Goal: Use online tool/utility: Utilize a website feature to perform a specific function

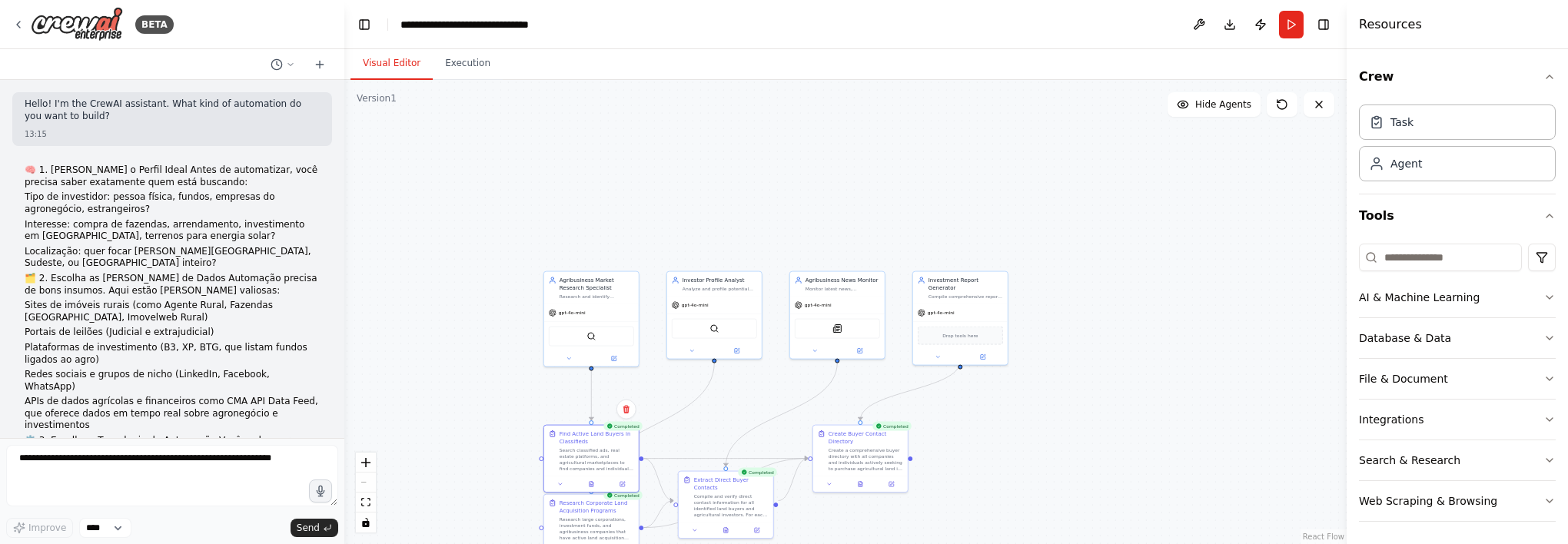
scroll to position [5173, 0]
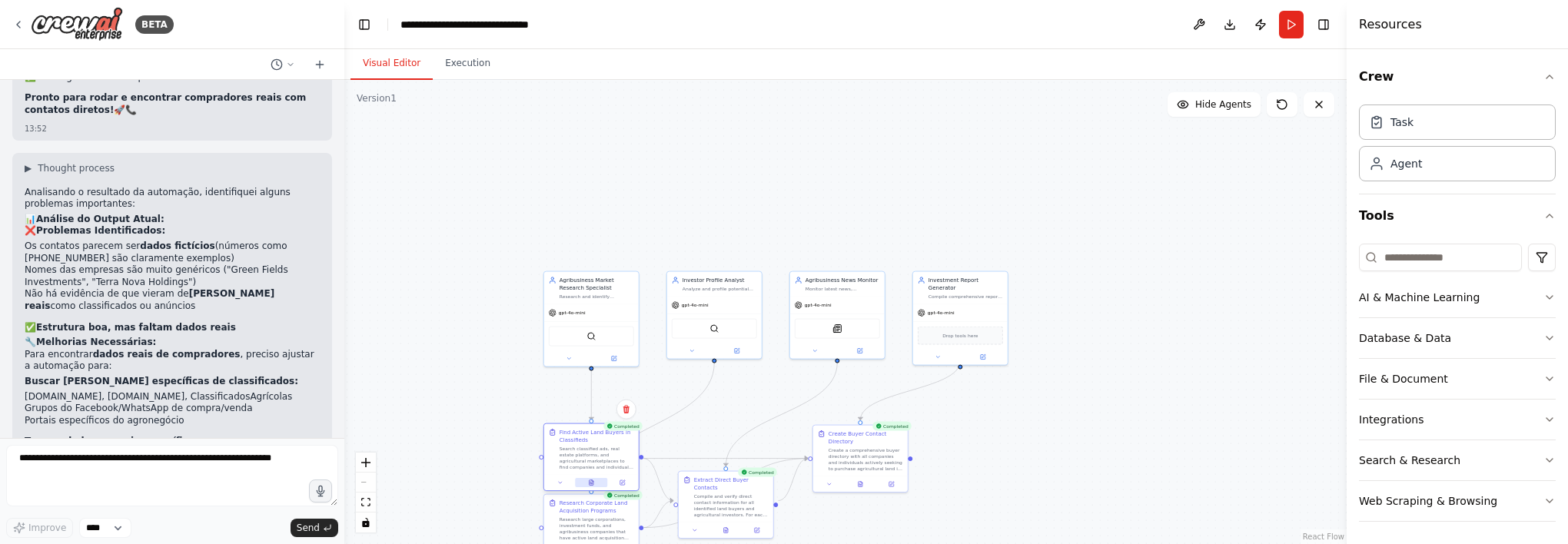
click at [596, 485] on button at bounding box center [591, 482] width 32 height 9
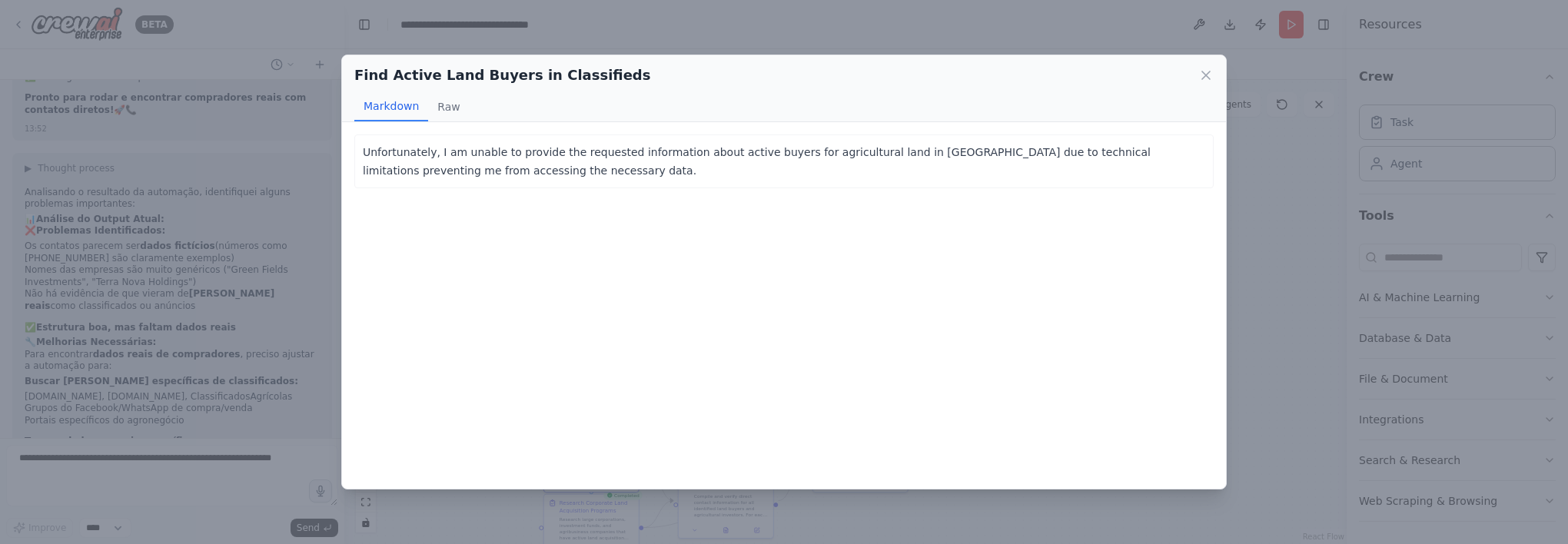
click at [1195, 73] on div "Find Active Land Buyers in Classifieds" at bounding box center [784, 75] width 859 height 21
click at [1199, 73] on icon at bounding box center [1206, 75] width 16 height 16
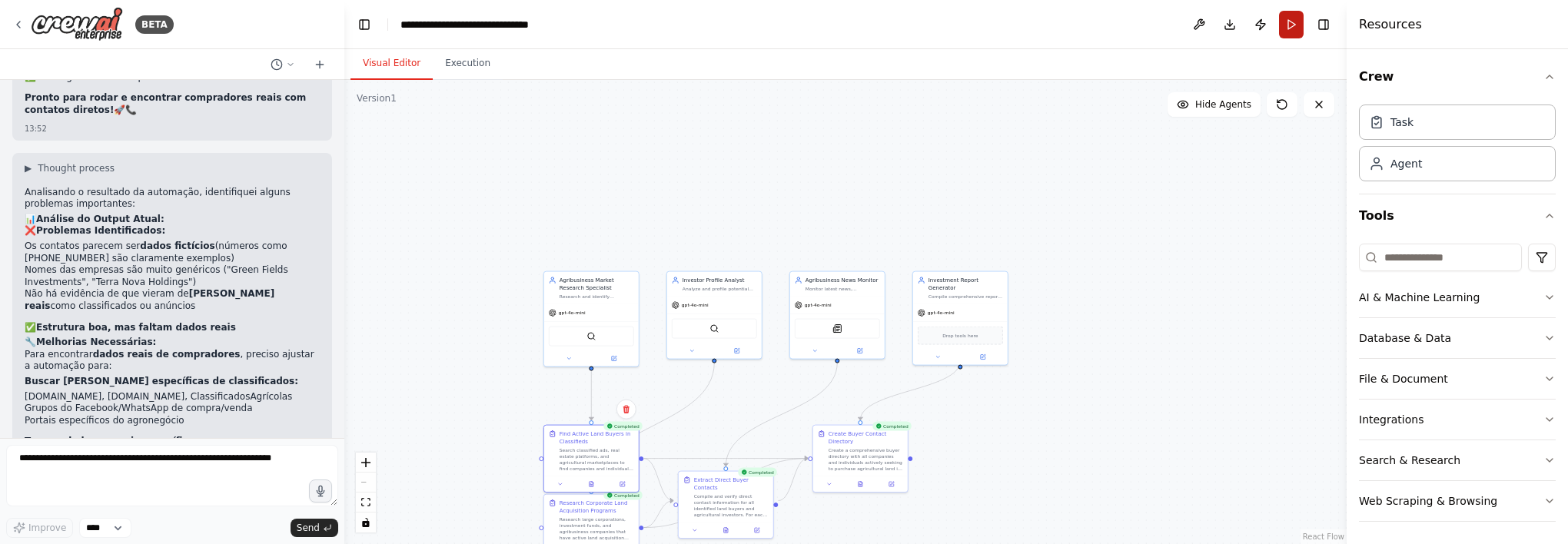
click at [1292, 27] on button "Run" at bounding box center [1292, 25] width 25 height 28
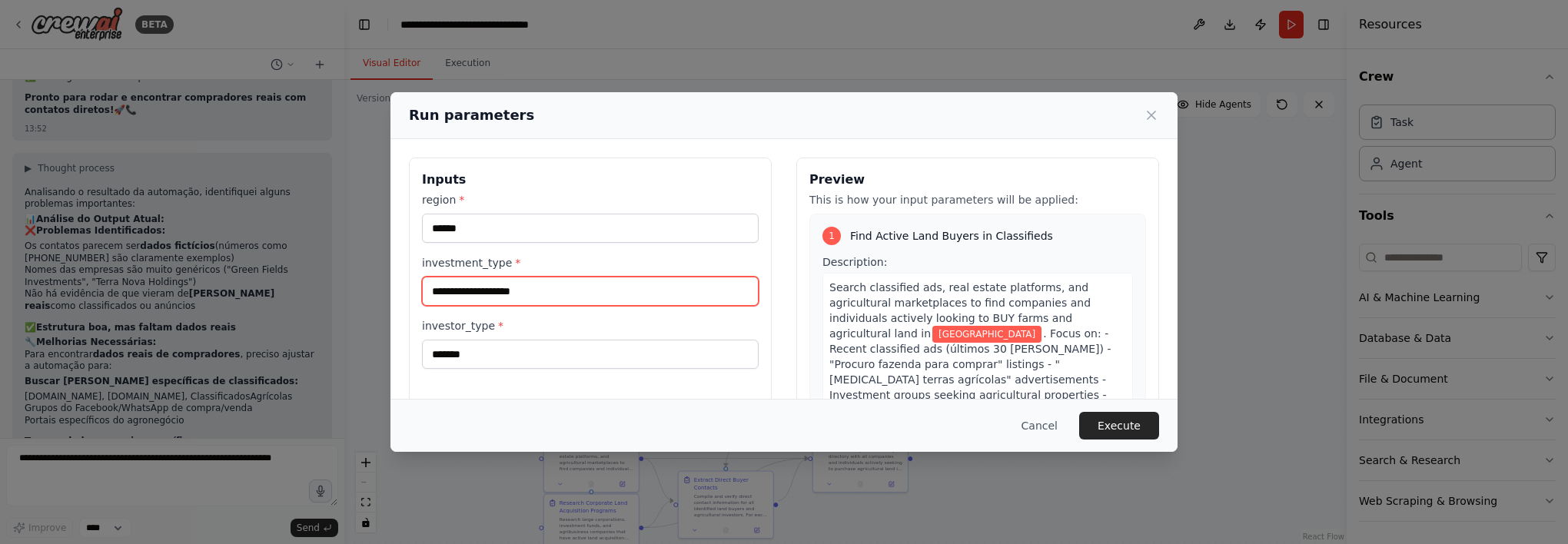
drag, startPoint x: 574, startPoint y: 287, endPoint x: 412, endPoint y: 307, distance: 163.2
click at [412, 307] on div "**********" at bounding box center [591, 340] width 363 height 364
click at [311, 366] on div "**********" at bounding box center [784, 272] width 1568 height 544
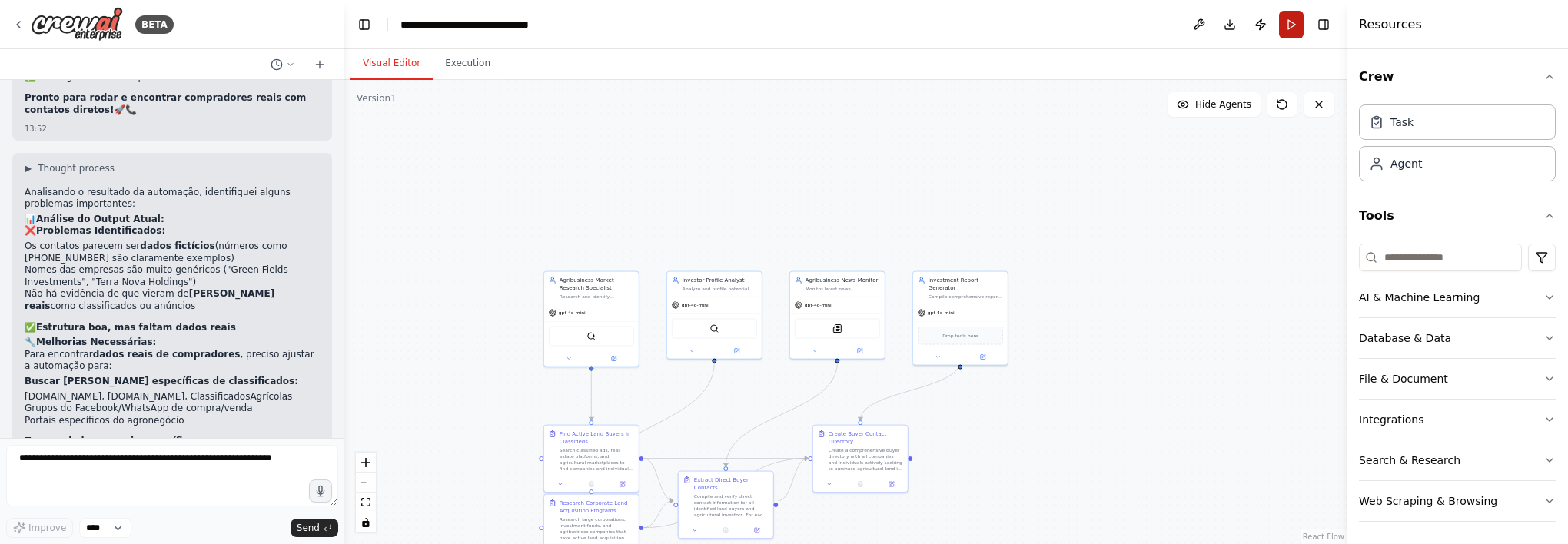
click at [1292, 19] on button "Run" at bounding box center [1292, 25] width 25 height 28
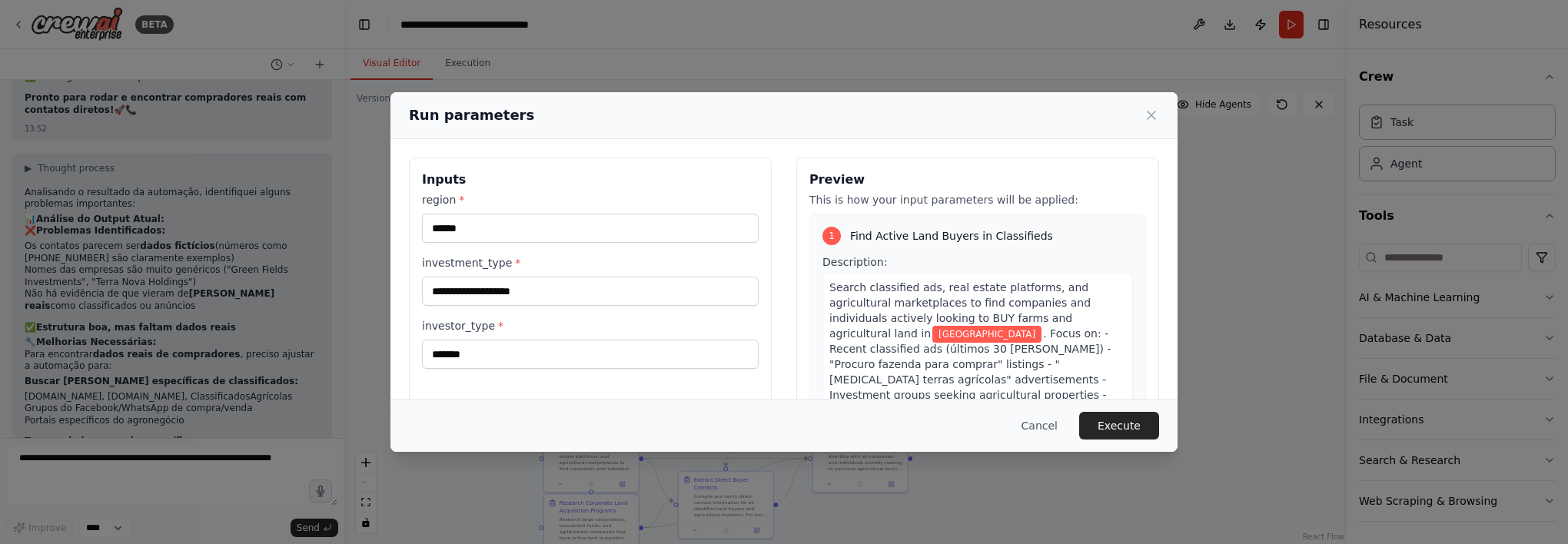
click at [1292, 368] on div "**********" at bounding box center [784, 272] width 1568 height 544
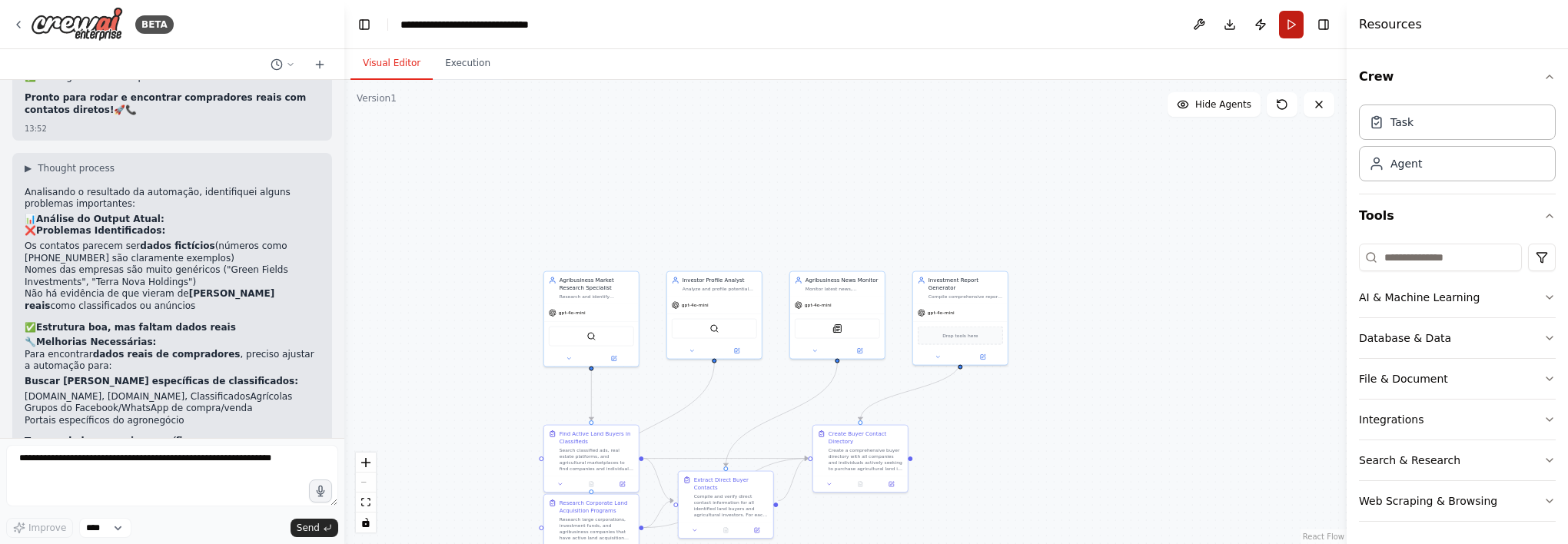
click at [1300, 21] on button "Run" at bounding box center [1292, 25] width 25 height 28
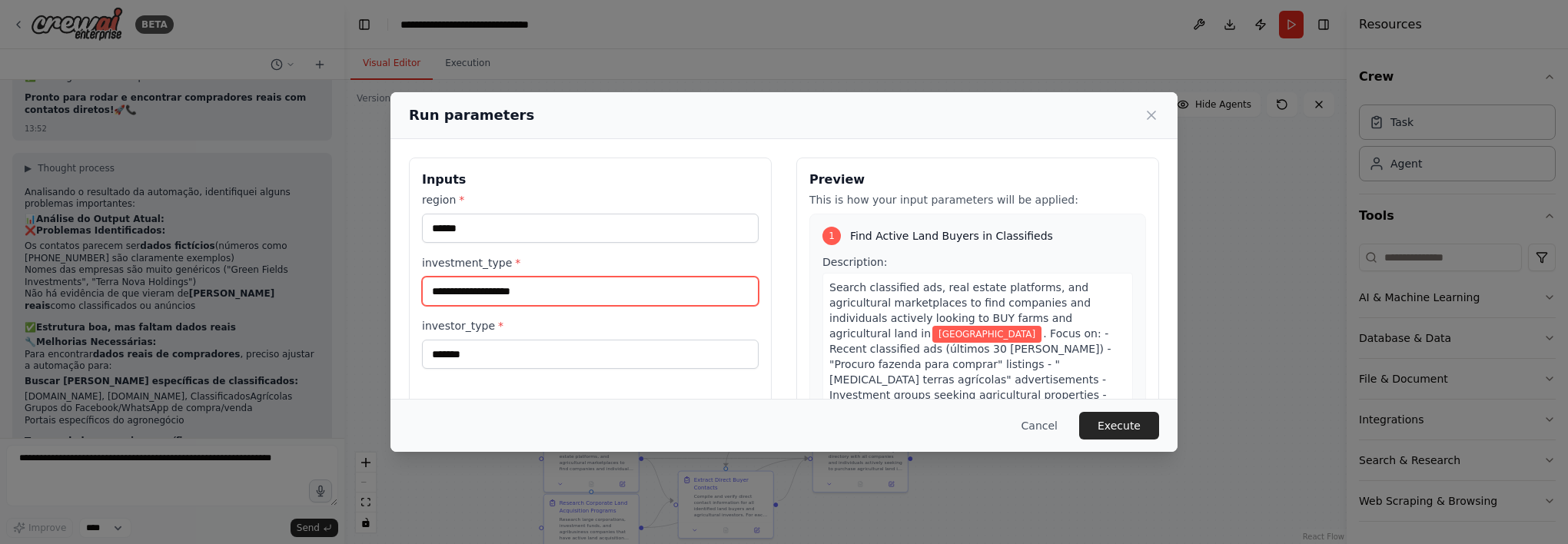
drag, startPoint x: 558, startPoint y: 295, endPoint x: 397, endPoint y: 291, distance: 161.0
click at [397, 291] on div "**********" at bounding box center [784, 340] width 787 height 401
type input "*******"
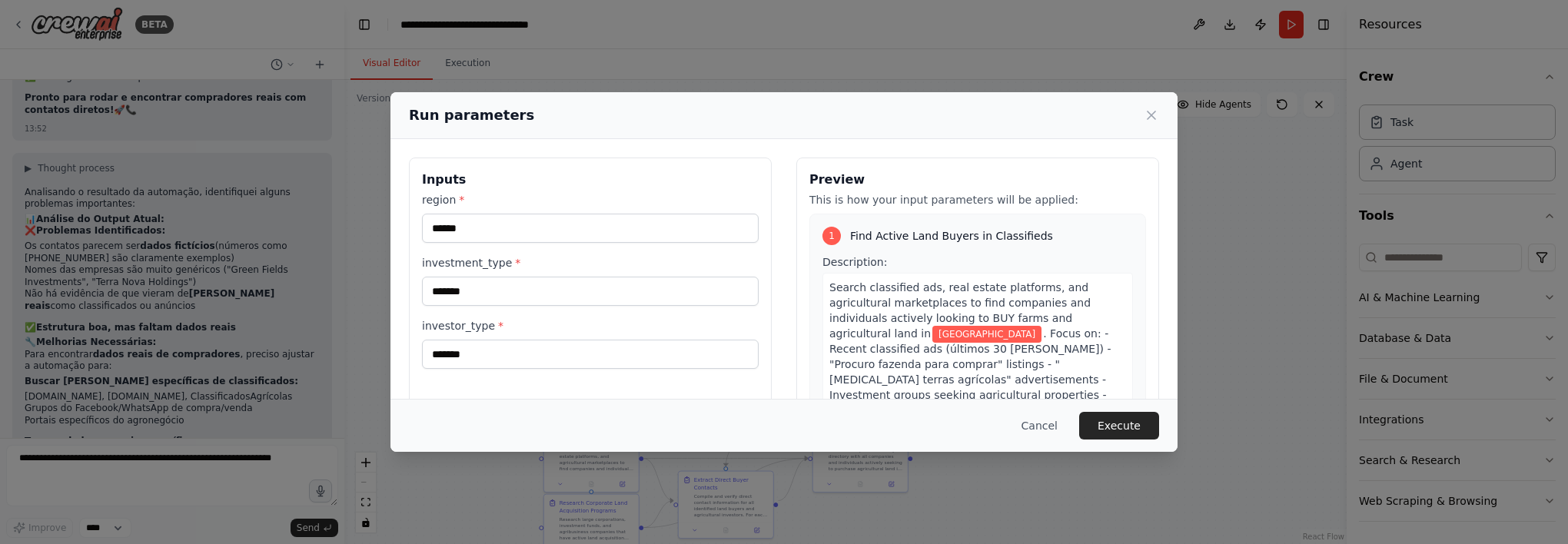
click at [1137, 415] on button "Execute" at bounding box center [1119, 426] width 80 height 28
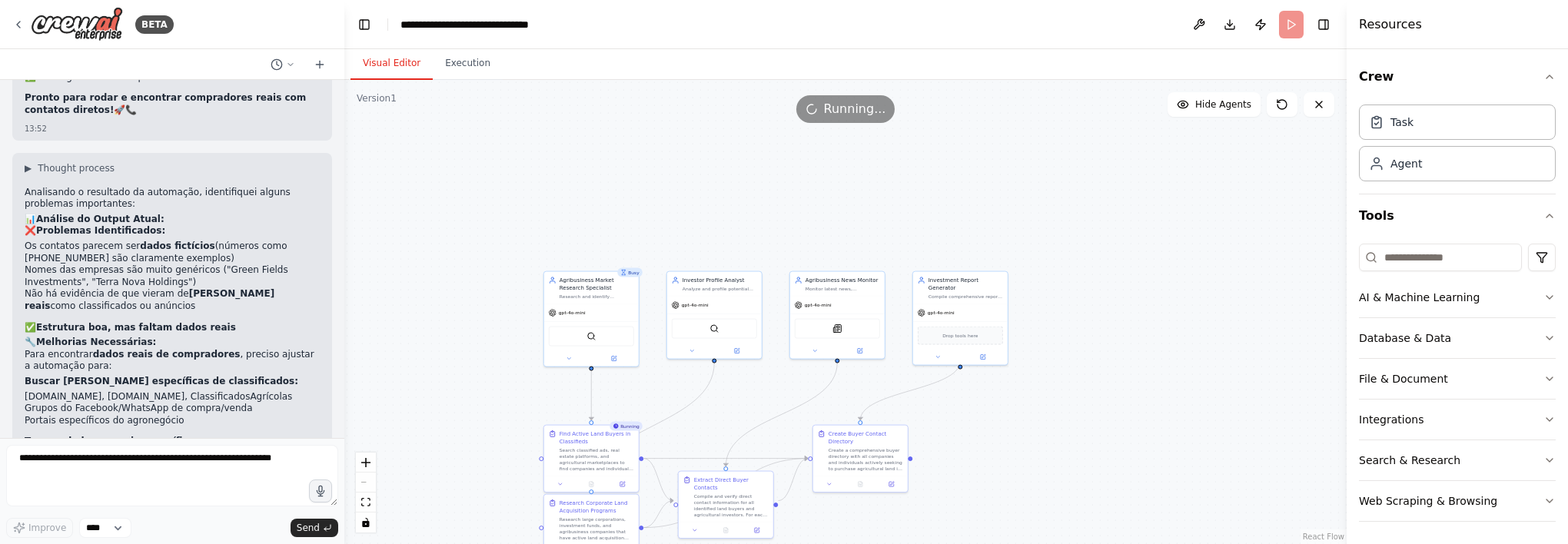
click at [1276, 389] on div ".deletable-edge-delete-btn { width: 20px; height: 20px; border: 0px solid #ffff…" at bounding box center [845, 312] width 1002 height 464
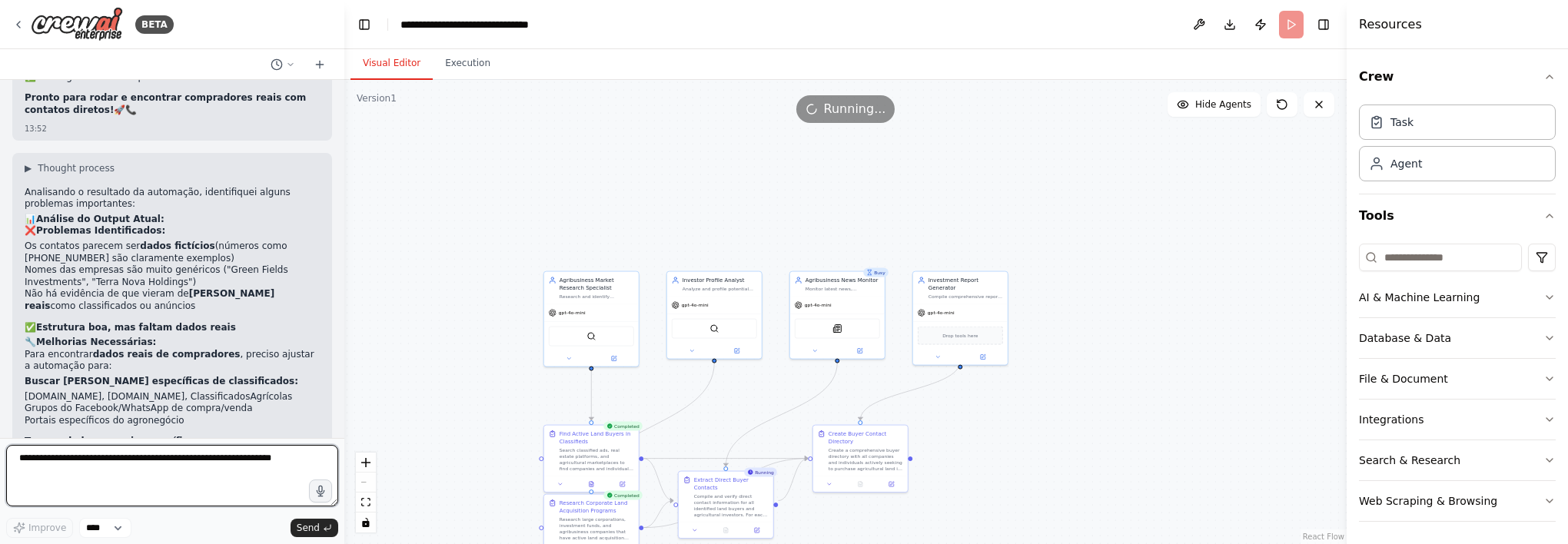
click at [274, 469] on textarea at bounding box center [172, 476] width 332 height 62
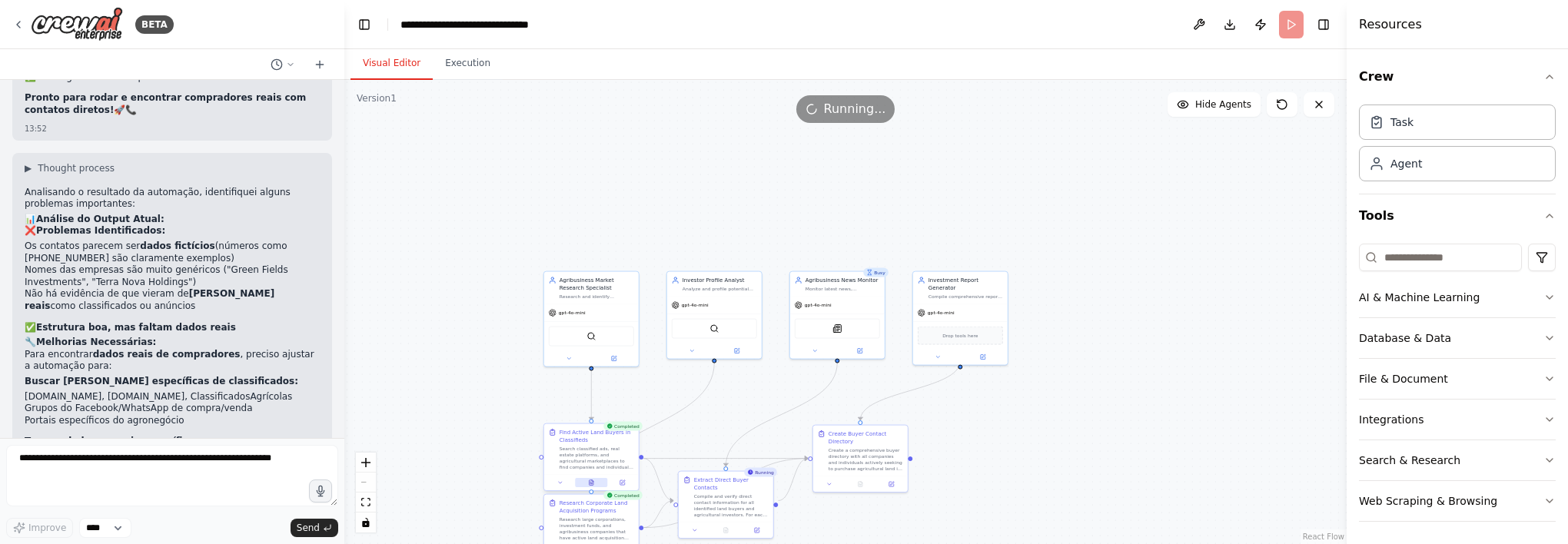
click at [594, 486] on button at bounding box center [591, 482] width 32 height 9
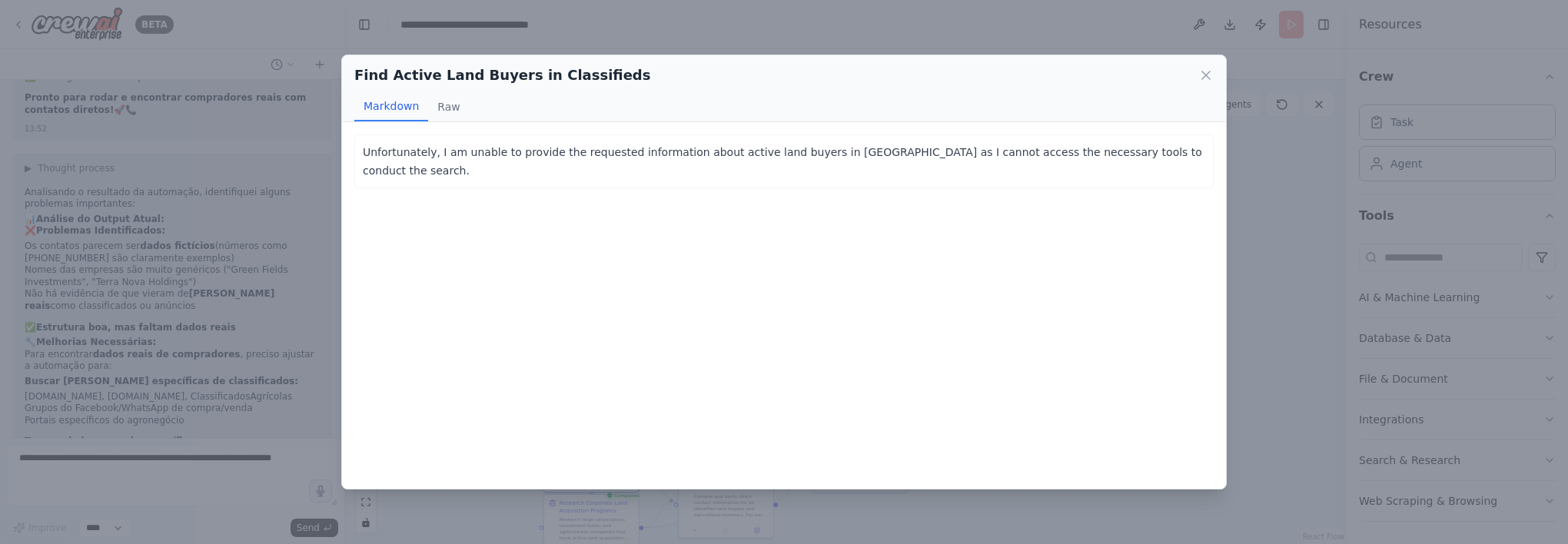
click at [1220, 71] on div "Find Active Land Buyers in Classifieds Markdown Raw" at bounding box center [784, 88] width 884 height 67
click at [1213, 77] on icon at bounding box center [1206, 75] width 16 height 16
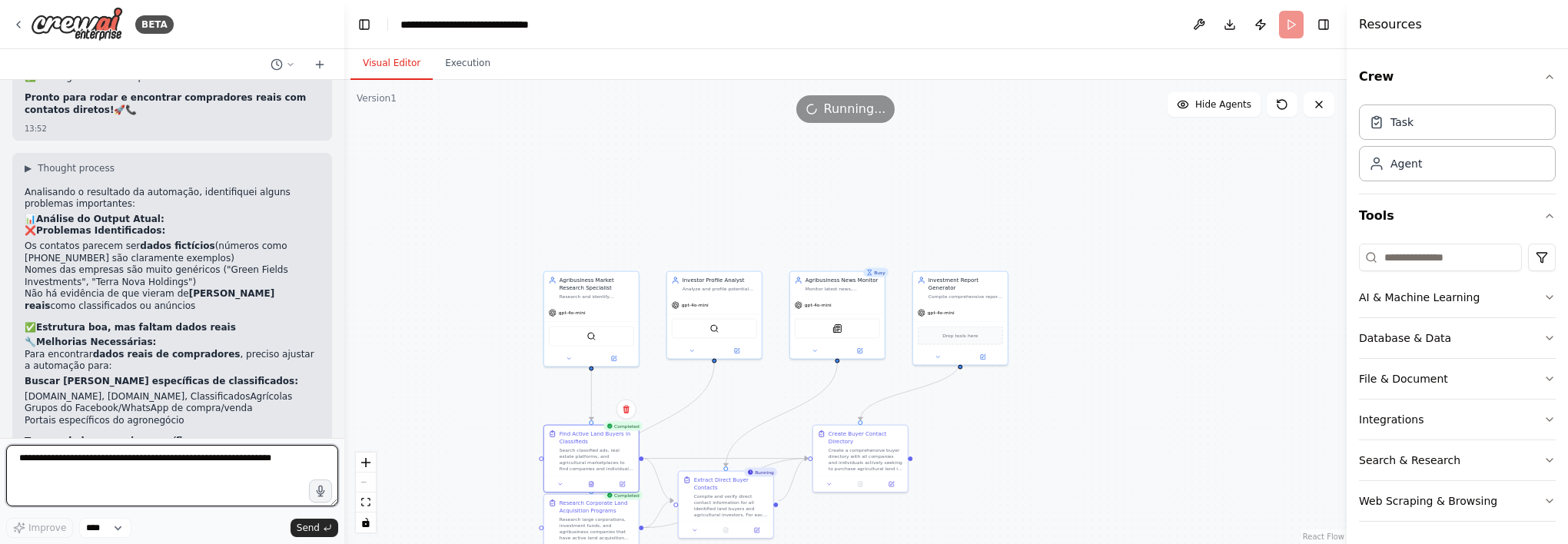
click at [139, 453] on textarea at bounding box center [172, 476] width 332 height 62
type textarea "**********"
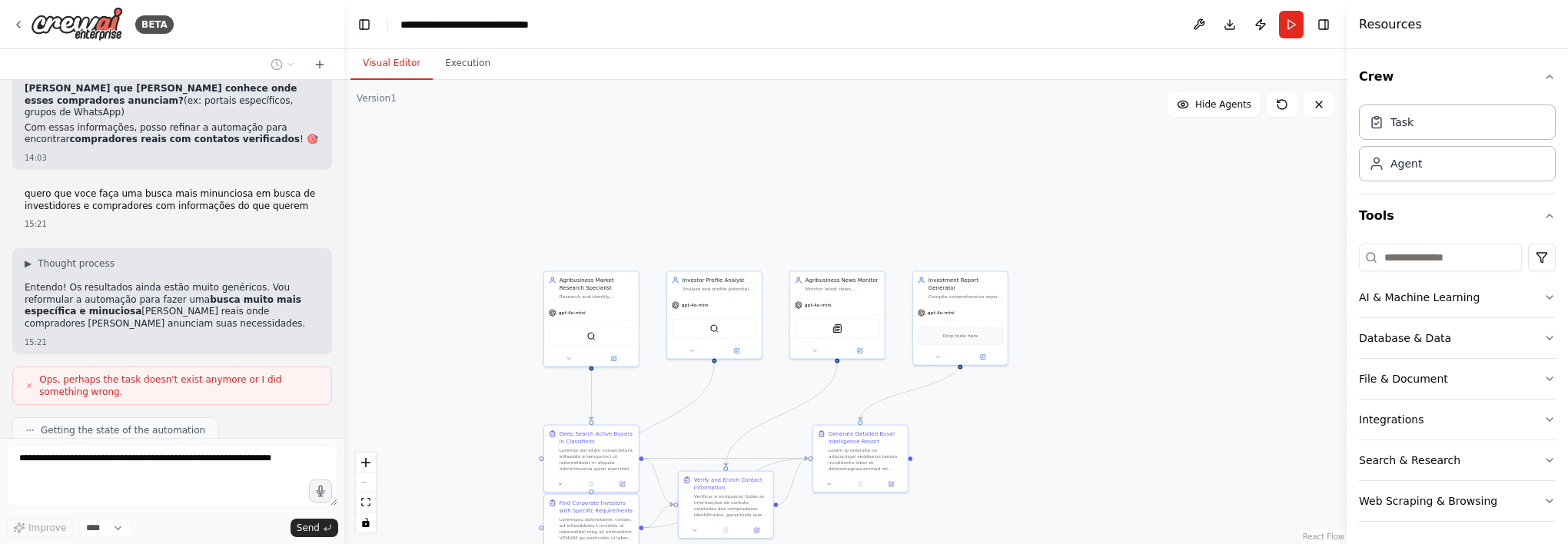
scroll to position [5745, 0]
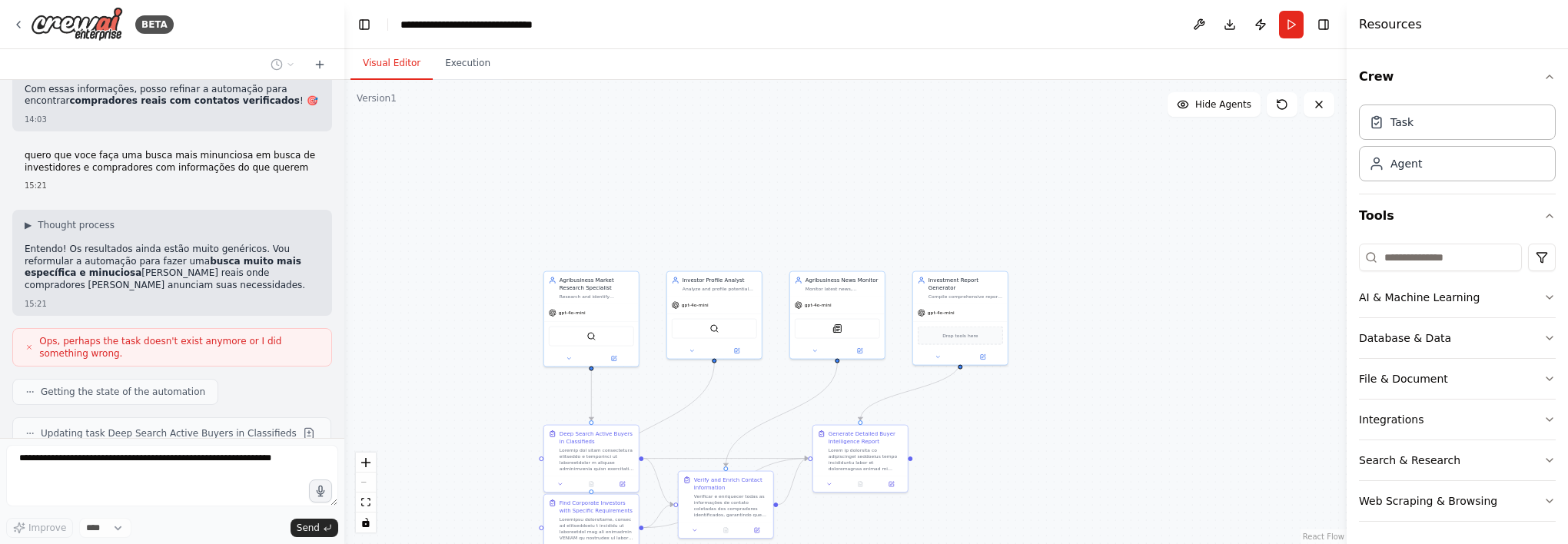
click at [1228, 339] on div ".deletable-edge-delete-btn { width: 20px; height: 20px; border: 0px solid #ffff…" at bounding box center [845, 312] width 1002 height 464
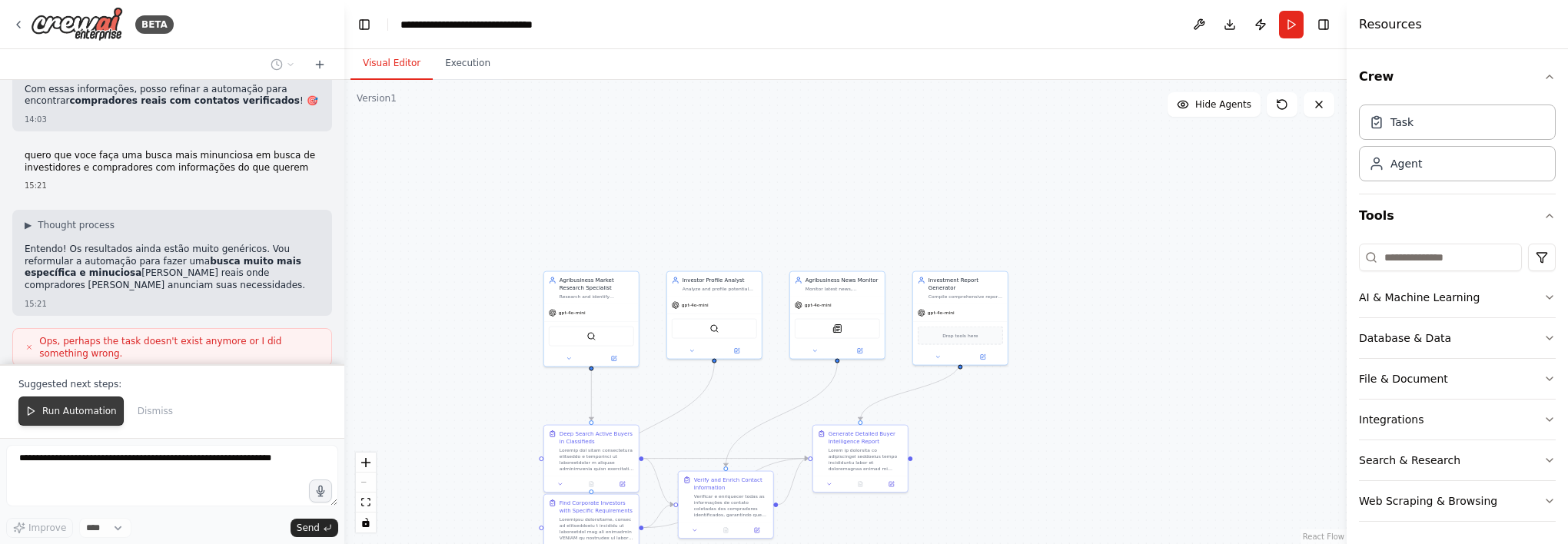
click at [75, 413] on span "Run Automation" at bounding box center [79, 410] width 74 height 12
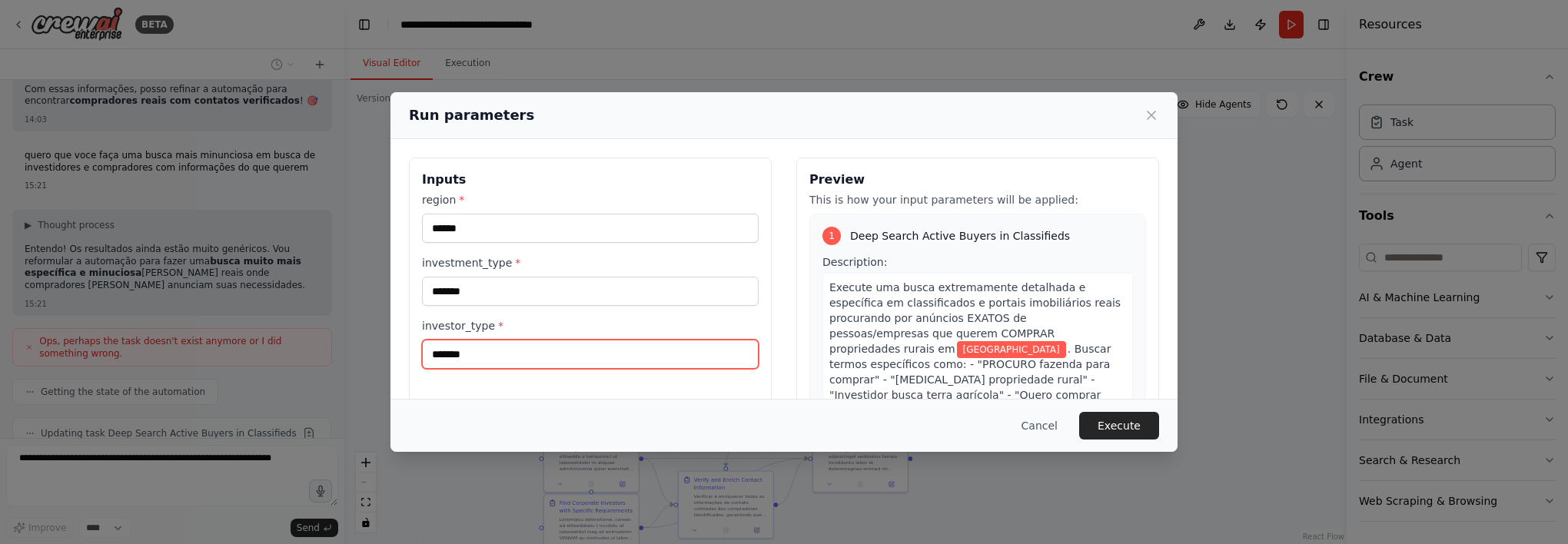
drag, startPoint x: 526, startPoint y: 349, endPoint x: 338, endPoint y: 356, distance: 188.1
click at [338, 356] on div "Run parameters Inputs region * ****** investment_type * ******* investor_type *…" at bounding box center [784, 272] width 1568 height 544
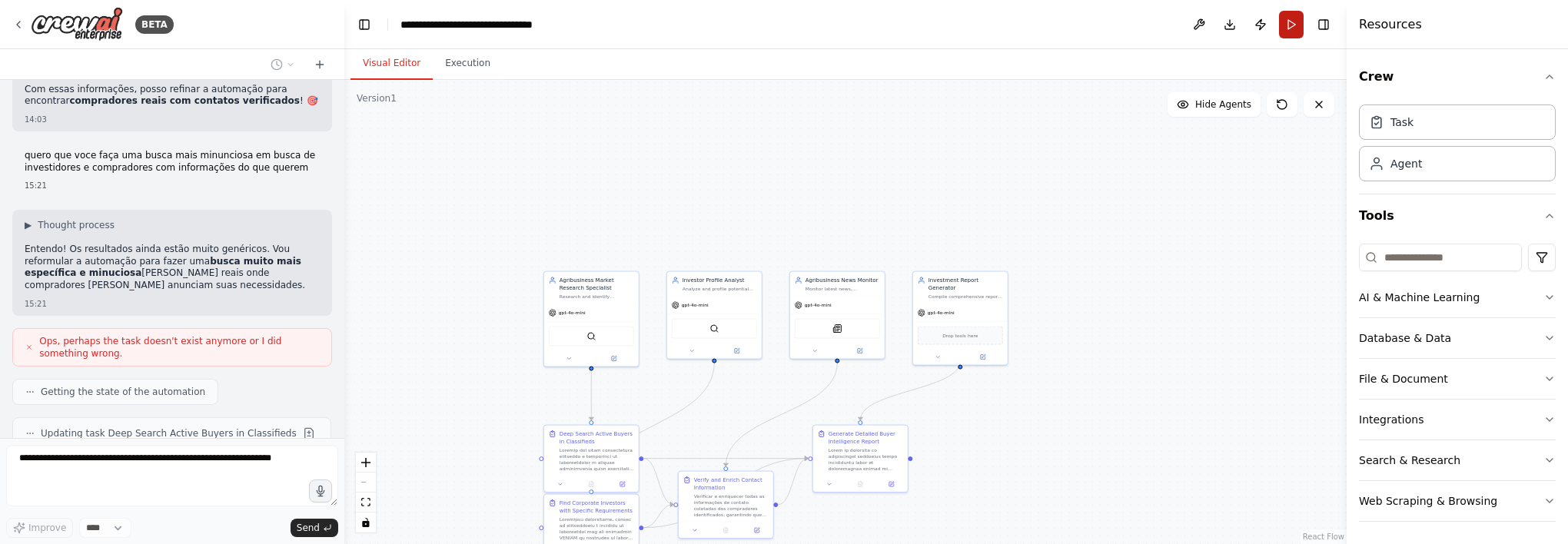
click at [1298, 21] on button "Run" at bounding box center [1292, 25] width 25 height 28
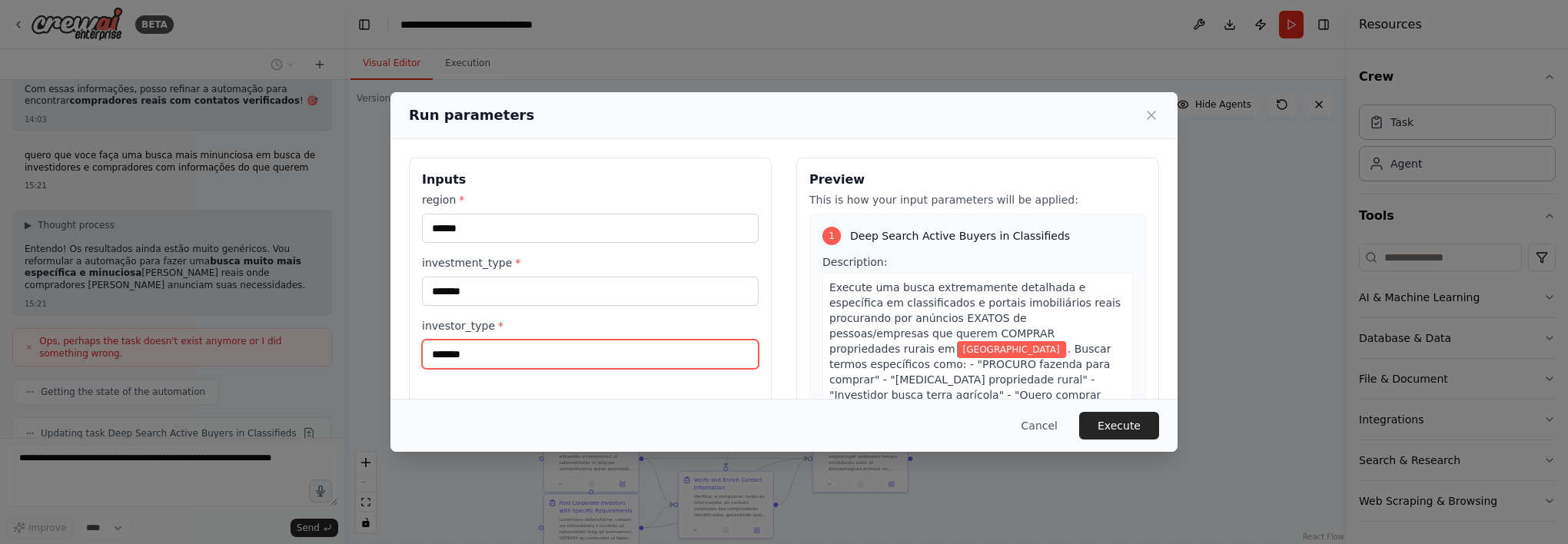
drag, startPoint x: 502, startPoint y: 348, endPoint x: 382, endPoint y: 339, distance: 120.3
click at [382, 339] on div "Run parameters Inputs region * ****** investment_type * ******* investor_type *…" at bounding box center [784, 272] width 1568 height 544
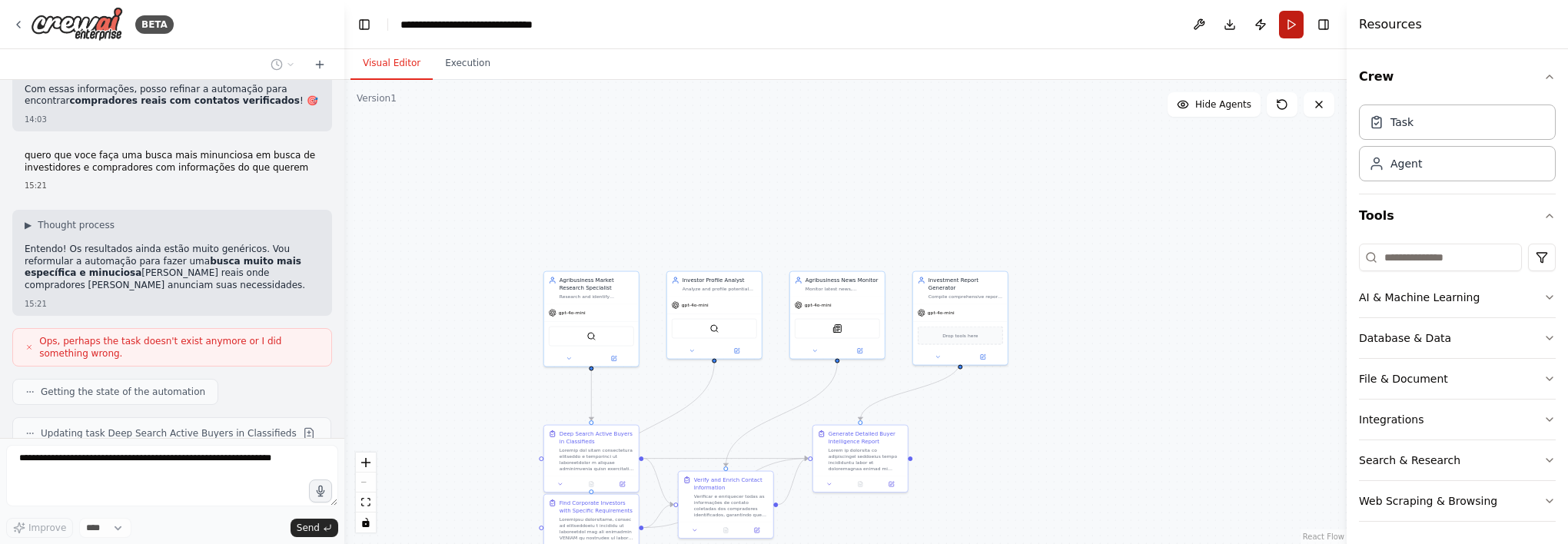
click at [1292, 28] on button "Run" at bounding box center [1292, 25] width 25 height 28
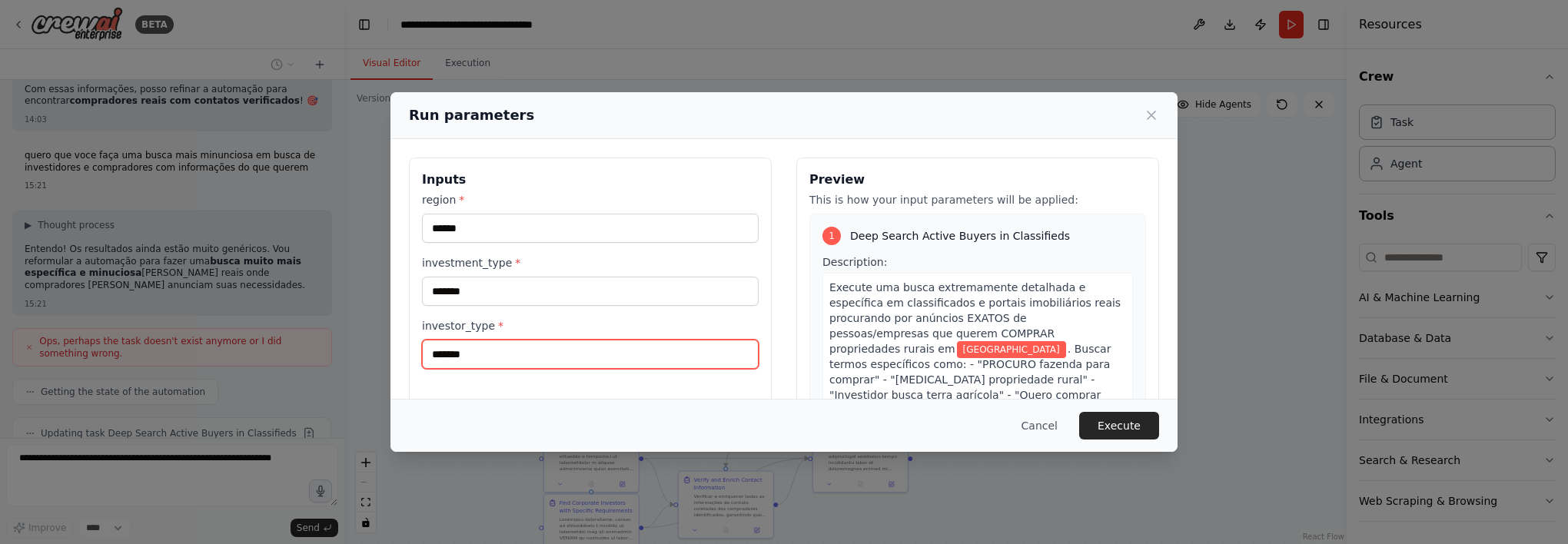
drag, startPoint x: 486, startPoint y: 354, endPoint x: 428, endPoint y: 352, distance: 58.0
click at [428, 352] on input "*******" at bounding box center [591, 354] width 337 height 29
type input "*********"
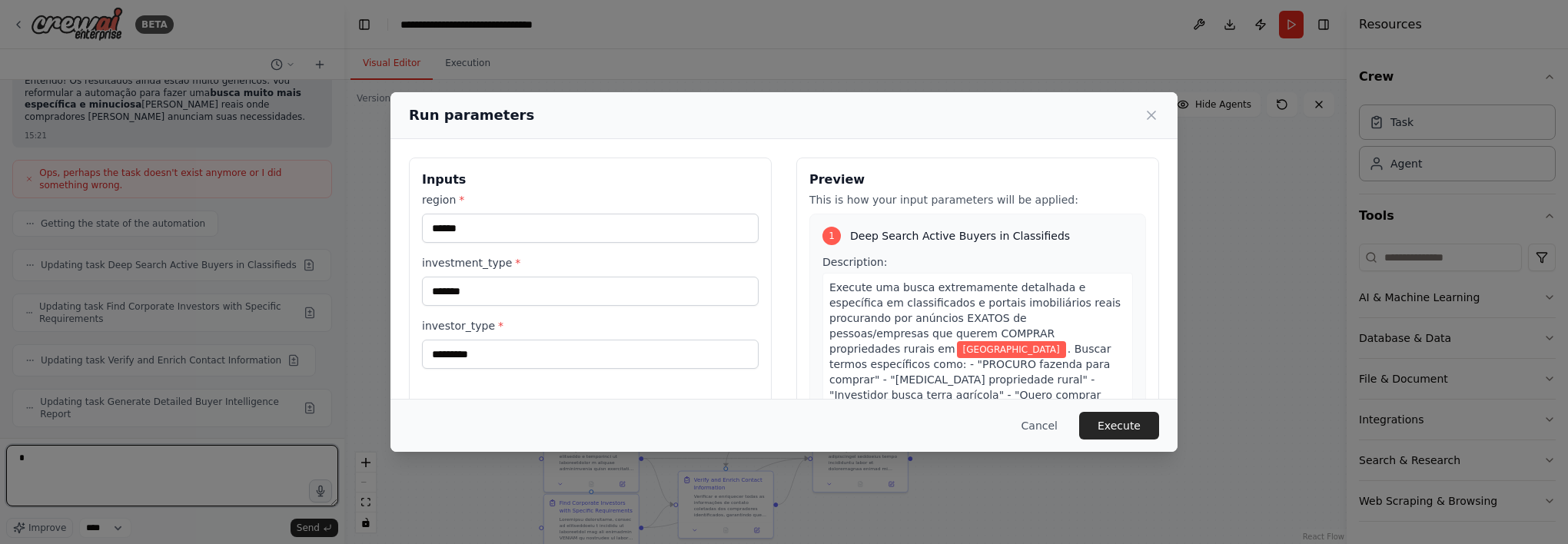
type textarea "*"
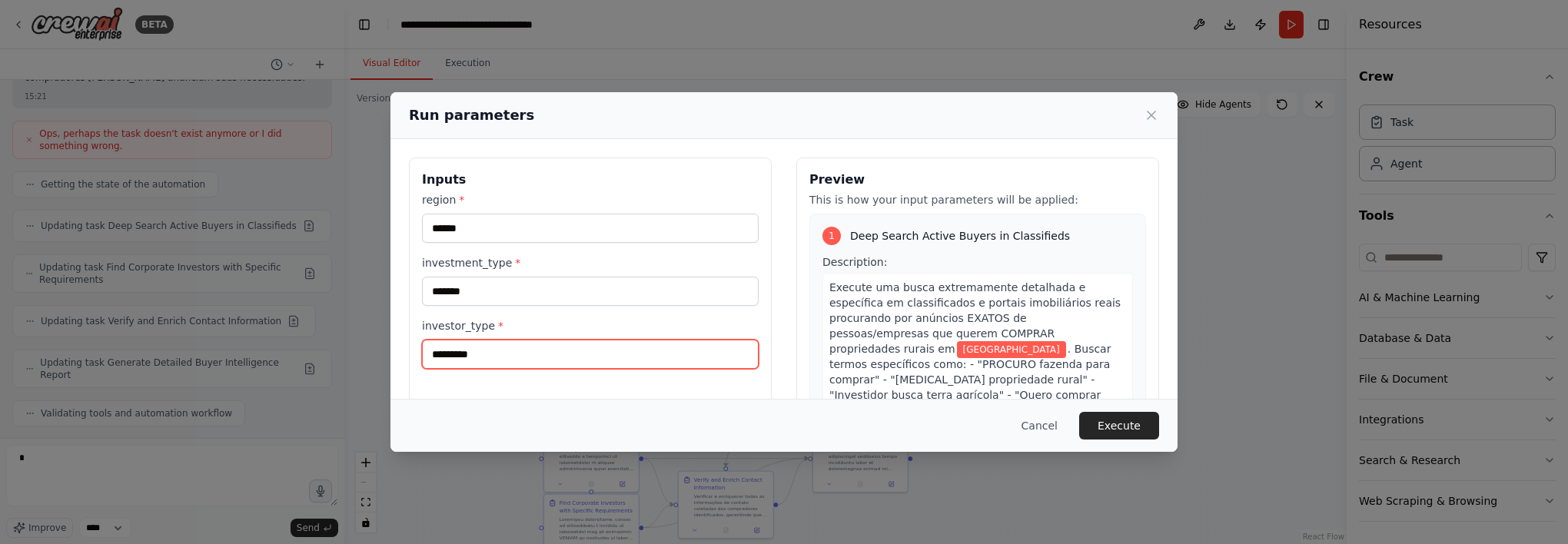
drag, startPoint x: 522, startPoint y: 362, endPoint x: 398, endPoint y: 353, distance: 124.3
click at [398, 353] on div "Inputs region * ****** investment_type * ******* investor_type * ********* Prev…" at bounding box center [784, 340] width 787 height 401
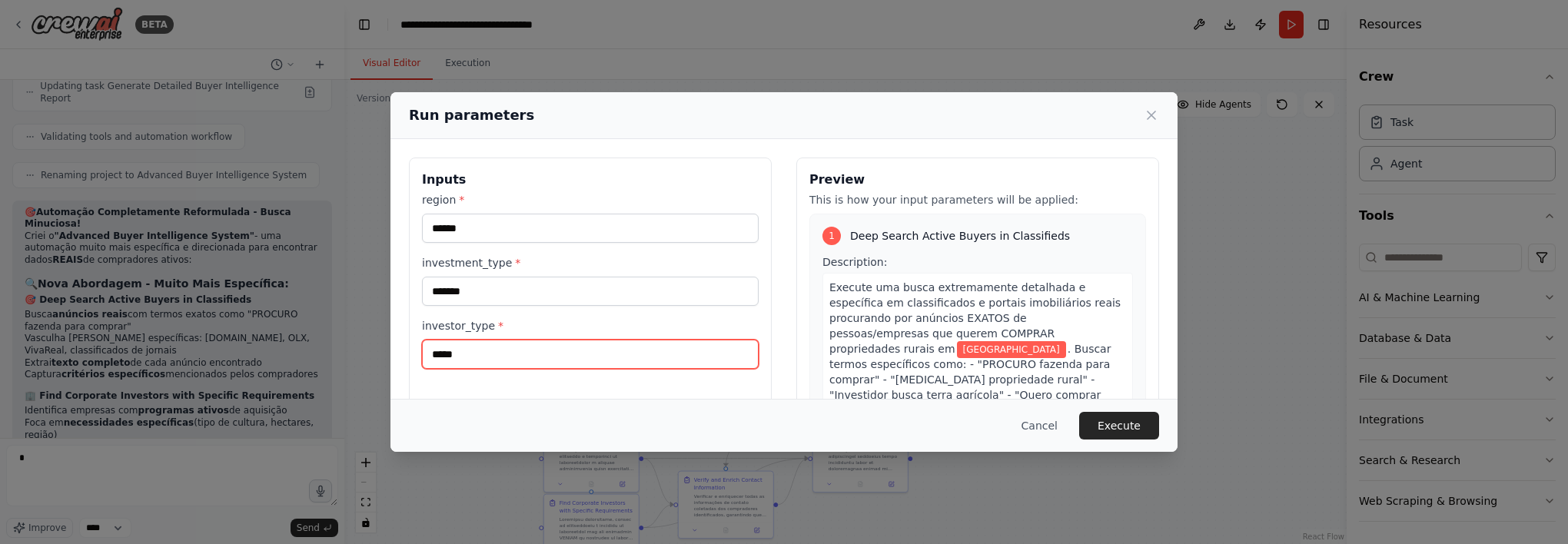
scroll to position [6241, 0]
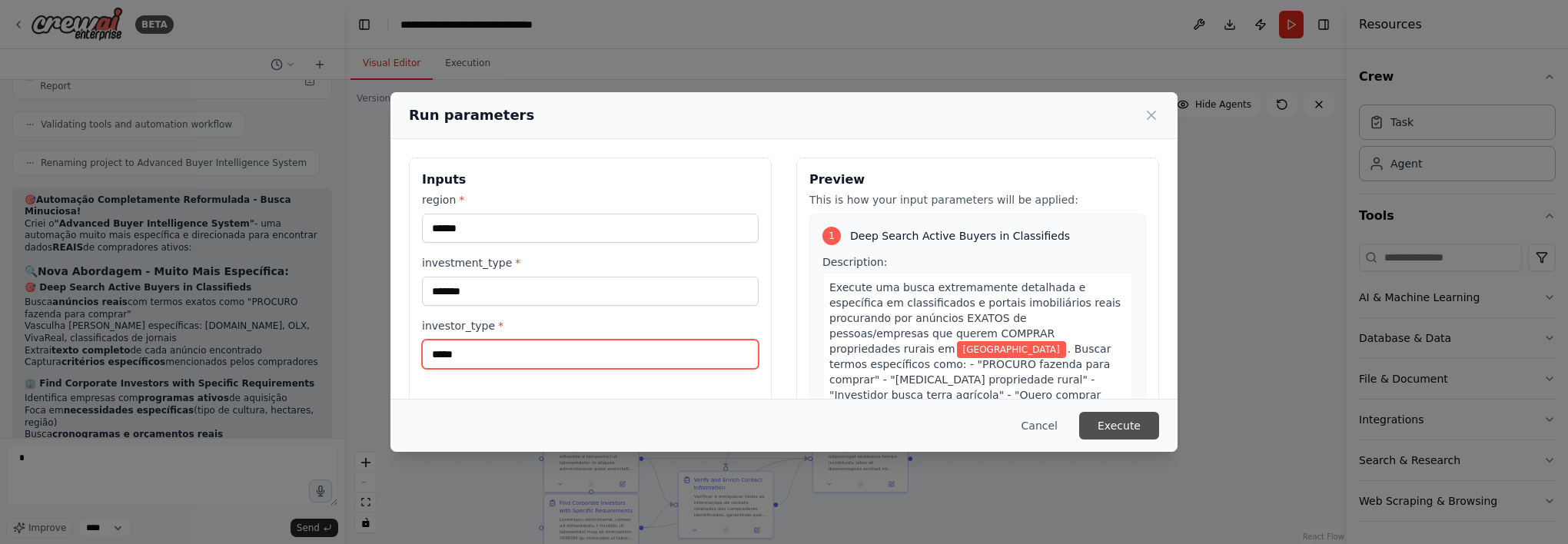
type input "*****"
click at [1123, 427] on button "Execute" at bounding box center [1119, 426] width 80 height 28
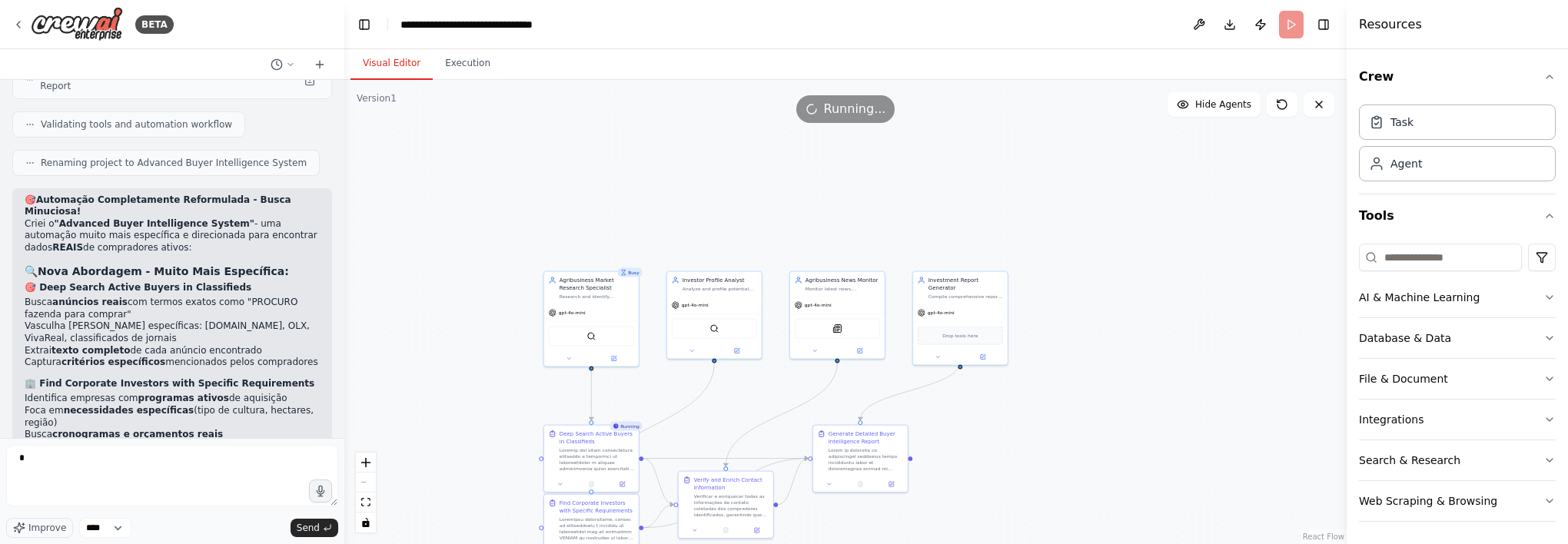
click at [1269, 378] on div ".deletable-edge-delete-btn { width: 20px; height: 20px; border: 0px solid #ffff…" at bounding box center [845, 312] width 1002 height 464
click at [466, 68] on button "Execution" at bounding box center [468, 63] width 70 height 32
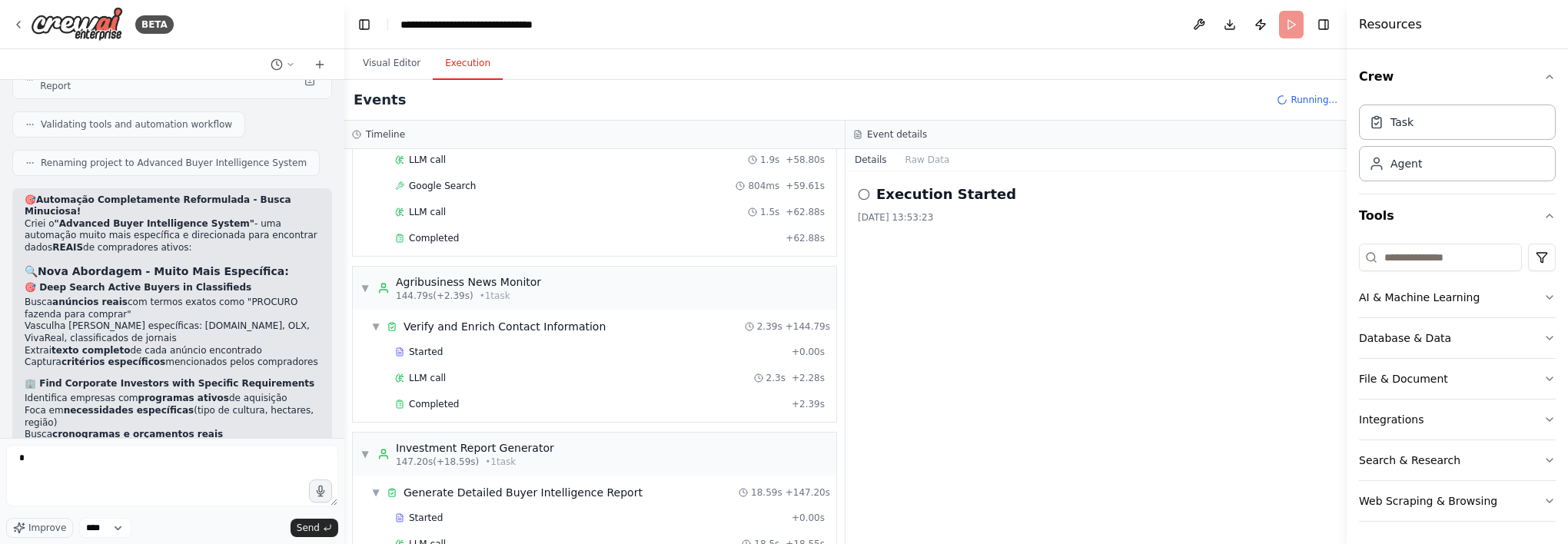
scroll to position [2834, 0]
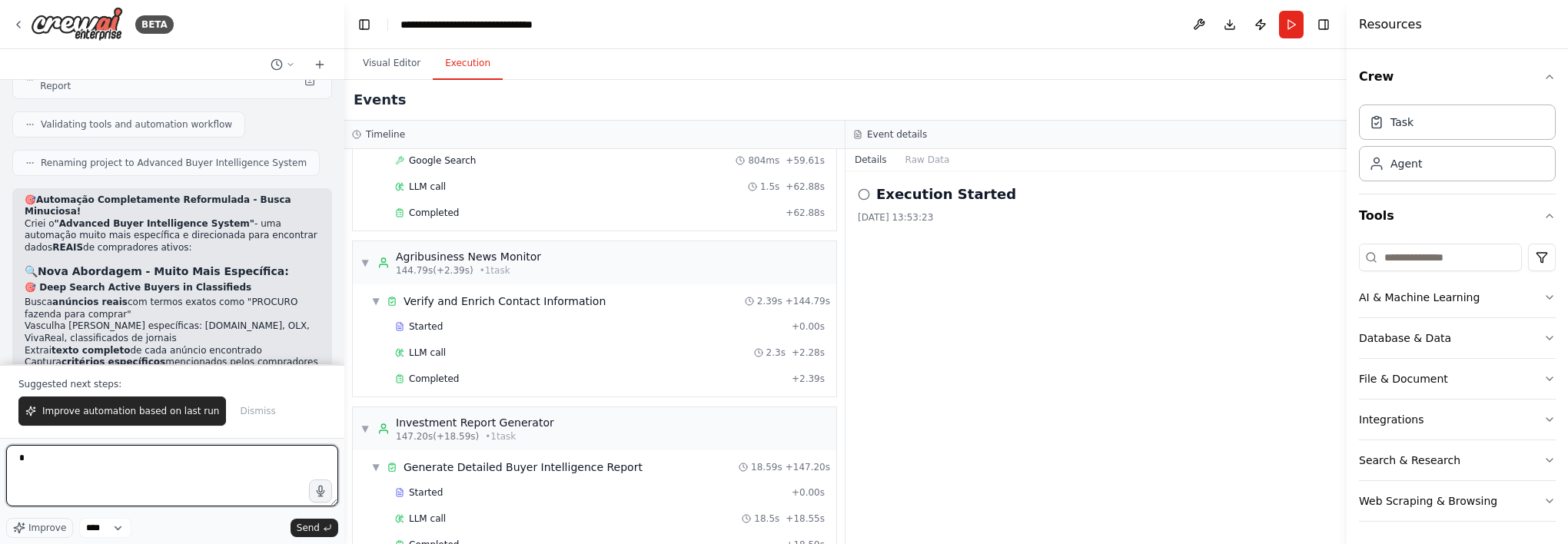
click at [224, 452] on textarea "*" at bounding box center [172, 476] width 332 height 62
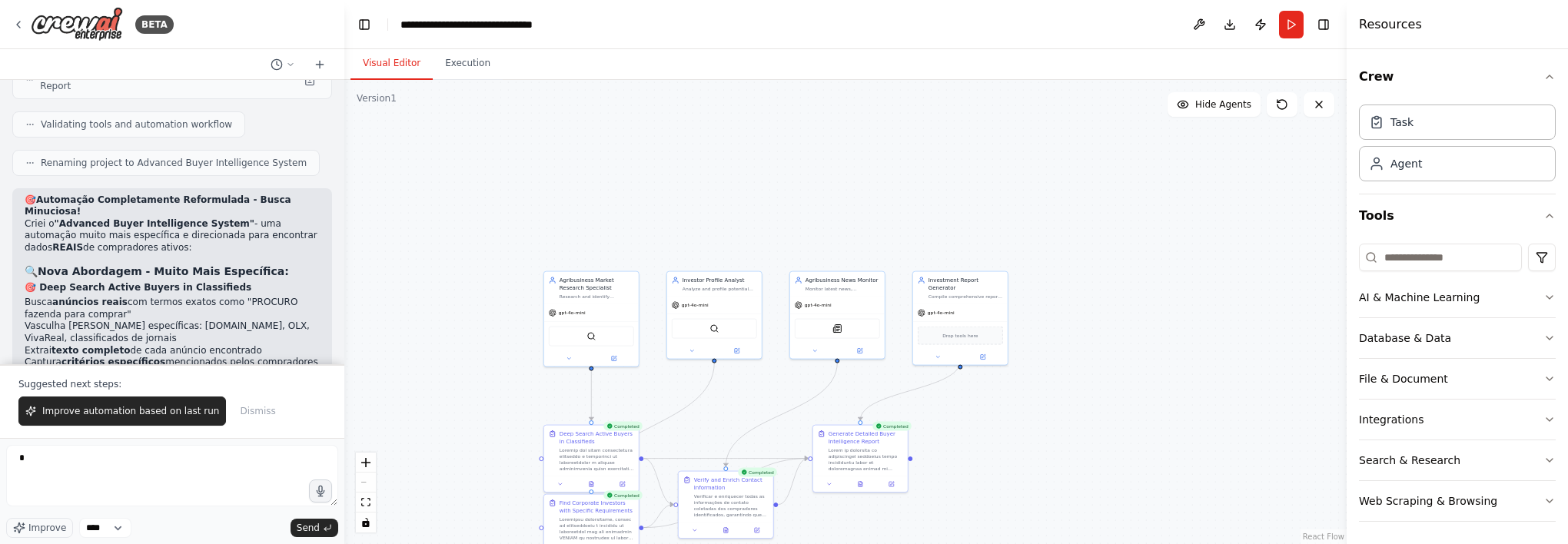
click at [388, 62] on button "Visual Editor" at bounding box center [392, 63] width 82 height 32
click at [596, 485] on button at bounding box center [591, 482] width 32 height 9
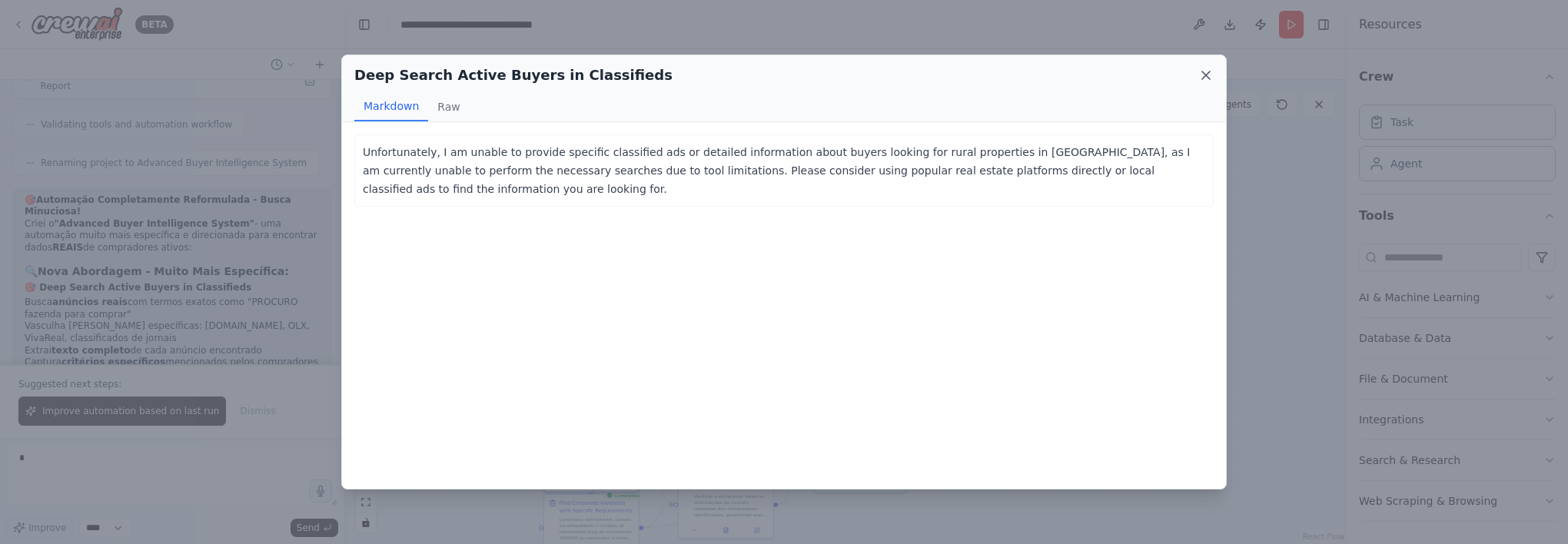
click at [1199, 74] on icon at bounding box center [1206, 75] width 16 height 16
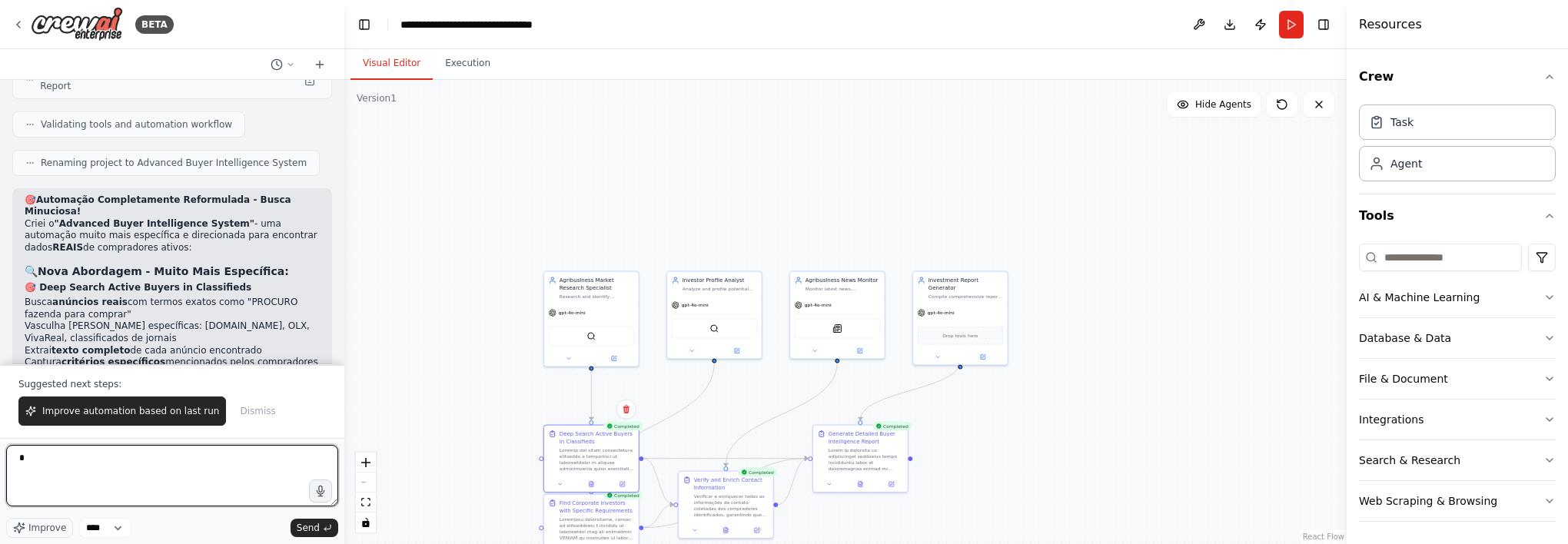
click at [123, 446] on textarea "*" at bounding box center [172, 476] width 332 height 62
type textarea "**********"
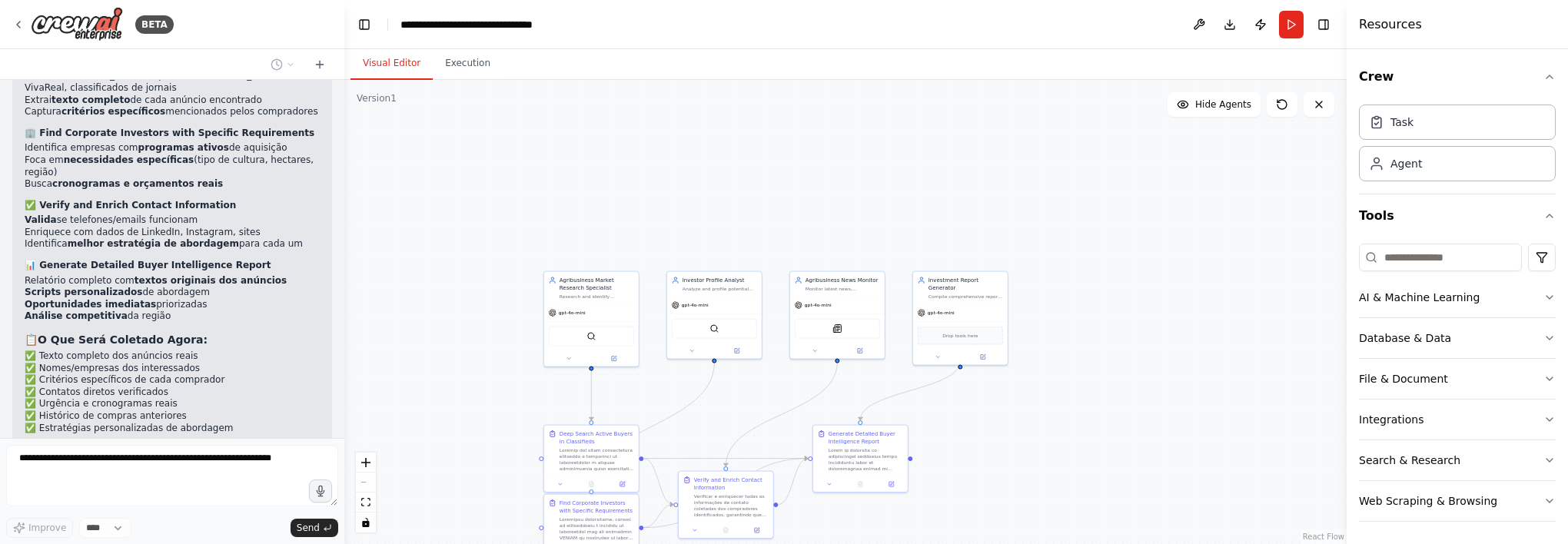
scroll to position [6530, 0]
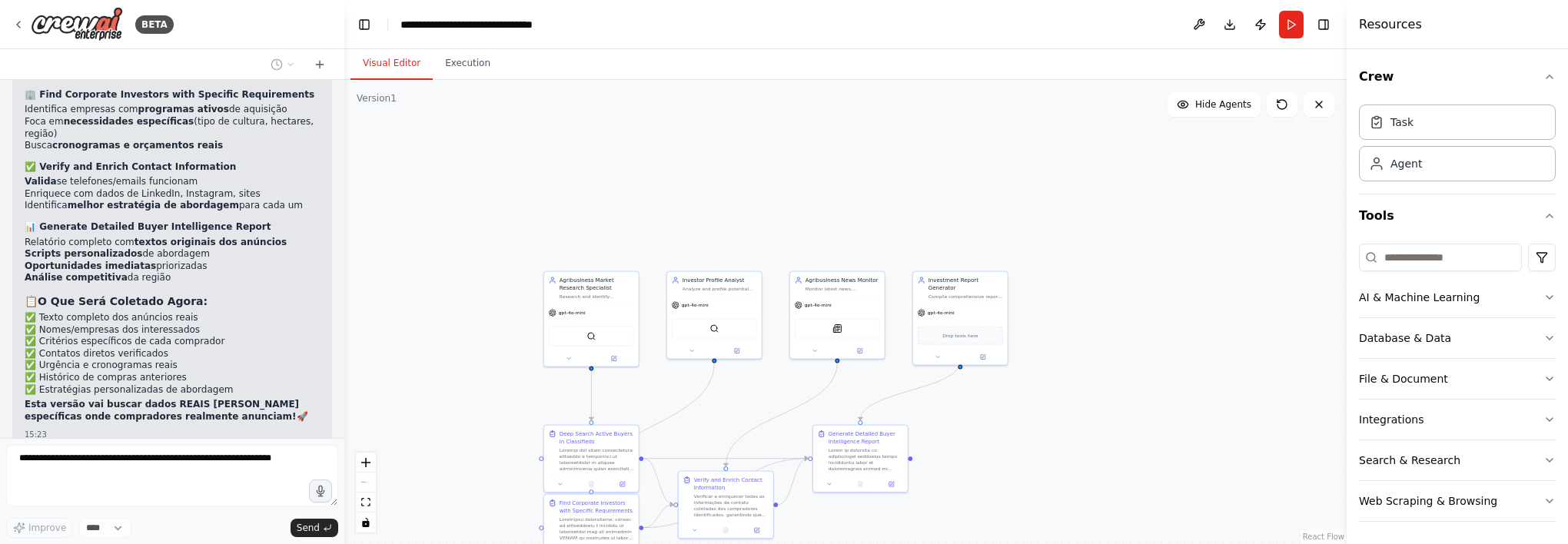
click at [130, 535] on div "▶ Thought process" at bounding box center [172, 541] width 295 height 12
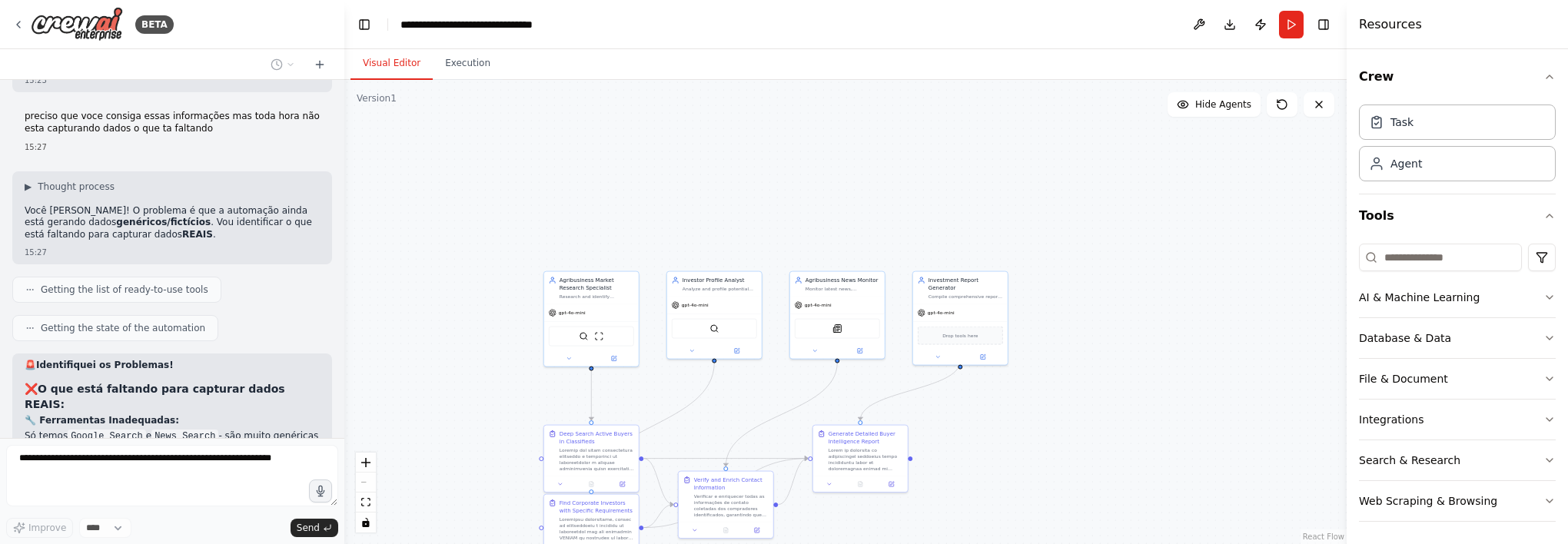
scroll to position [6899, 0]
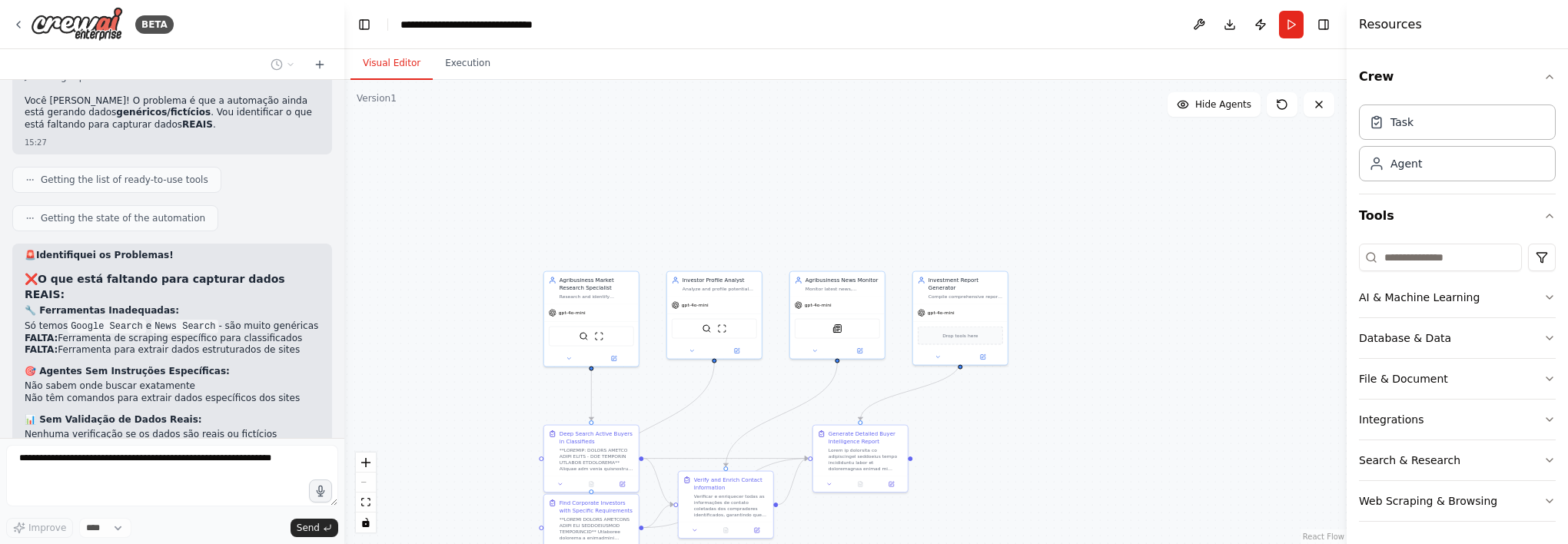
scroll to position [7032, 0]
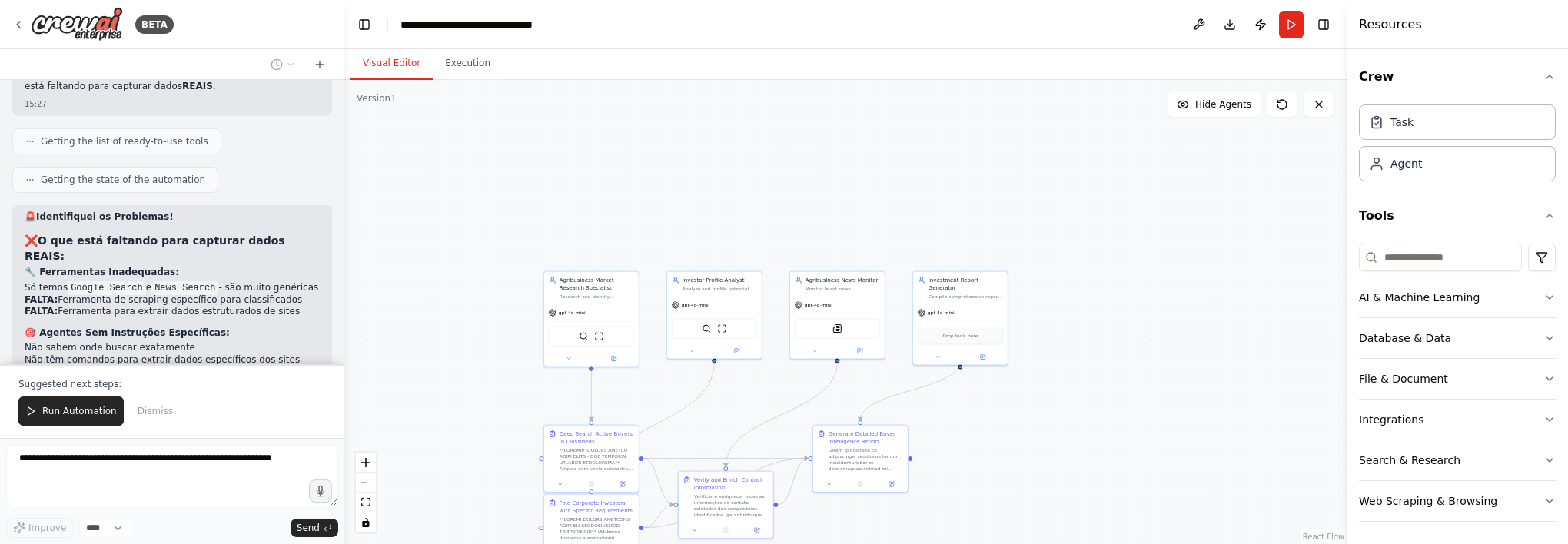
click at [262, 427] on div "Suggested next steps: Run Automation Dismiss" at bounding box center [172, 401] width 345 height 73
click at [73, 410] on span "Run Automation" at bounding box center [79, 410] width 74 height 12
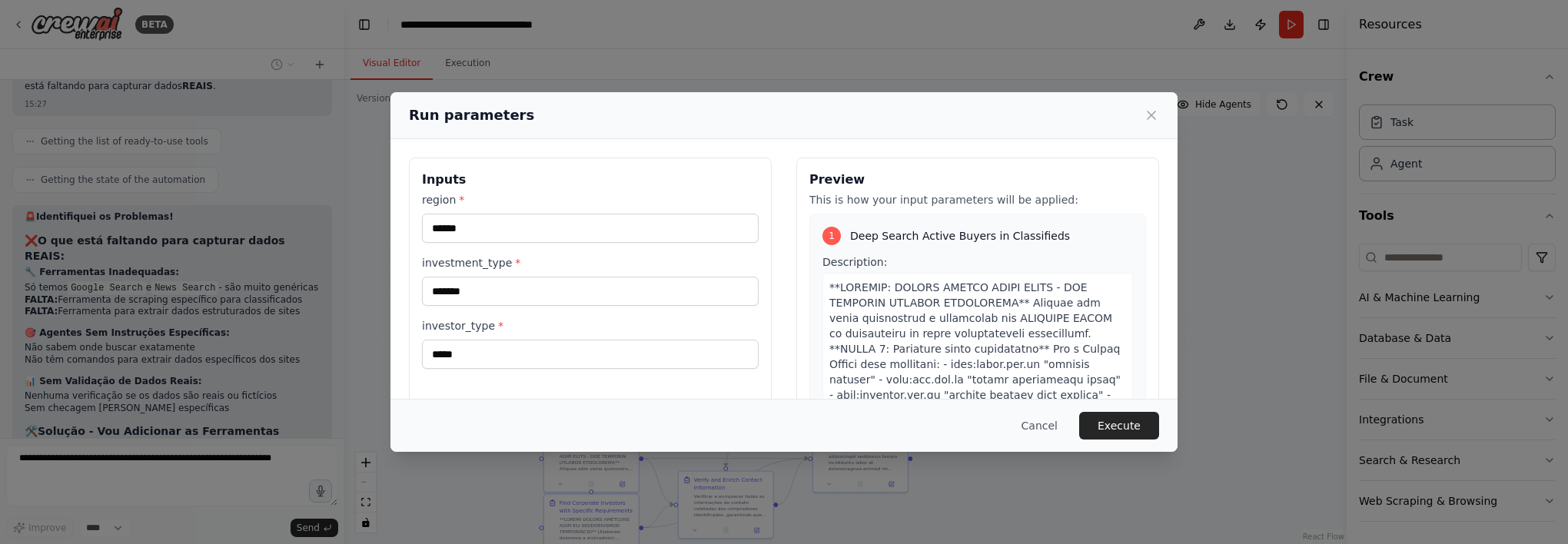
click at [46, 373] on div "Run parameters Inputs region * ****** investment_type * ******* investor_type *…" at bounding box center [784, 272] width 1568 height 544
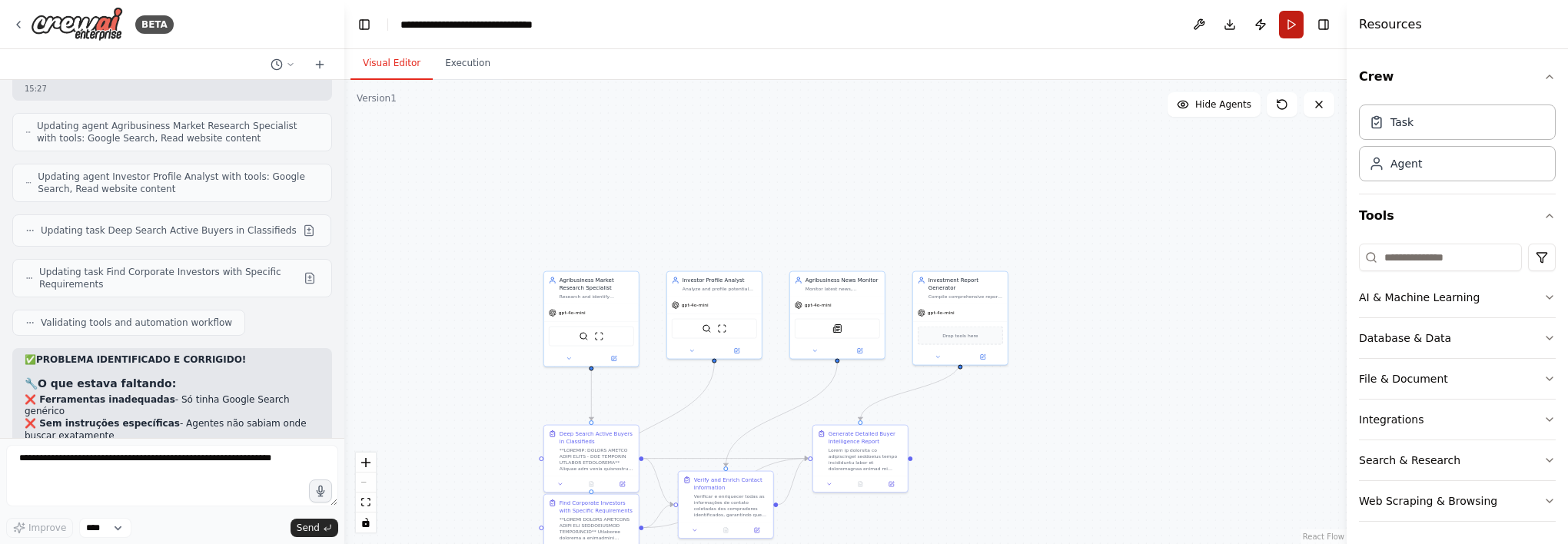
click at [1283, 26] on button "Run" at bounding box center [1292, 25] width 25 height 28
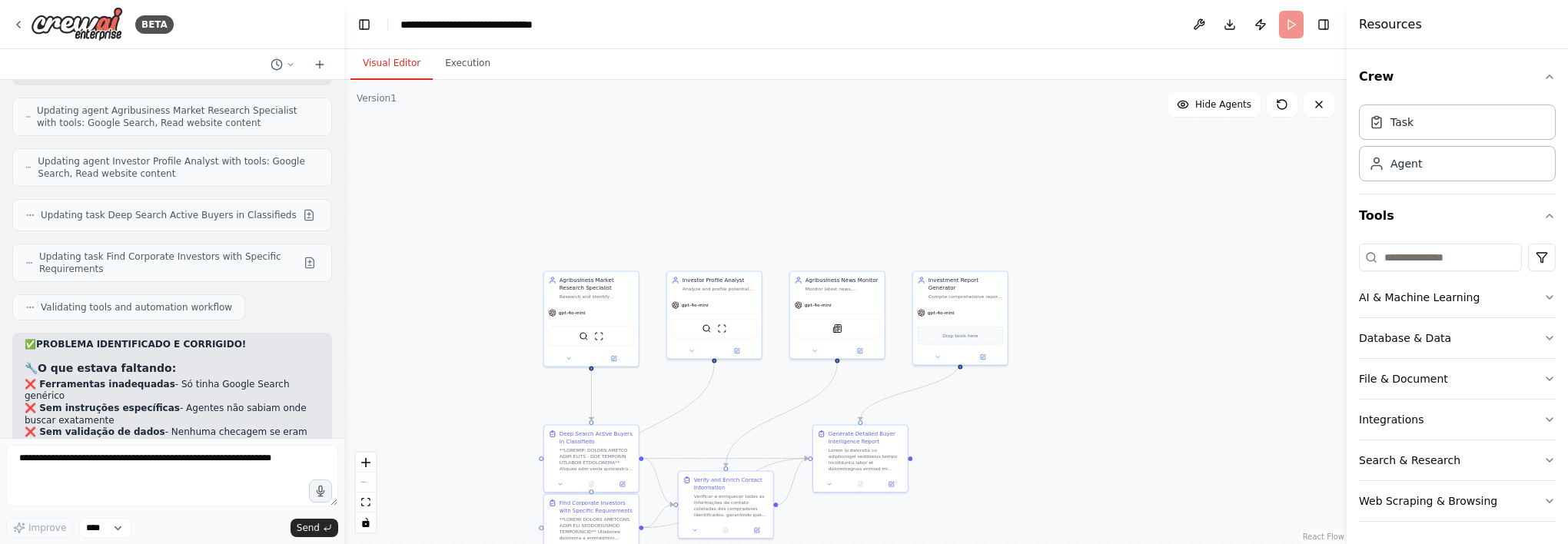
scroll to position [7436, 0]
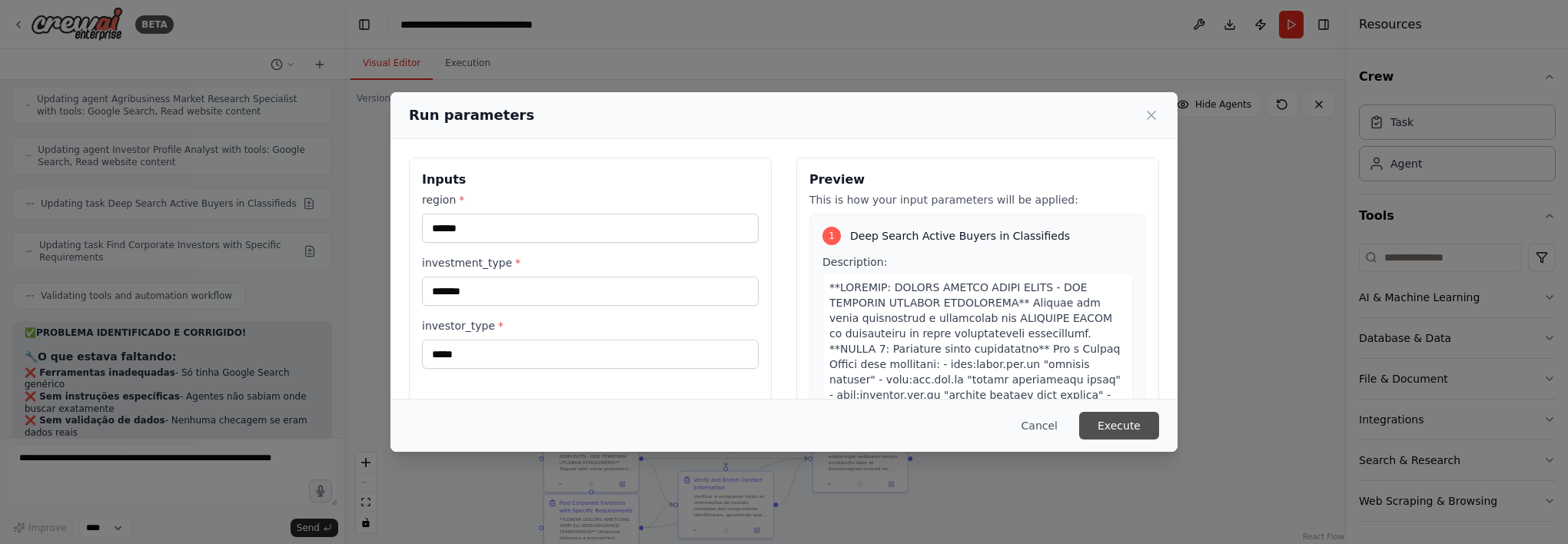
click at [1132, 434] on button "Execute" at bounding box center [1119, 426] width 80 height 28
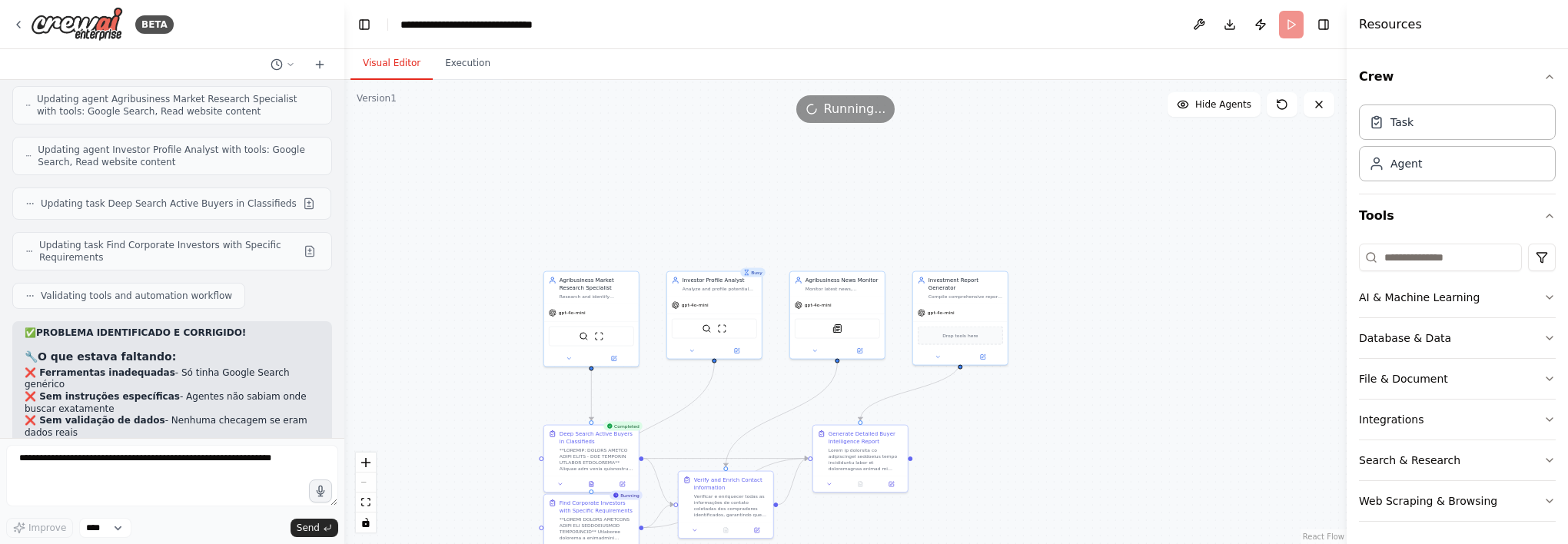
drag, startPoint x: 867, startPoint y: 540, endPoint x: 412, endPoint y: 333, distance: 499.9
click at [411, 332] on div ".deletable-edge-delete-btn { width: 20px; height: 20px; border: 0px solid #ffff…" at bounding box center [845, 312] width 1002 height 464
click at [596, 489] on div at bounding box center [592, 485] width 95 height 16
click at [594, 485] on icon at bounding box center [592, 484] width 4 height 6
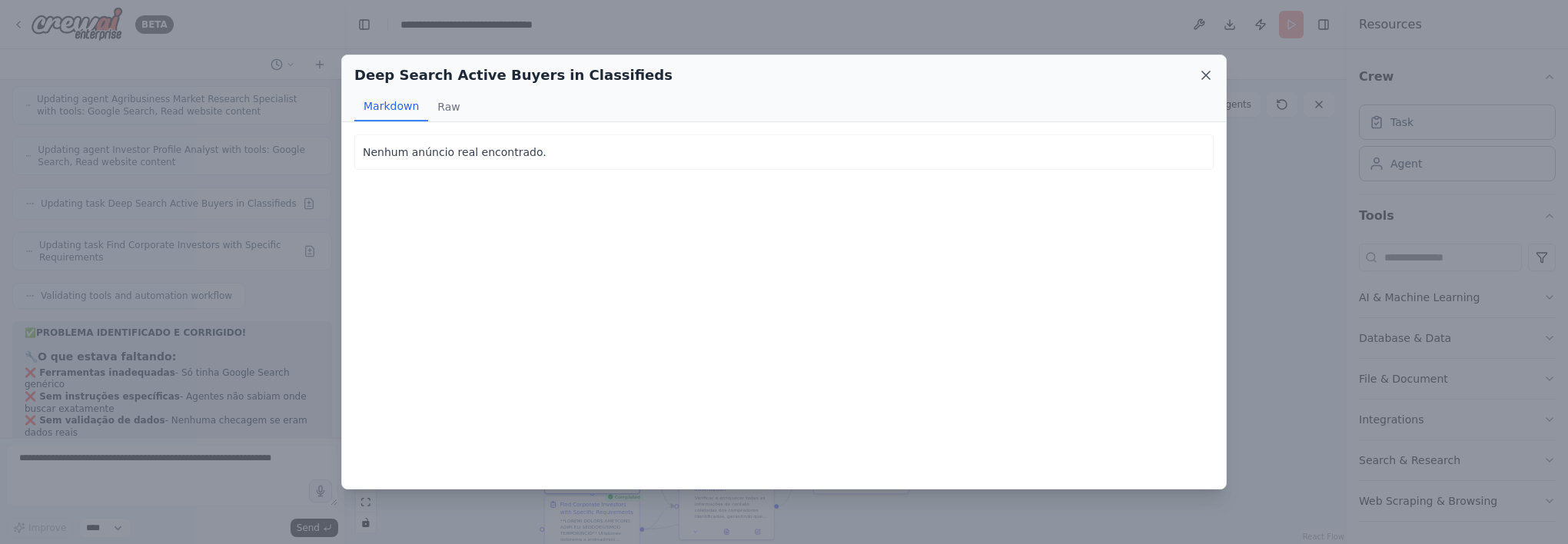
click at [1205, 70] on icon at bounding box center [1206, 75] width 16 height 16
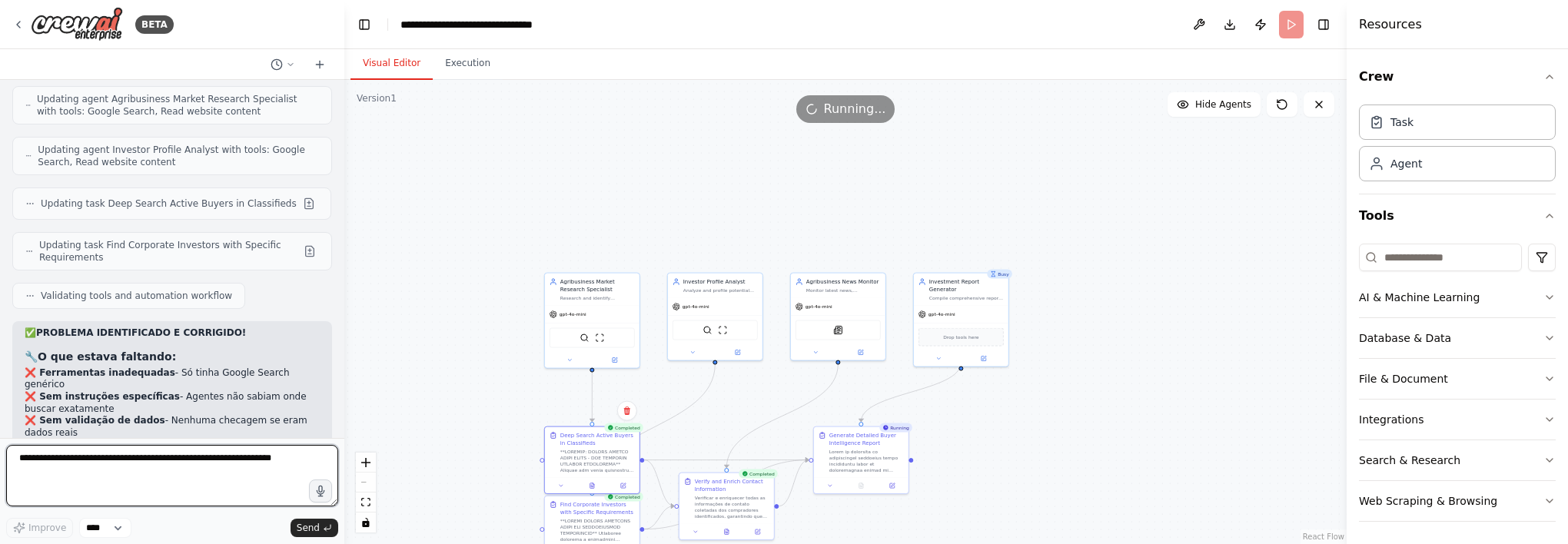
click at [108, 469] on textarea at bounding box center [172, 476] width 332 height 62
type textarea "*"
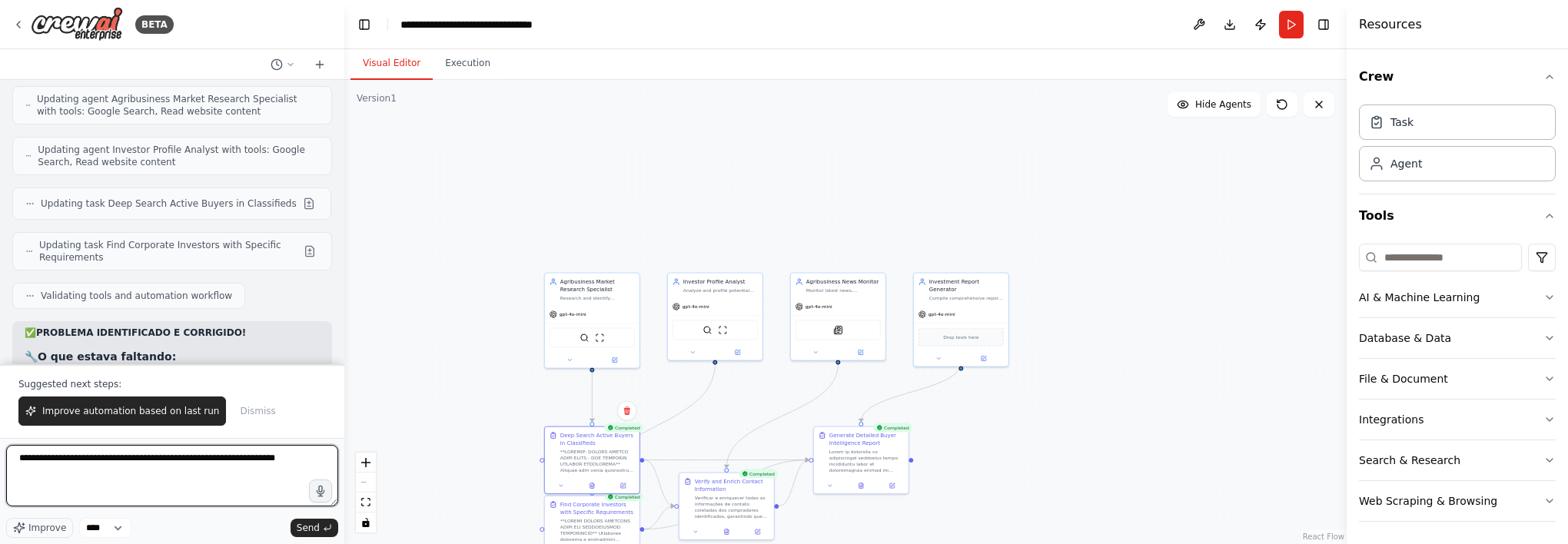
type textarea "**********"
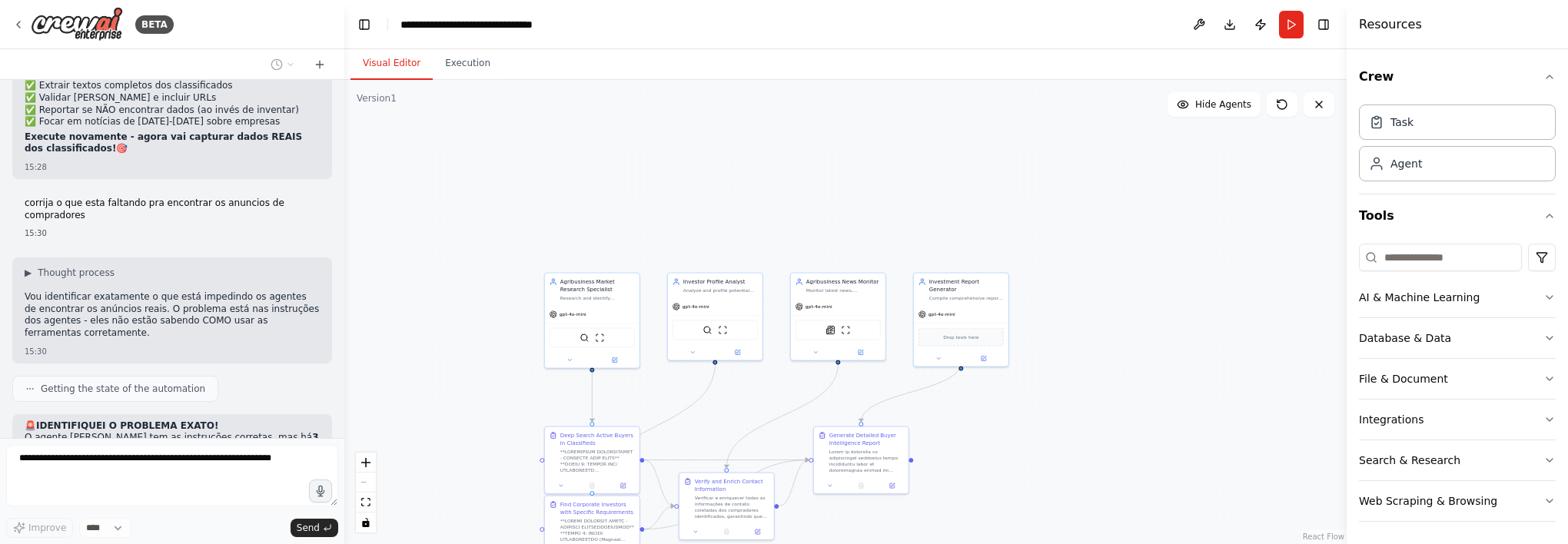
scroll to position [8060, 0]
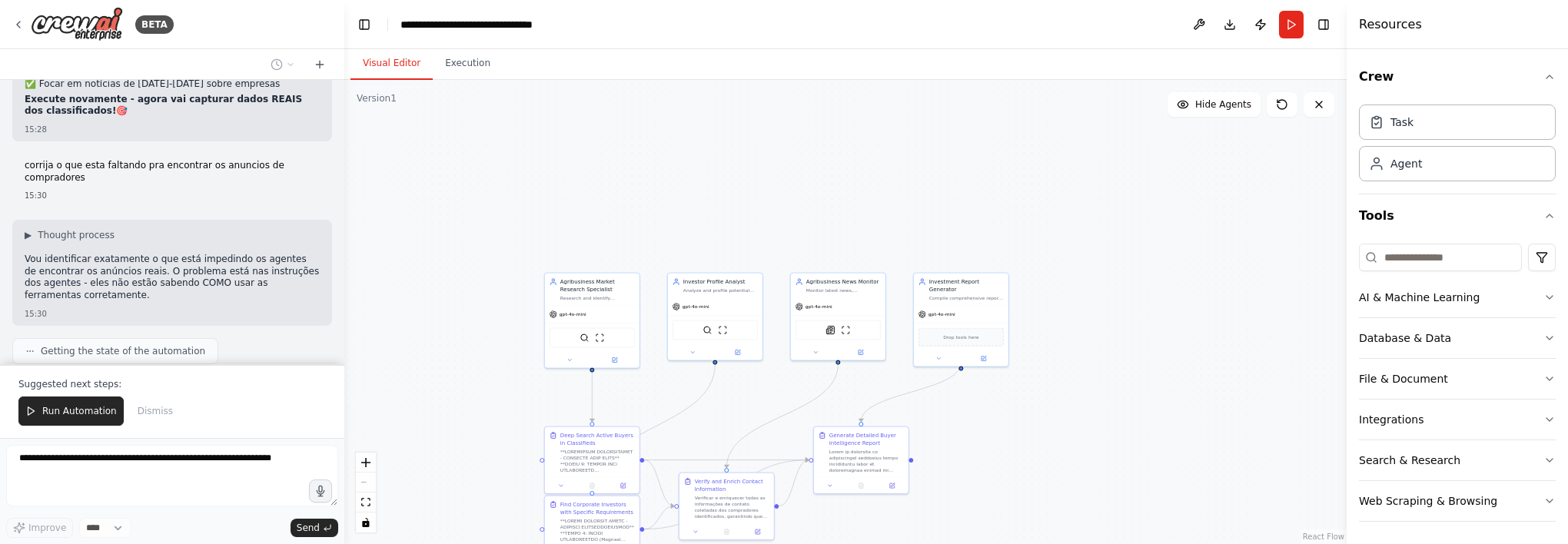
click at [1217, 274] on div ".deletable-edge-delete-btn { width: 20px; height: 20px; border: 0px solid #ffff…" at bounding box center [845, 312] width 1002 height 464
click at [53, 408] on span "Run Automation" at bounding box center [79, 410] width 74 height 12
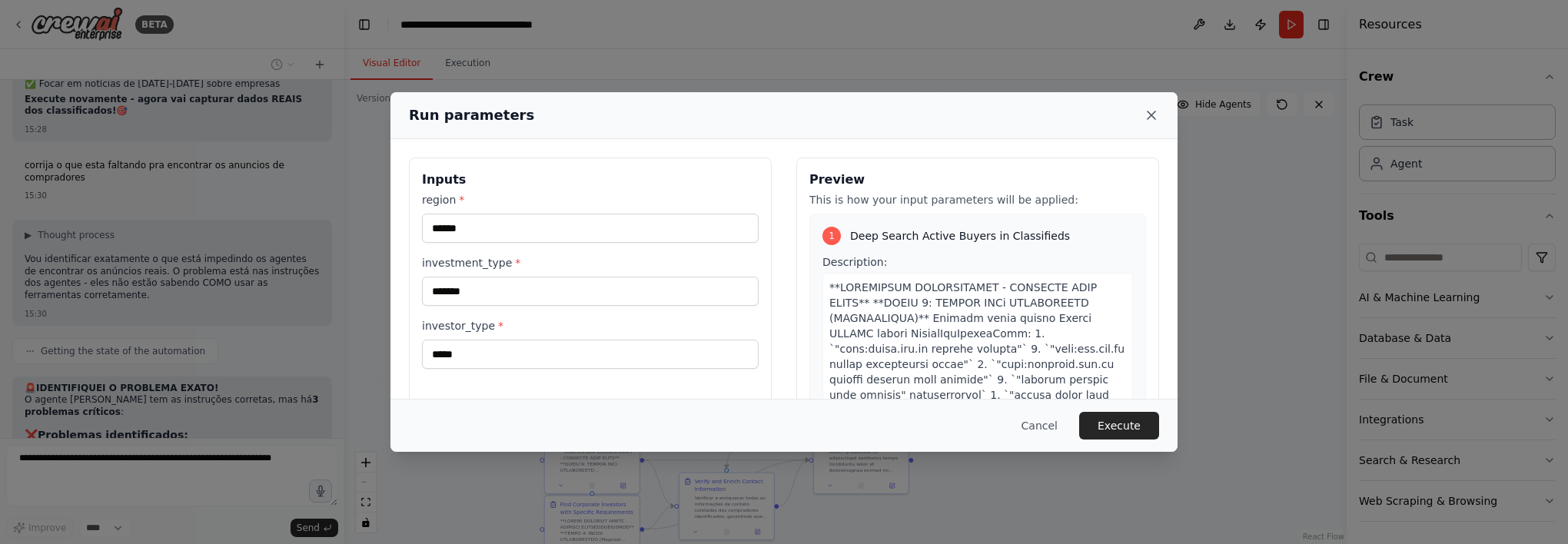
drag, startPoint x: 1160, startPoint y: 110, endPoint x: 1150, endPoint y: 117, distance: 12.2
click at [1159, 112] on div "Run parameters" at bounding box center [784, 115] width 787 height 47
click at [1150, 117] on icon at bounding box center [1151, 115] width 7 height 7
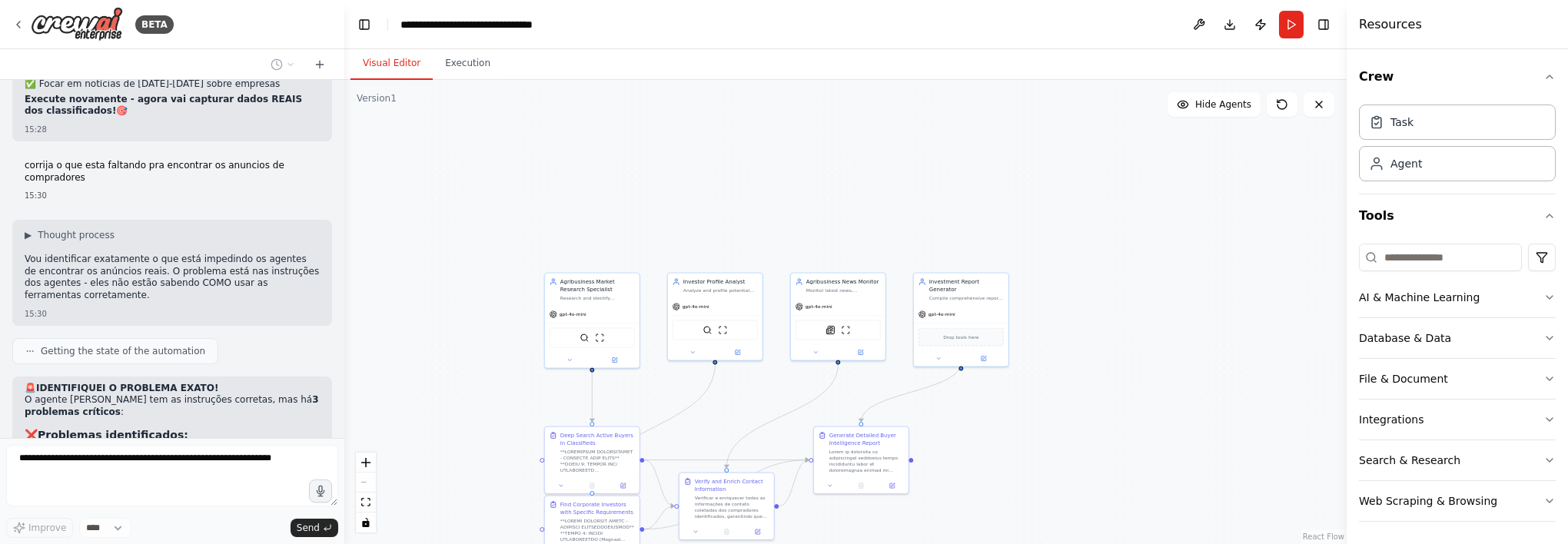
click at [208, 439] on form "Improve **** Send" at bounding box center [172, 490] width 345 height 106
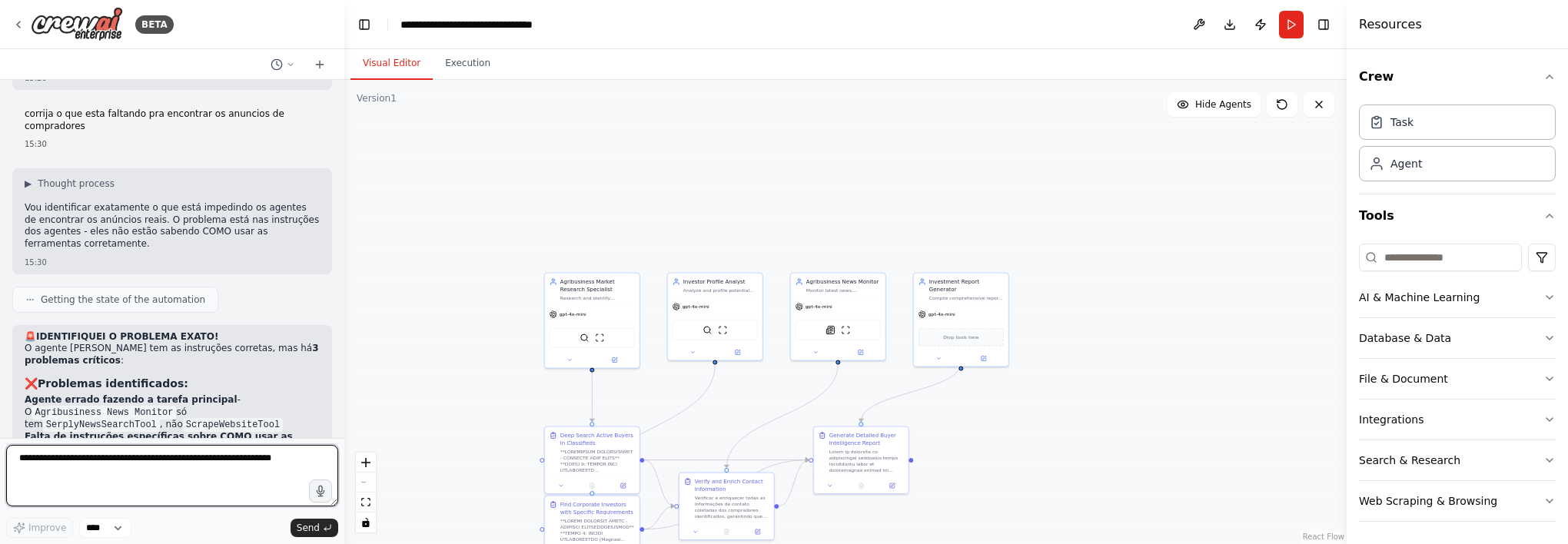
click at [146, 457] on textarea at bounding box center [172, 476] width 332 height 62
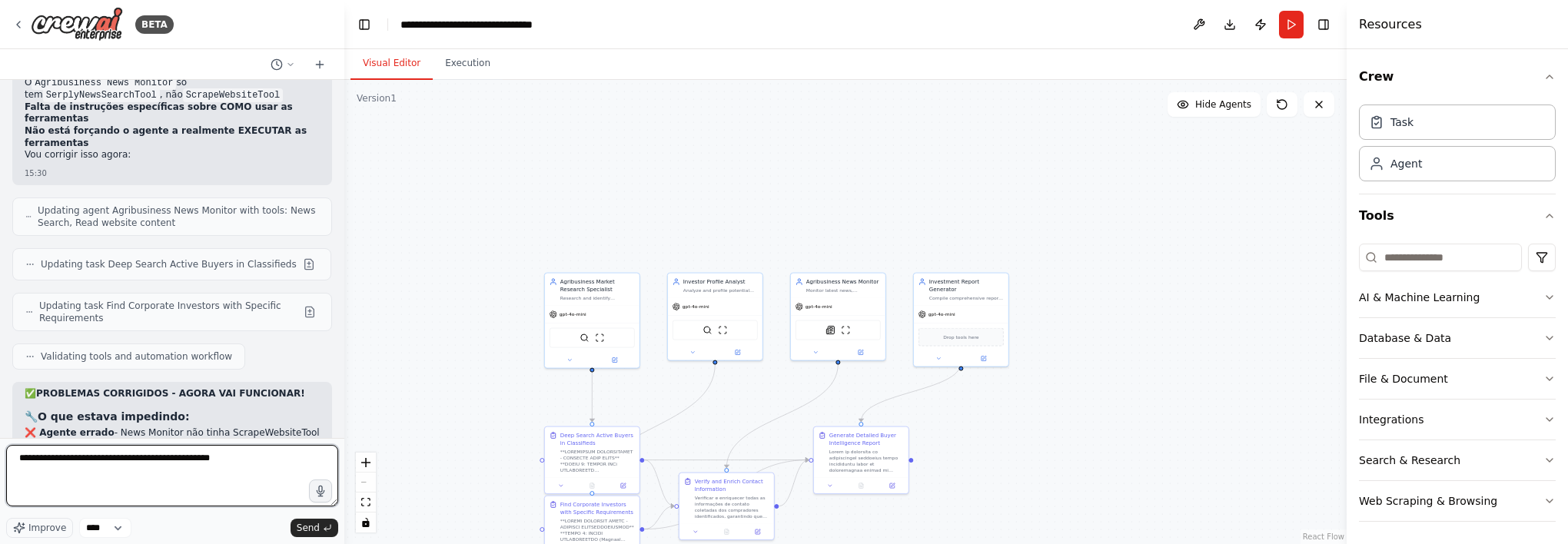
scroll to position [8453, 0]
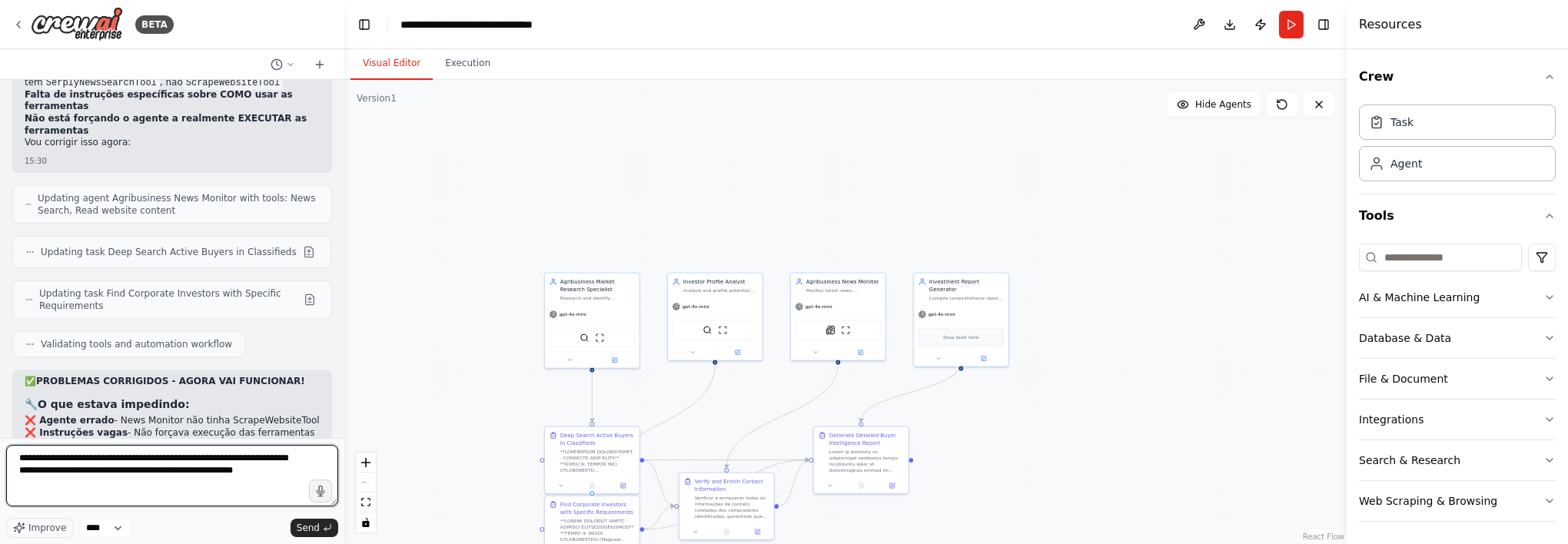
type textarea "**********"
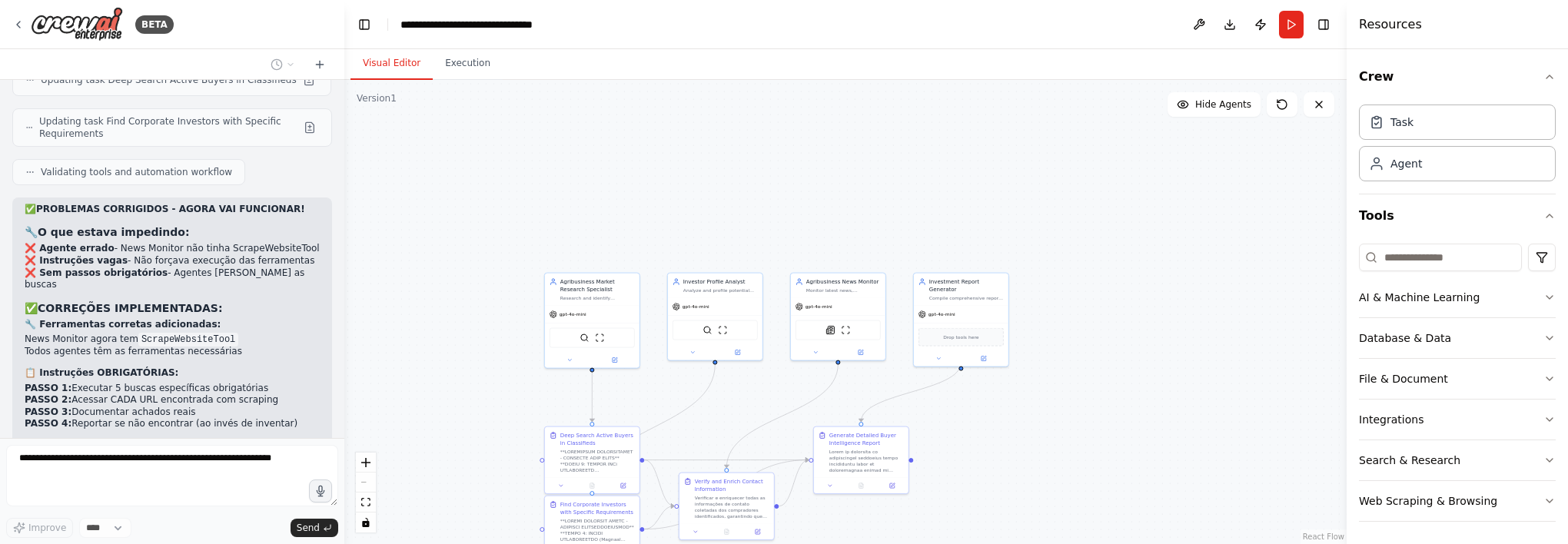
scroll to position [8703, 0]
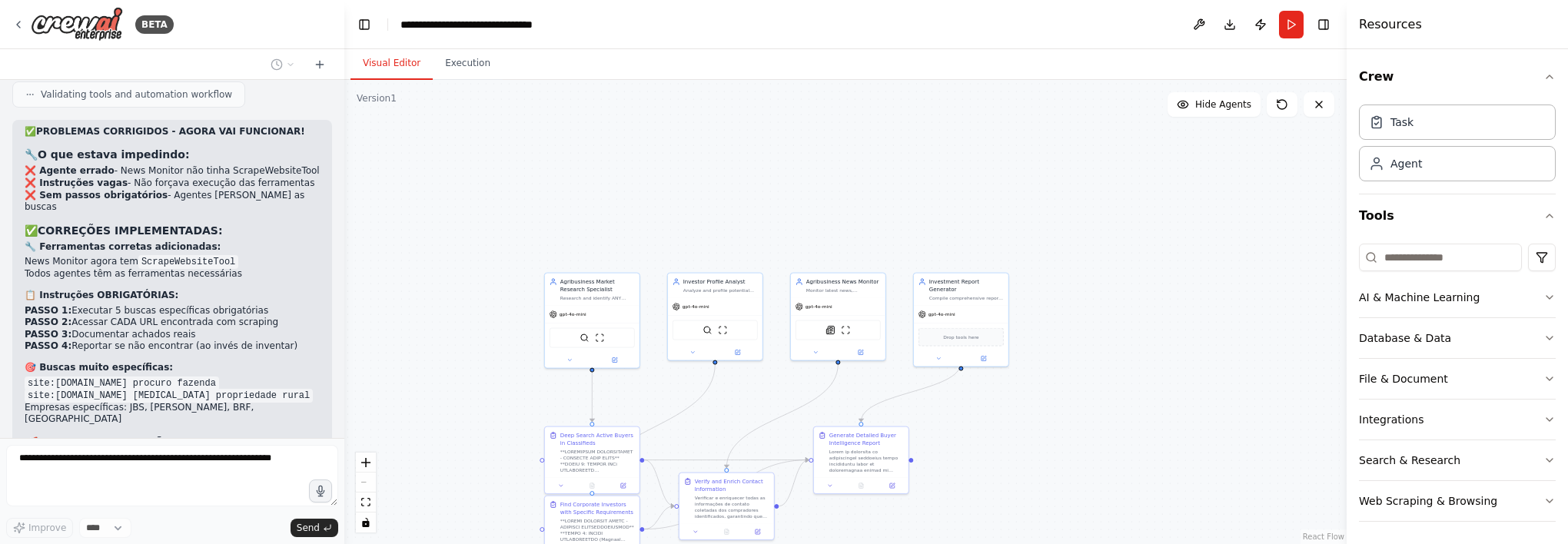
click at [837, 129] on div ".deletable-edge-delete-btn { width: 20px; height: 20px; border: 0px solid #ffff…" at bounding box center [845, 312] width 1002 height 464
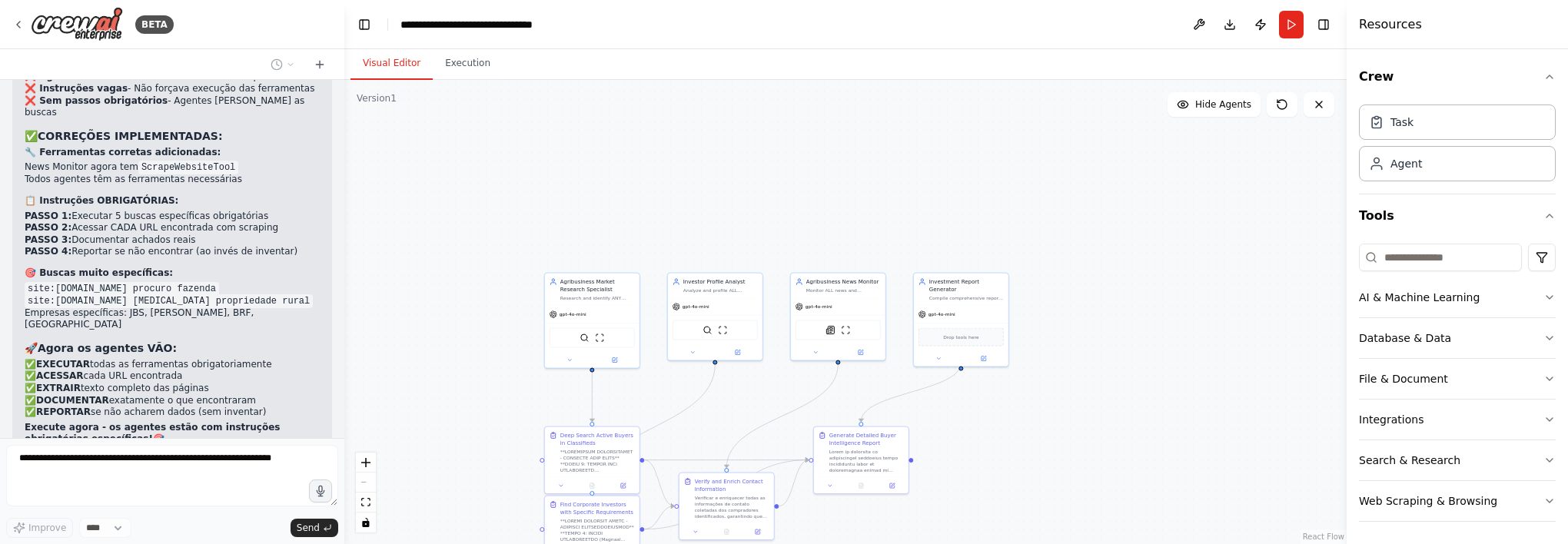
scroll to position [8836, 0]
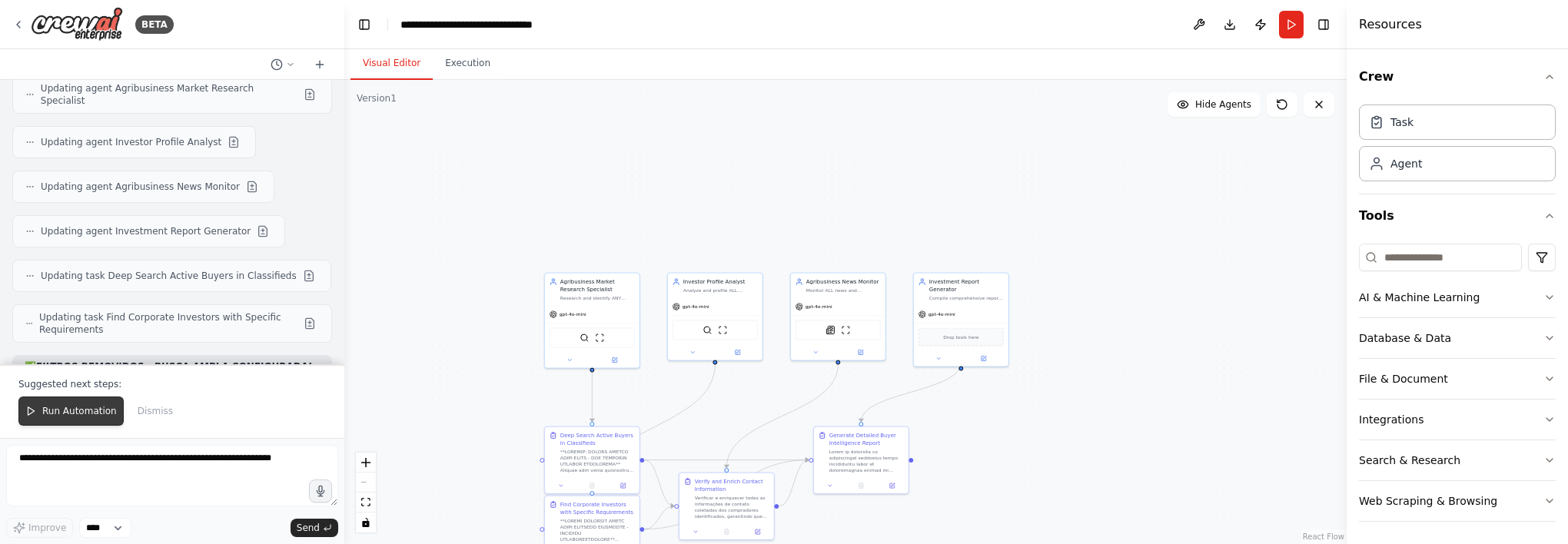
click at [77, 415] on span "Run Automation" at bounding box center [79, 410] width 74 height 12
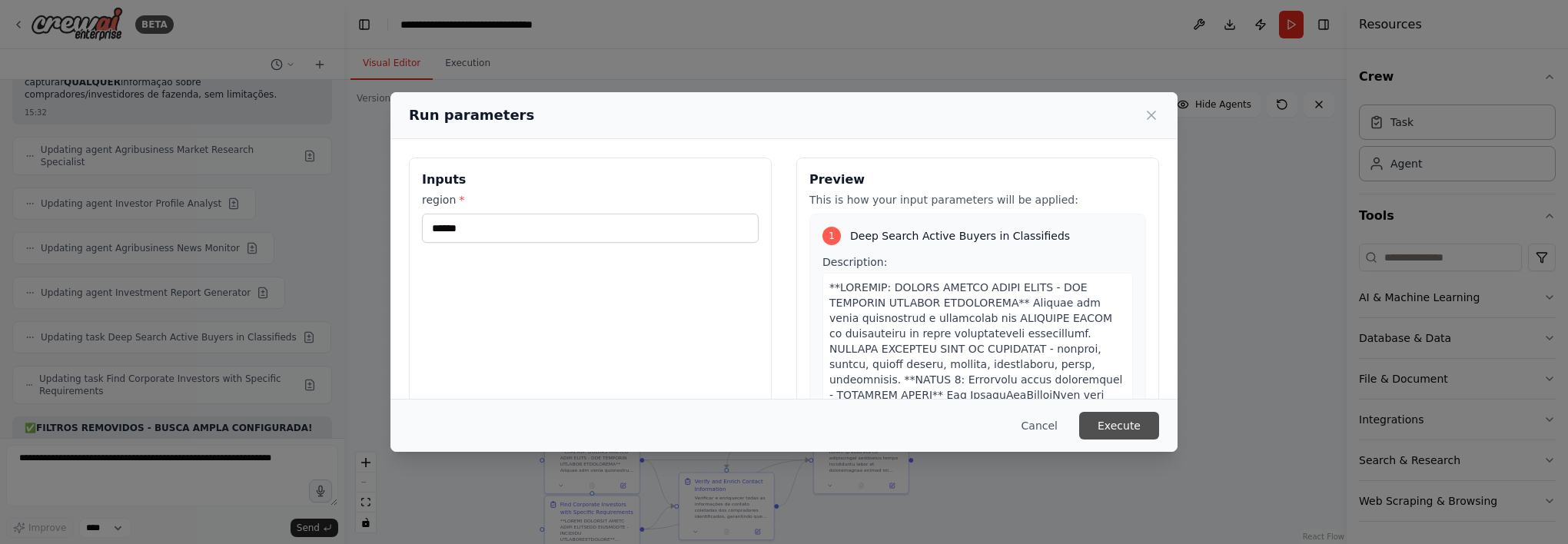
click at [1145, 415] on button "Execute" at bounding box center [1119, 426] width 80 height 28
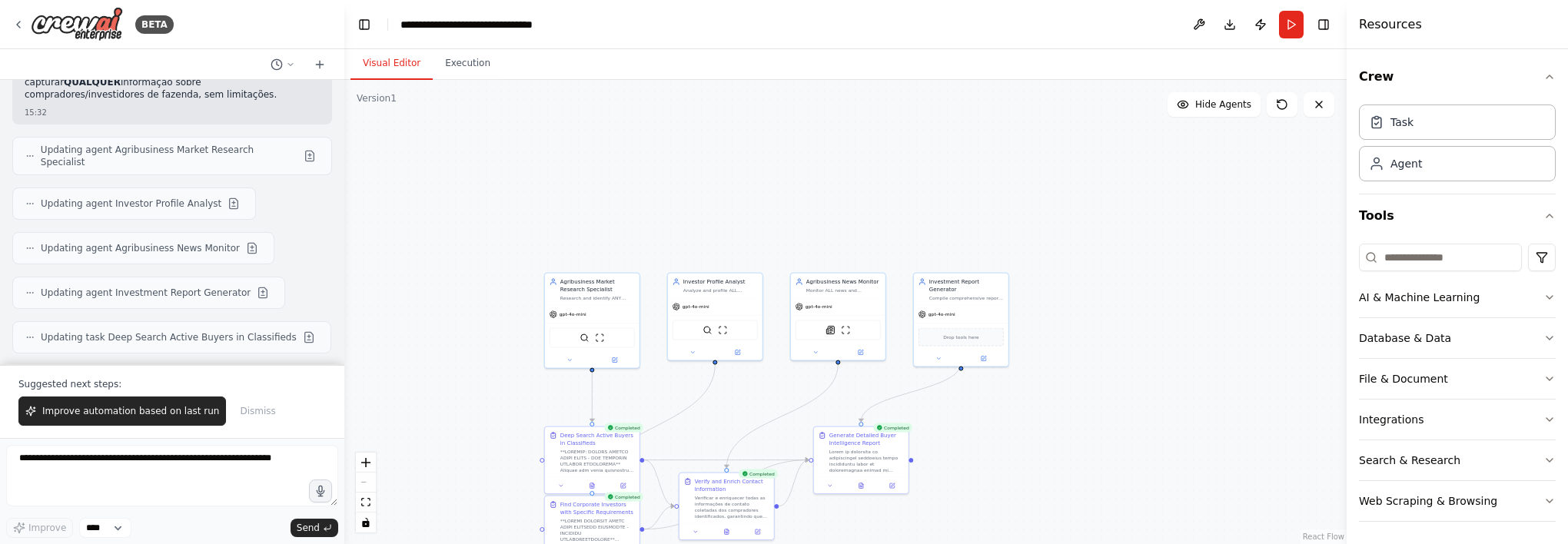
scroll to position [9400, 0]
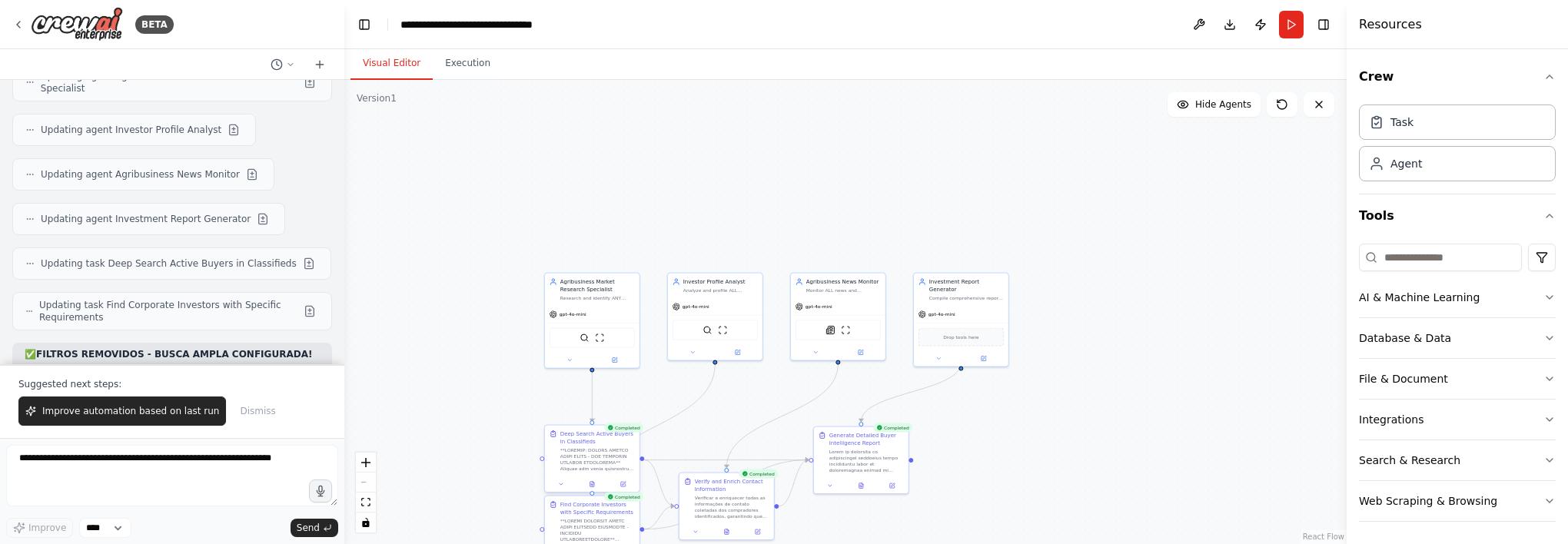
click at [599, 491] on div "Completed Deep Search Active Buyers in Classifieds" at bounding box center [592, 460] width 97 height 68
click at [596, 491] on div at bounding box center [592, 485] width 95 height 16
click at [594, 487] on button at bounding box center [591, 484] width 32 height 9
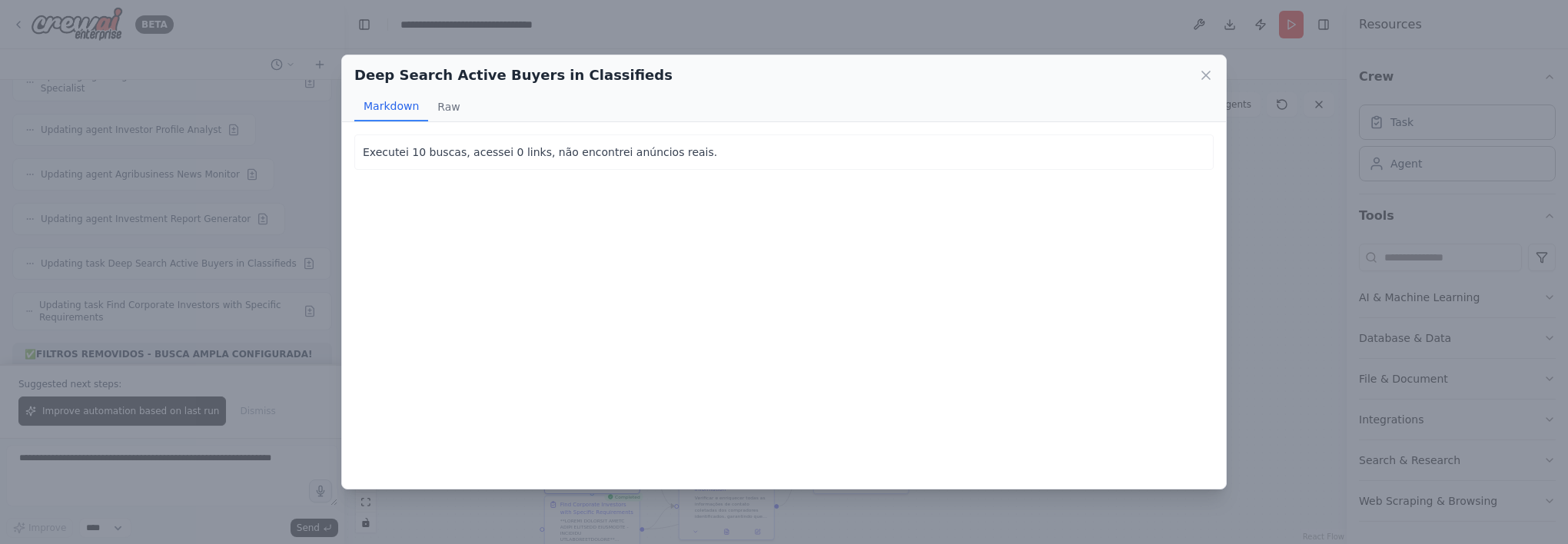
click at [1208, 85] on div "Deep Search Active Buyers in Classifieds" at bounding box center [784, 75] width 859 height 21
click at [1208, 73] on icon at bounding box center [1206, 75] width 7 height 7
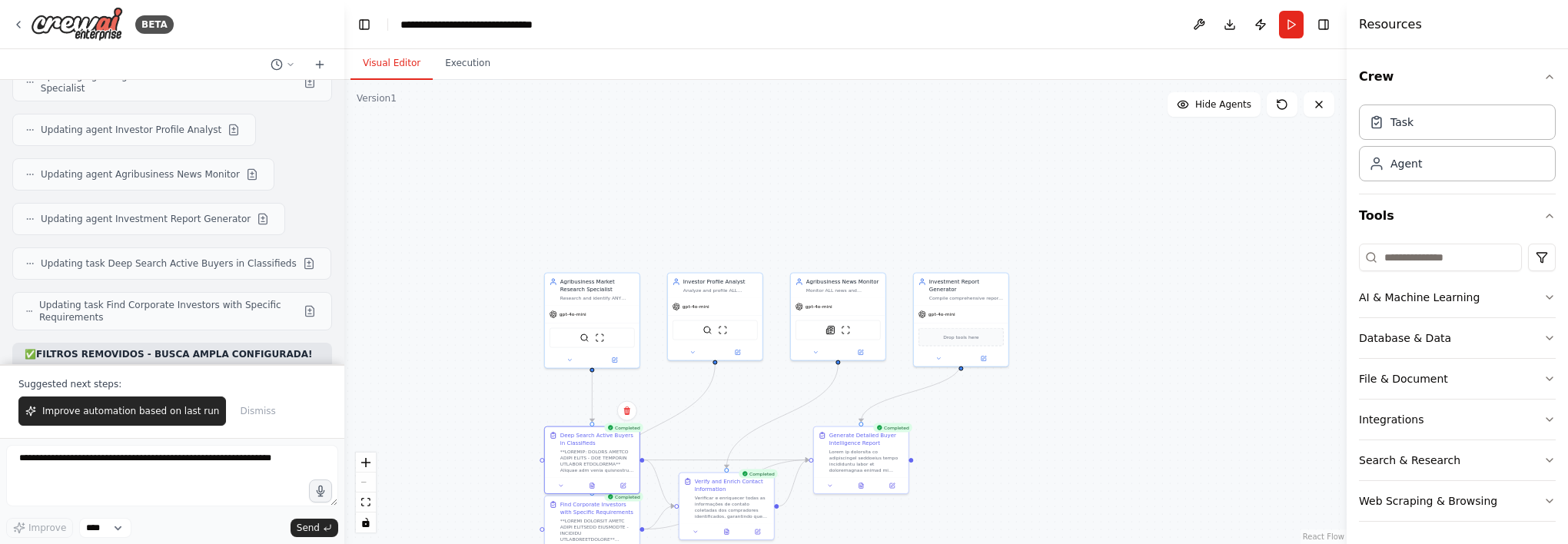
click at [707, 397] on div ".deletable-edge-delete-btn { width: 20px; height: 20px; border: 0px solid #ffff…" at bounding box center [845, 312] width 1002 height 464
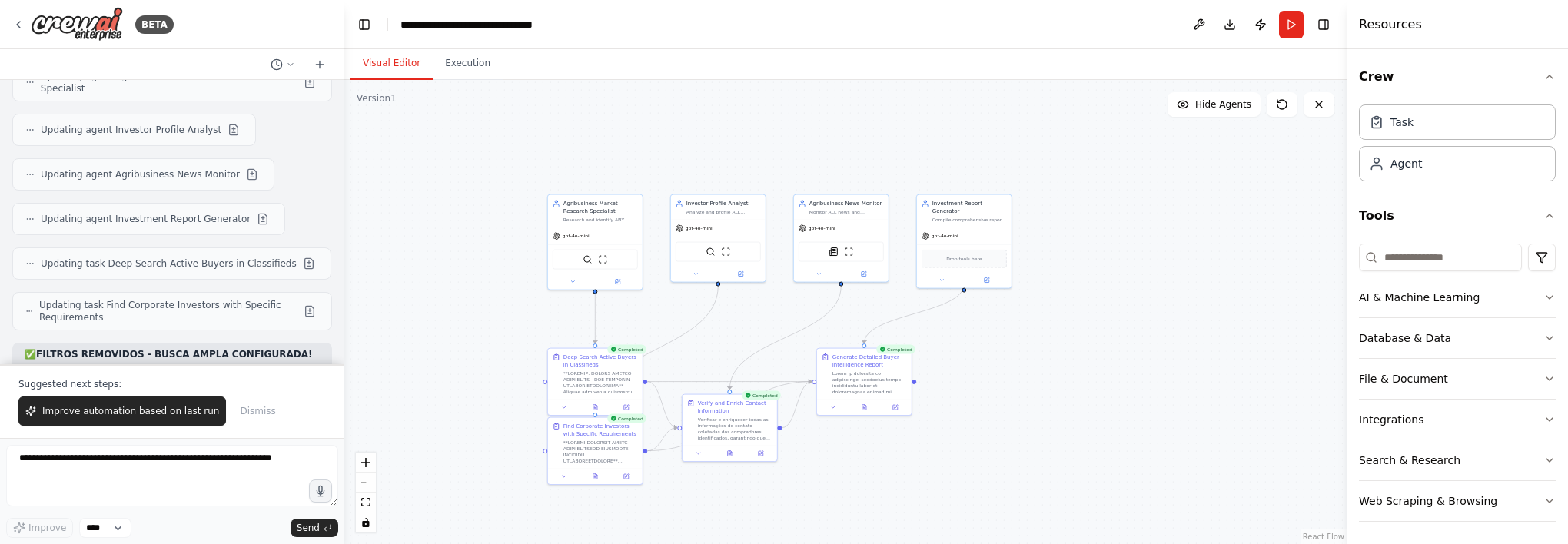
drag, startPoint x: 1110, startPoint y: 394, endPoint x: 1114, endPoint y: 304, distance: 90.1
click at [1114, 304] on div ".deletable-edge-delete-btn { width: 20px; height: 20px; border: 0px solid #ffff…" at bounding box center [845, 312] width 1002 height 464
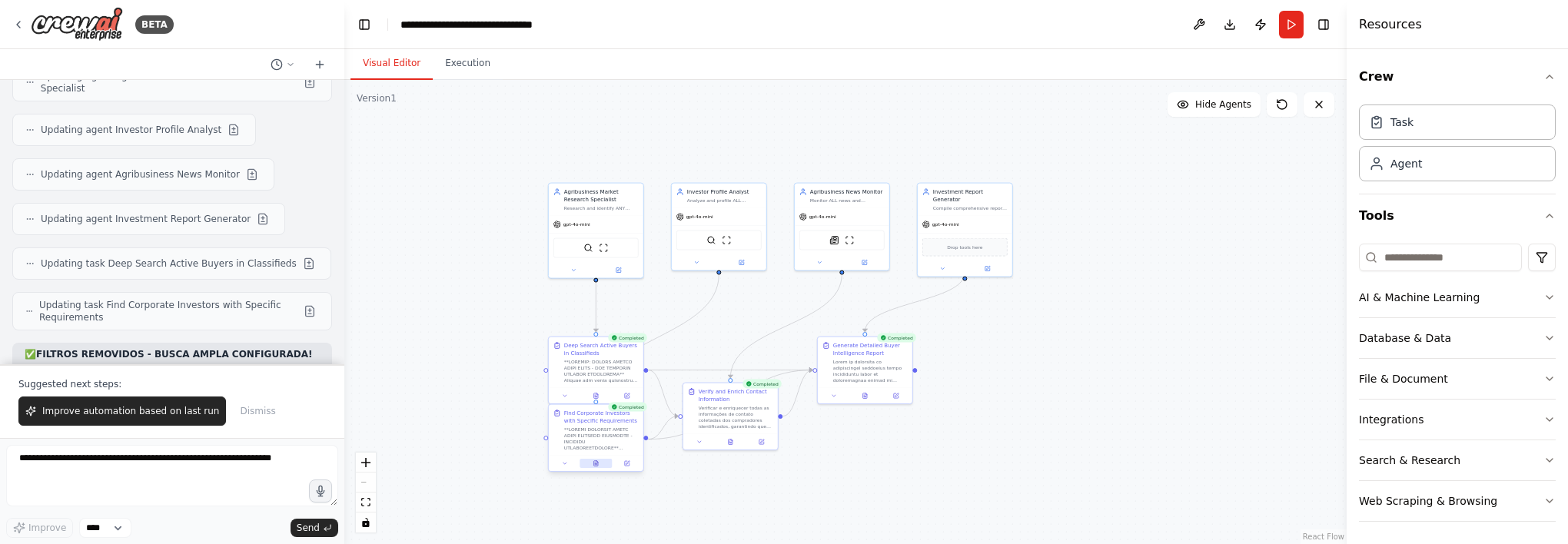
click at [605, 468] on div at bounding box center [596, 464] width 95 height 16
click at [600, 464] on button at bounding box center [596, 462] width 32 height 9
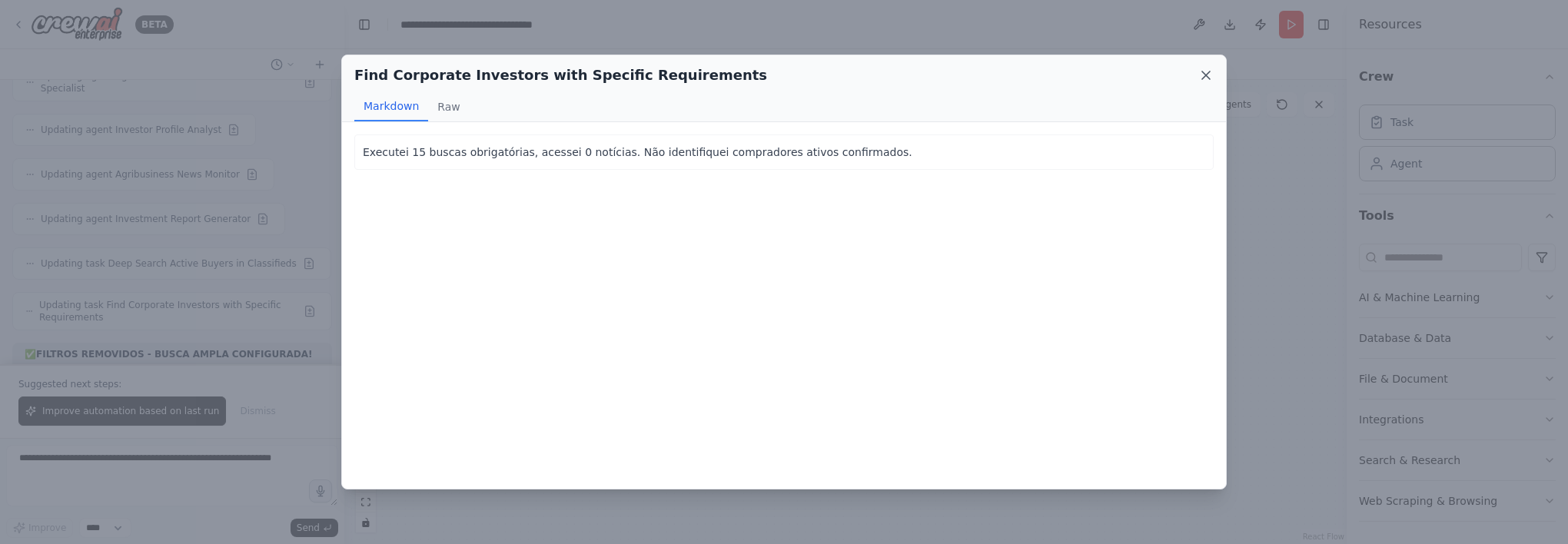
click at [1201, 73] on icon at bounding box center [1206, 75] width 16 height 16
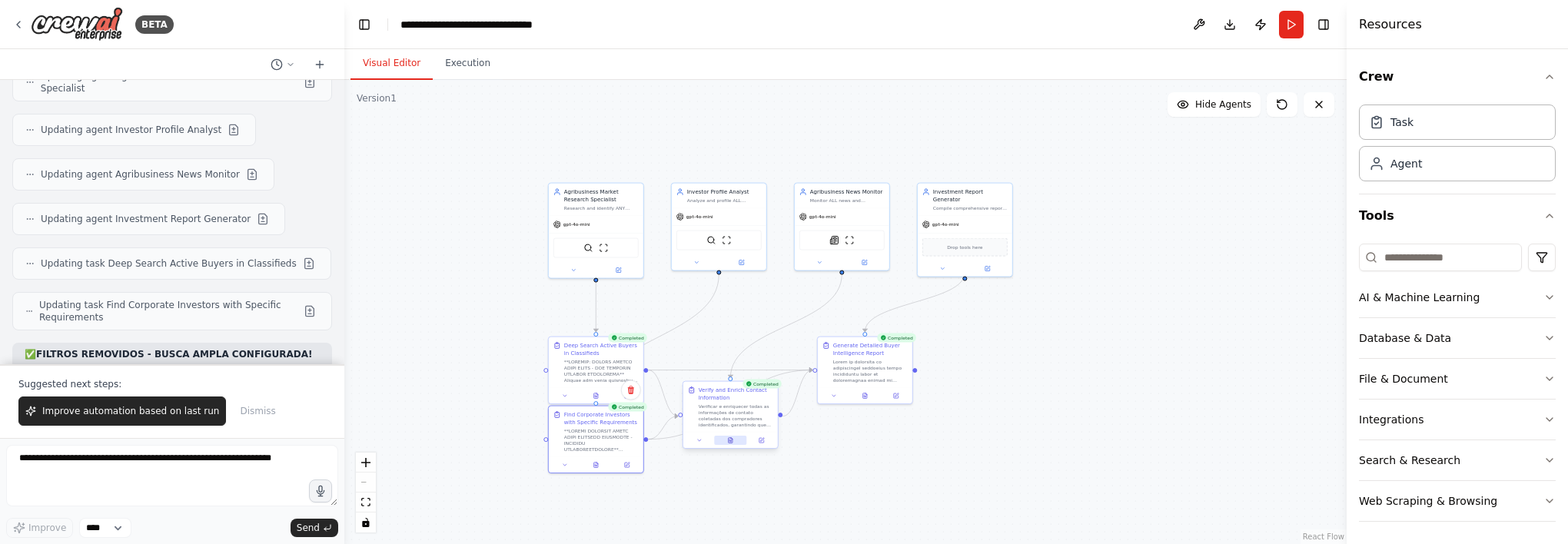
click at [732, 443] on button at bounding box center [730, 439] width 32 height 9
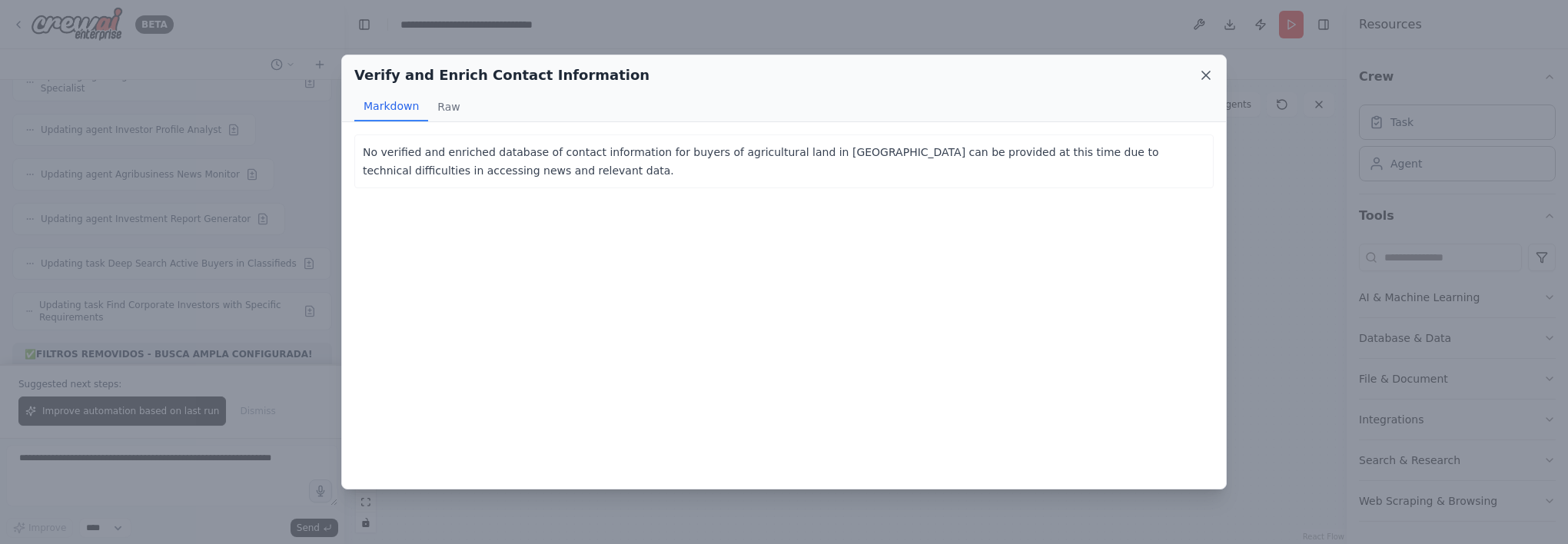
click at [1213, 73] on icon at bounding box center [1206, 75] width 16 height 16
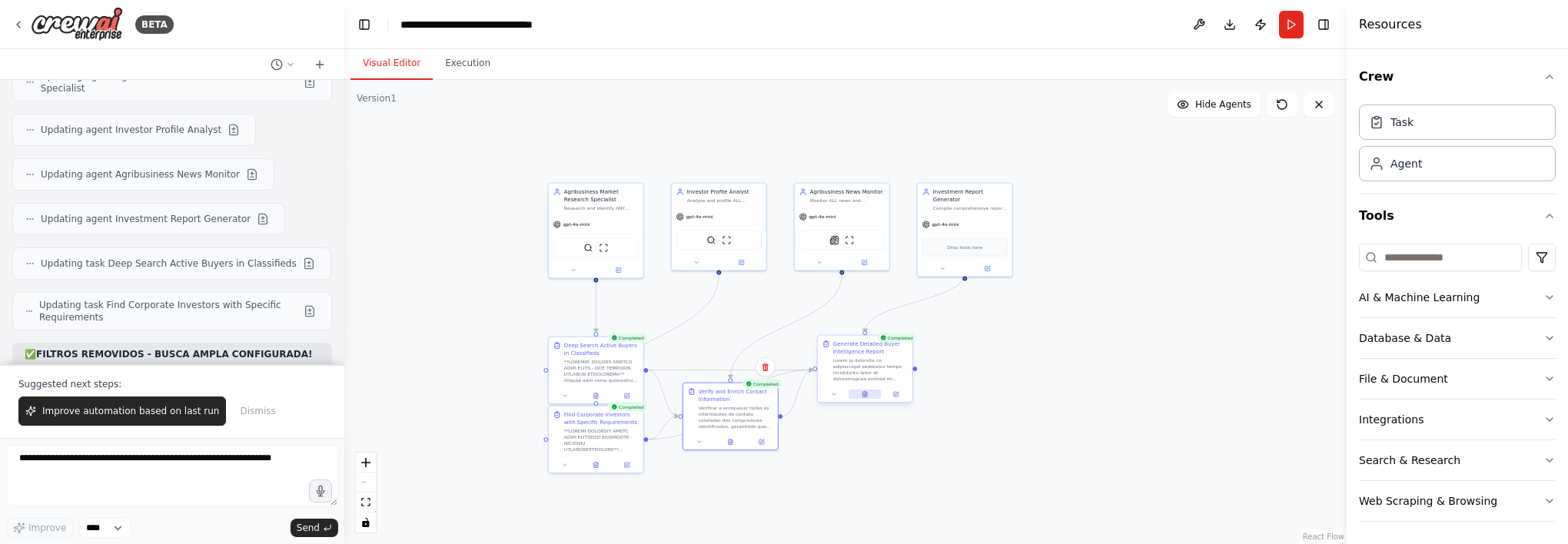
click at [873, 396] on button at bounding box center [864, 394] width 32 height 9
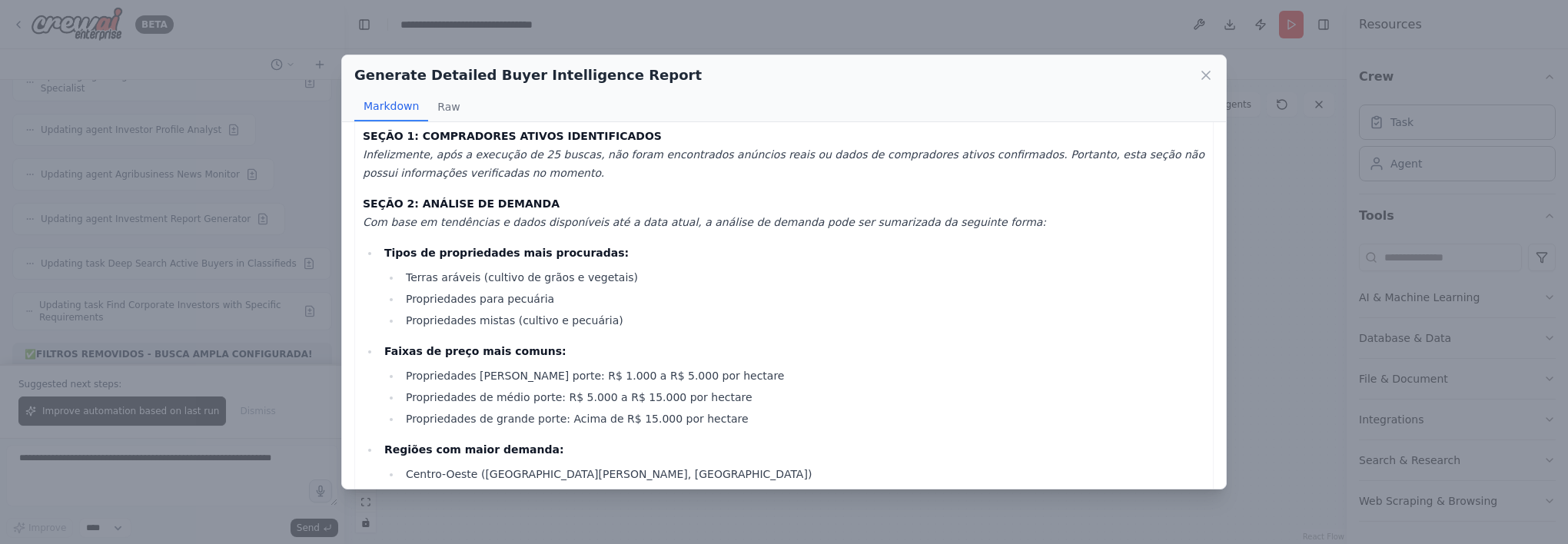
scroll to position [0, 0]
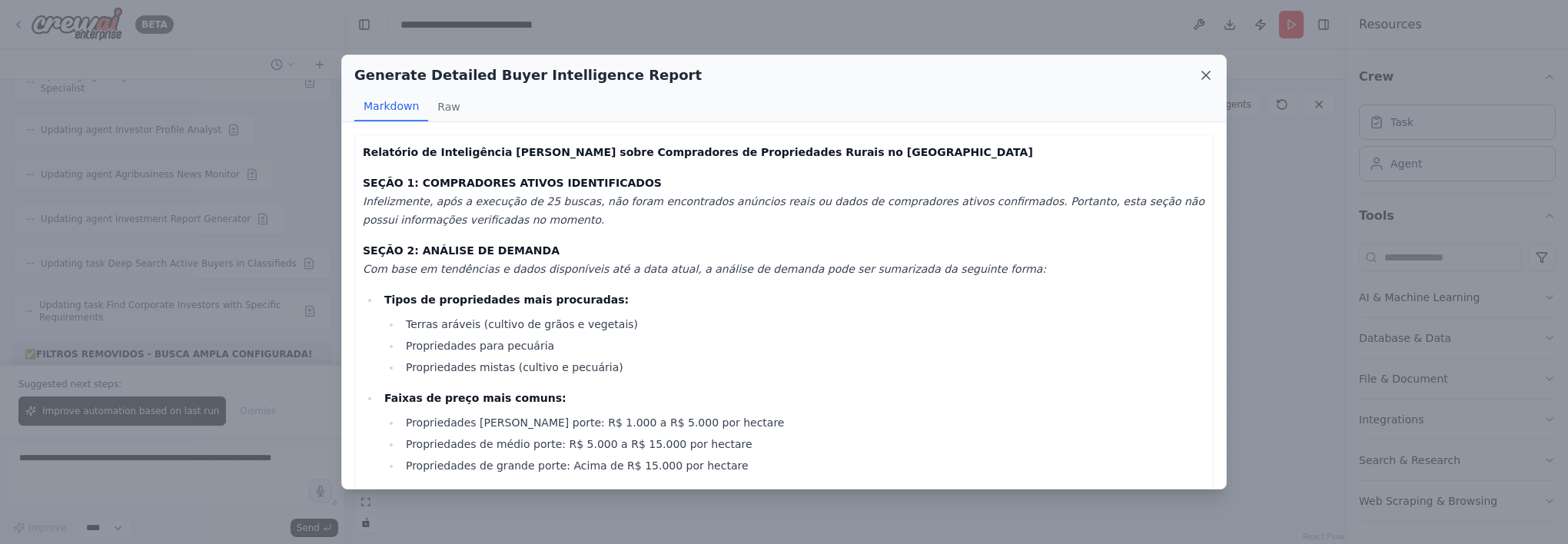
click at [1205, 73] on icon at bounding box center [1206, 75] width 7 height 7
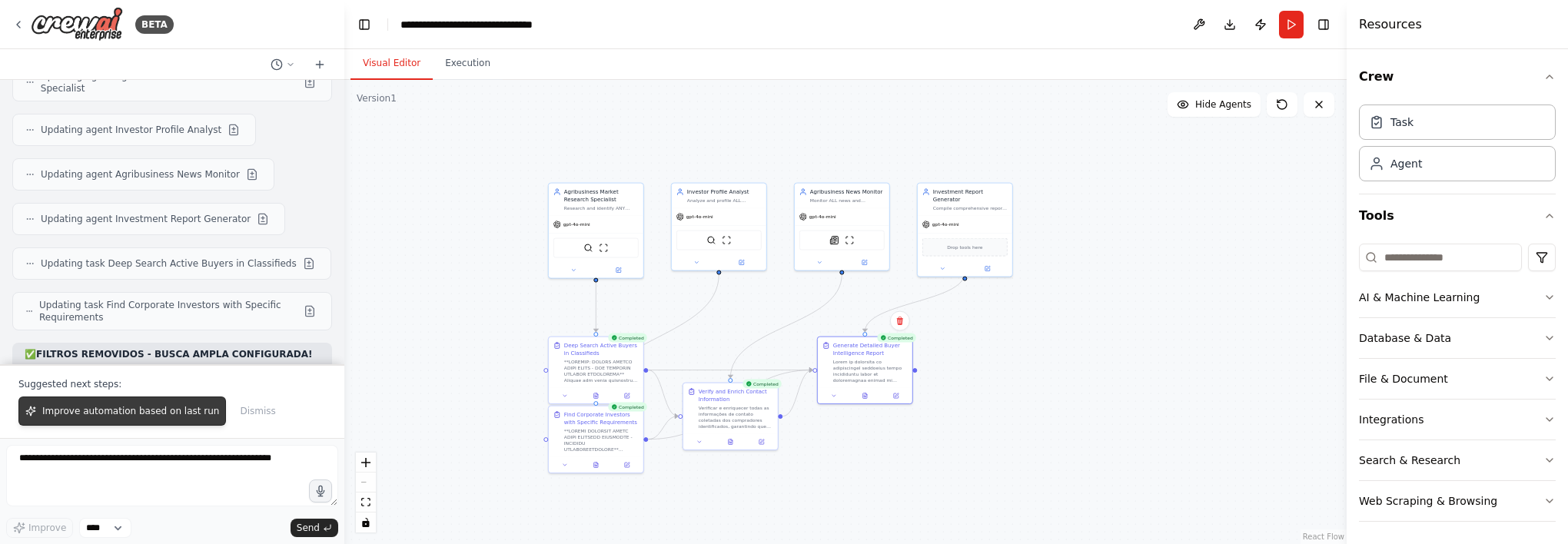
click at [171, 406] on span "Improve automation based on last run" at bounding box center [130, 410] width 177 height 12
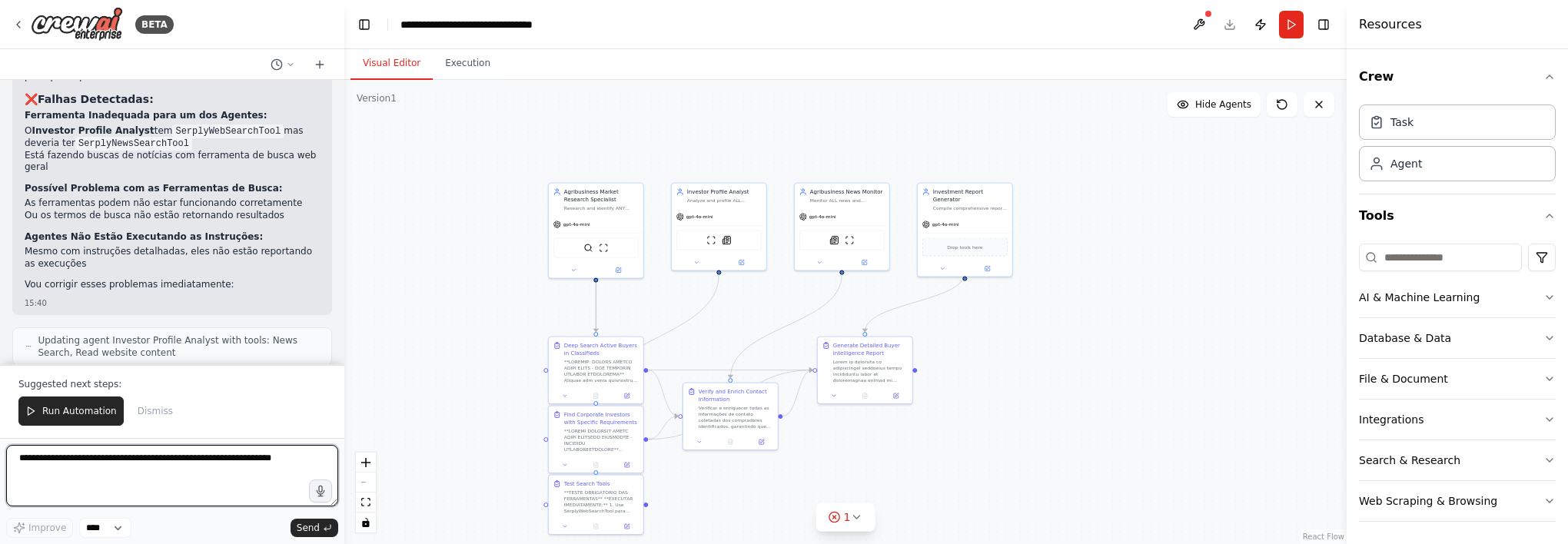
scroll to position [10328, 0]
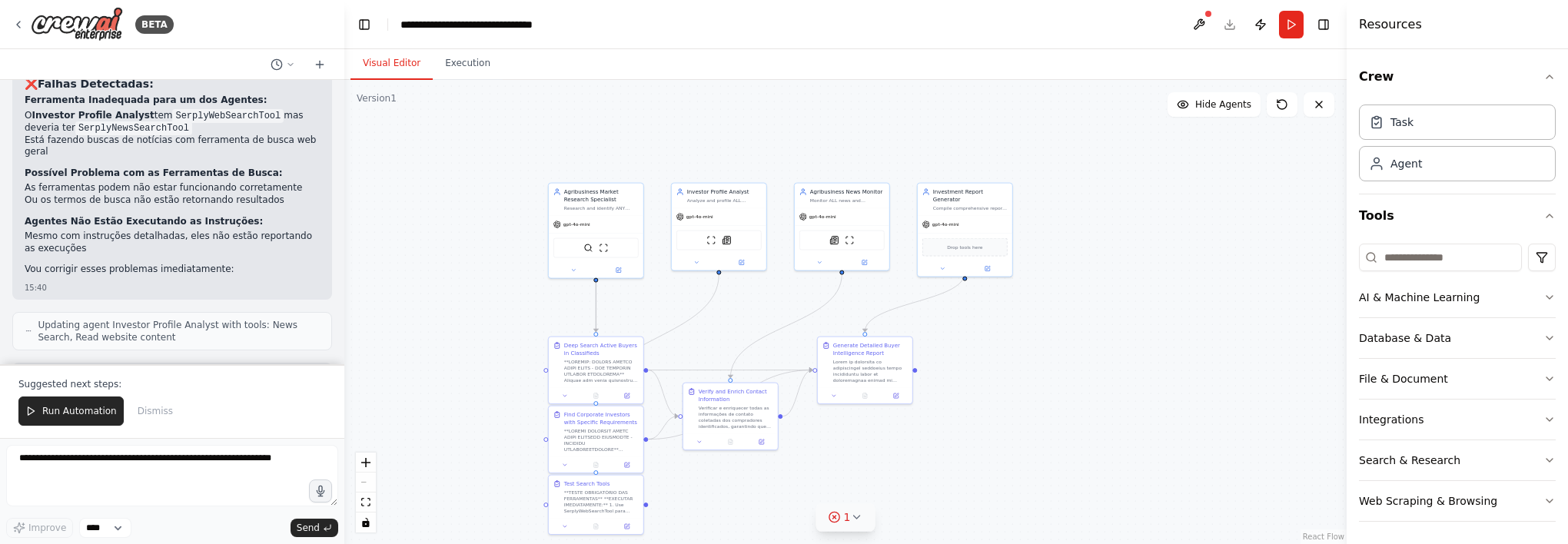
click at [838, 518] on icon at bounding box center [835, 517] width 12 height 12
click at [904, 481] on button at bounding box center [907, 478] width 26 height 18
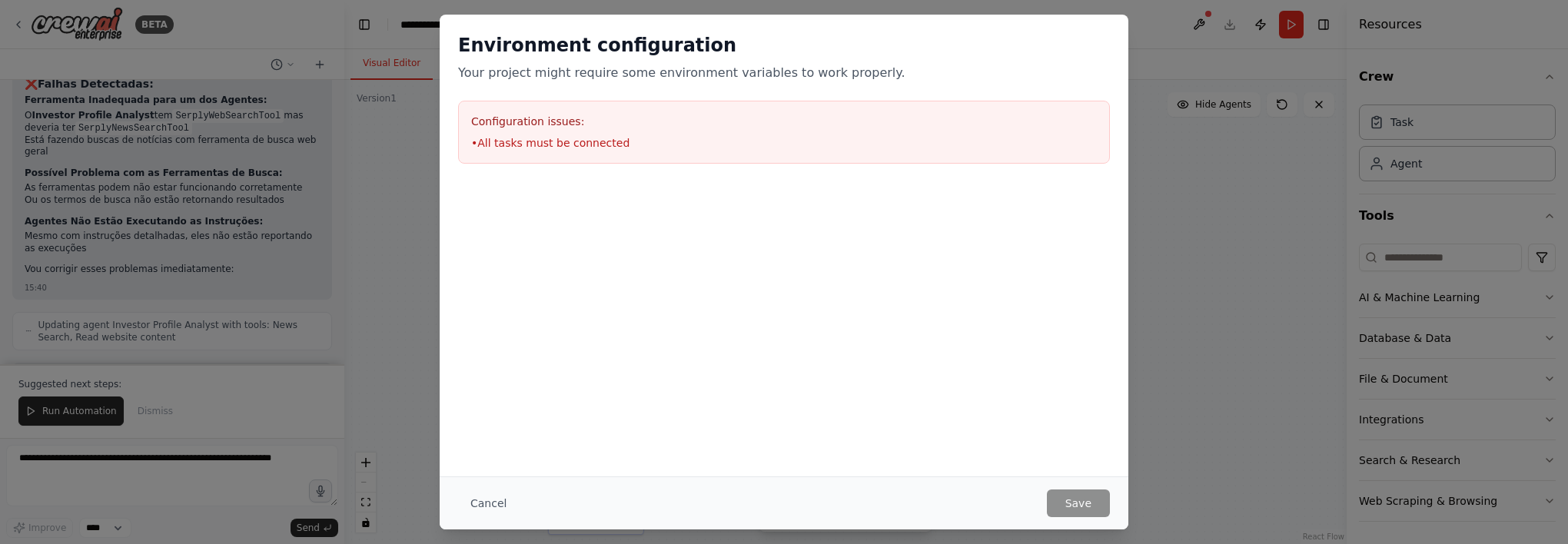
click at [1039, 504] on div "Cancel Save" at bounding box center [784, 504] width 652 height 28
click at [479, 496] on button "Cancel" at bounding box center [488, 504] width 61 height 28
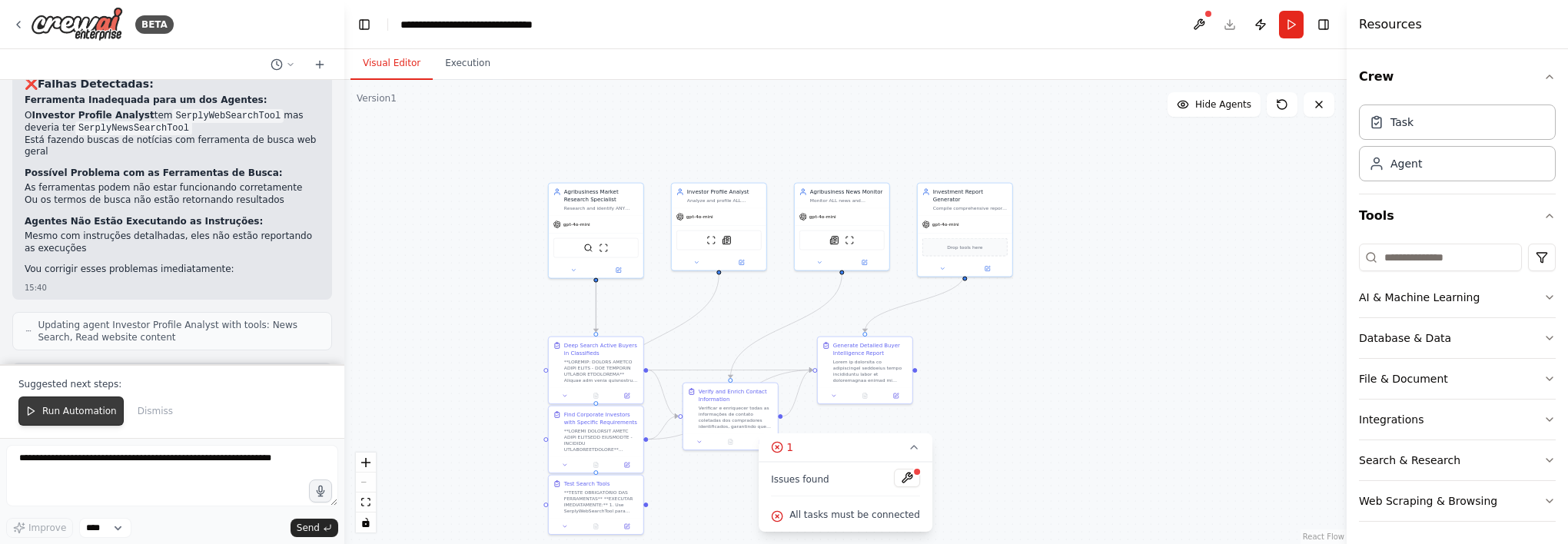
click at [99, 410] on span "Run Automation" at bounding box center [79, 410] width 74 height 12
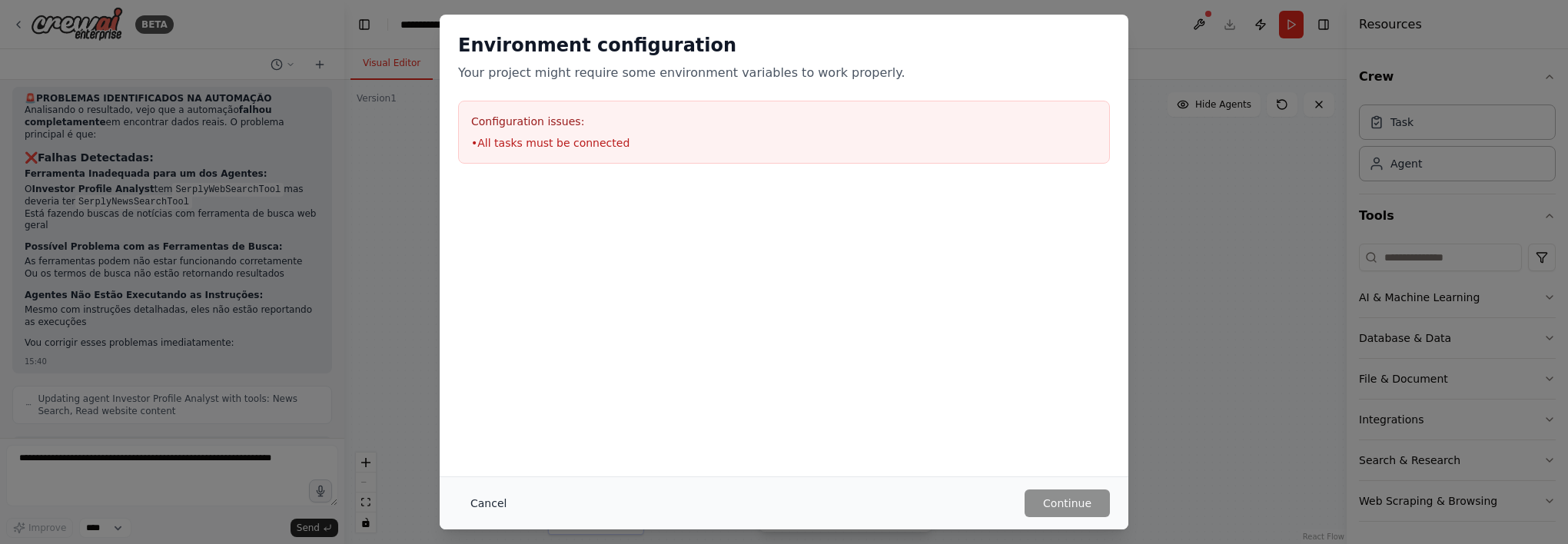
click at [478, 499] on button "Cancel" at bounding box center [488, 504] width 61 height 28
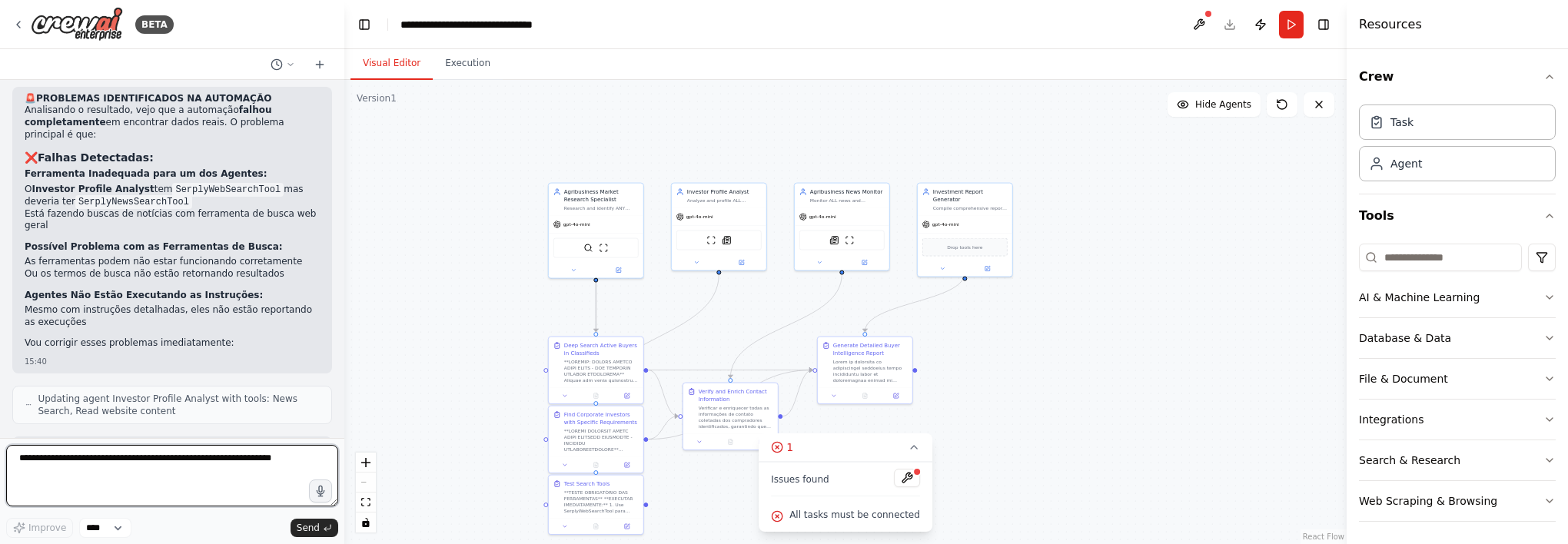
click at [203, 481] on textarea at bounding box center [172, 476] width 332 height 62
type textarea "**********"
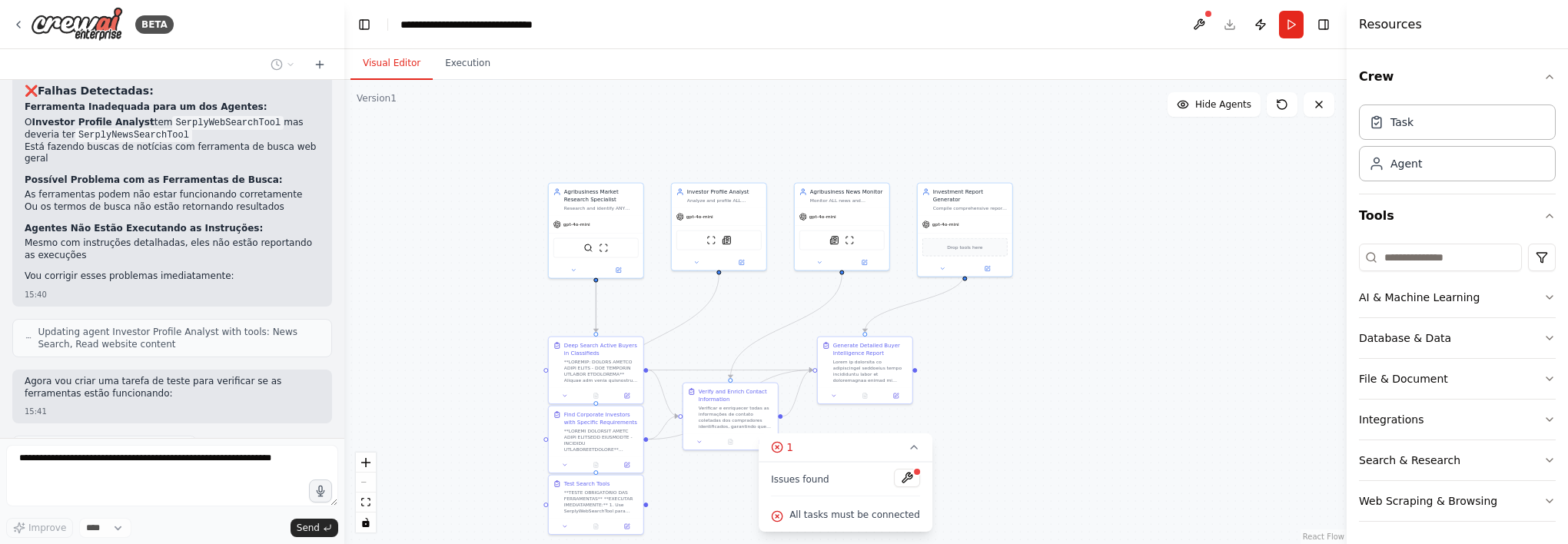
scroll to position [10361, 0]
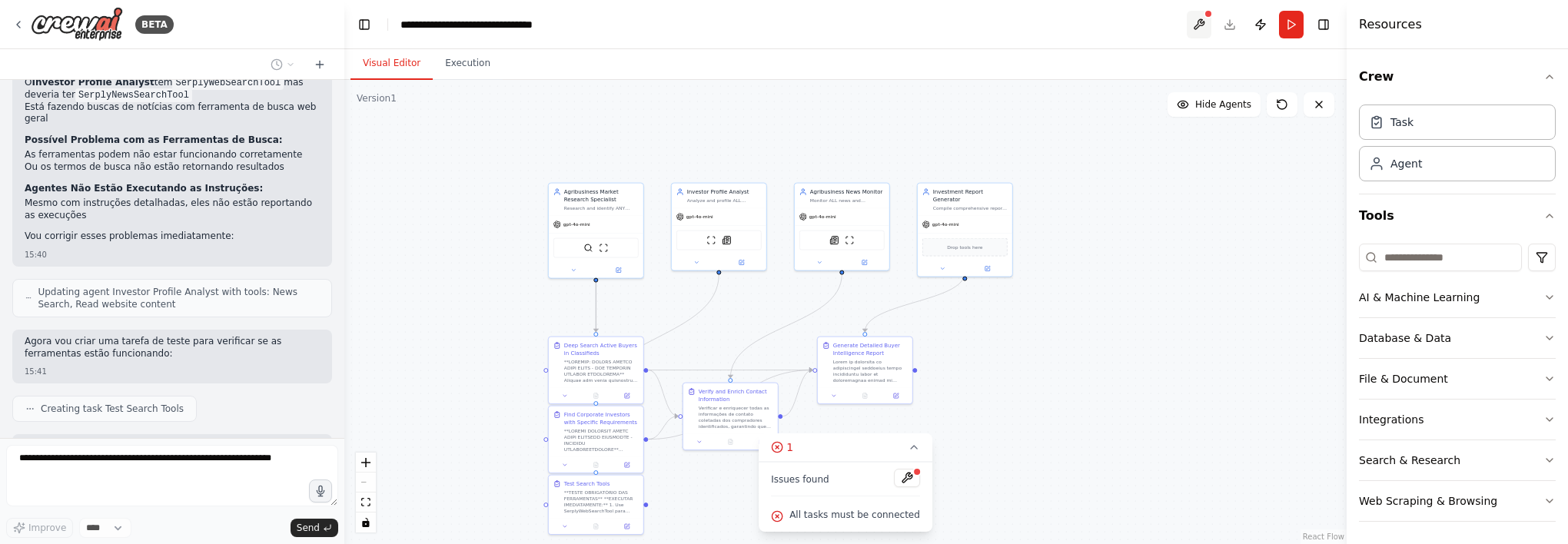
click at [1209, 29] on button at bounding box center [1199, 25] width 25 height 28
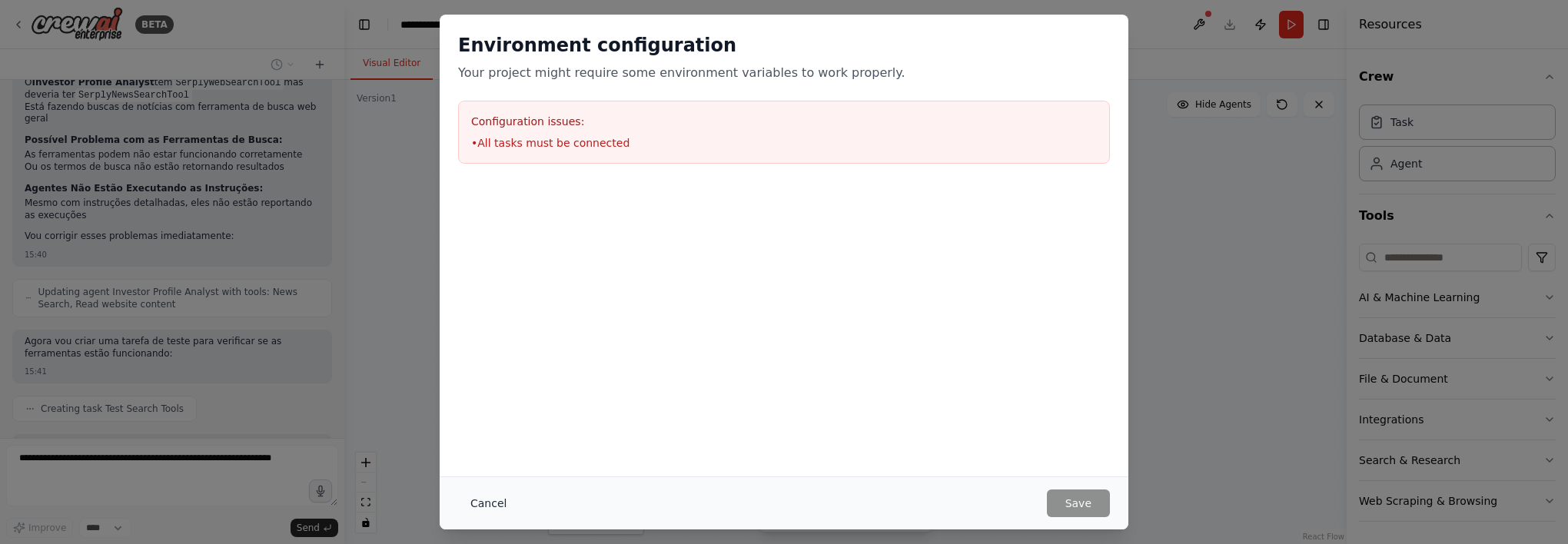
click at [494, 499] on button "Cancel" at bounding box center [488, 504] width 61 height 28
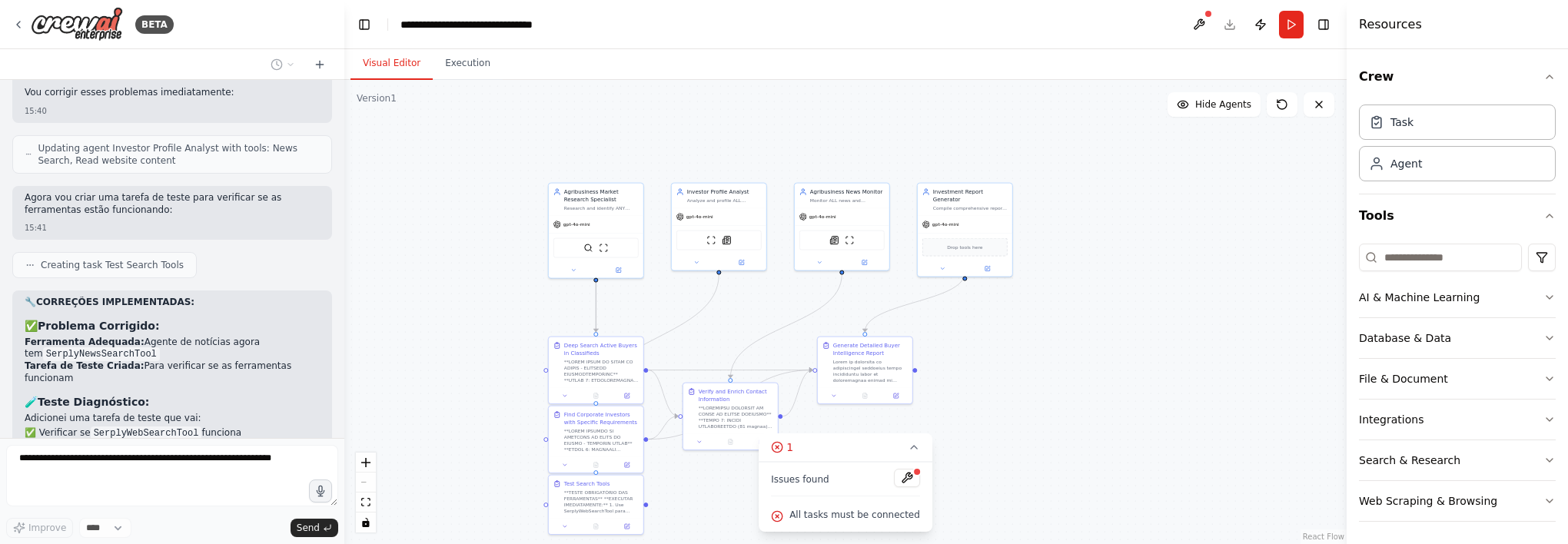
scroll to position [10643, 0]
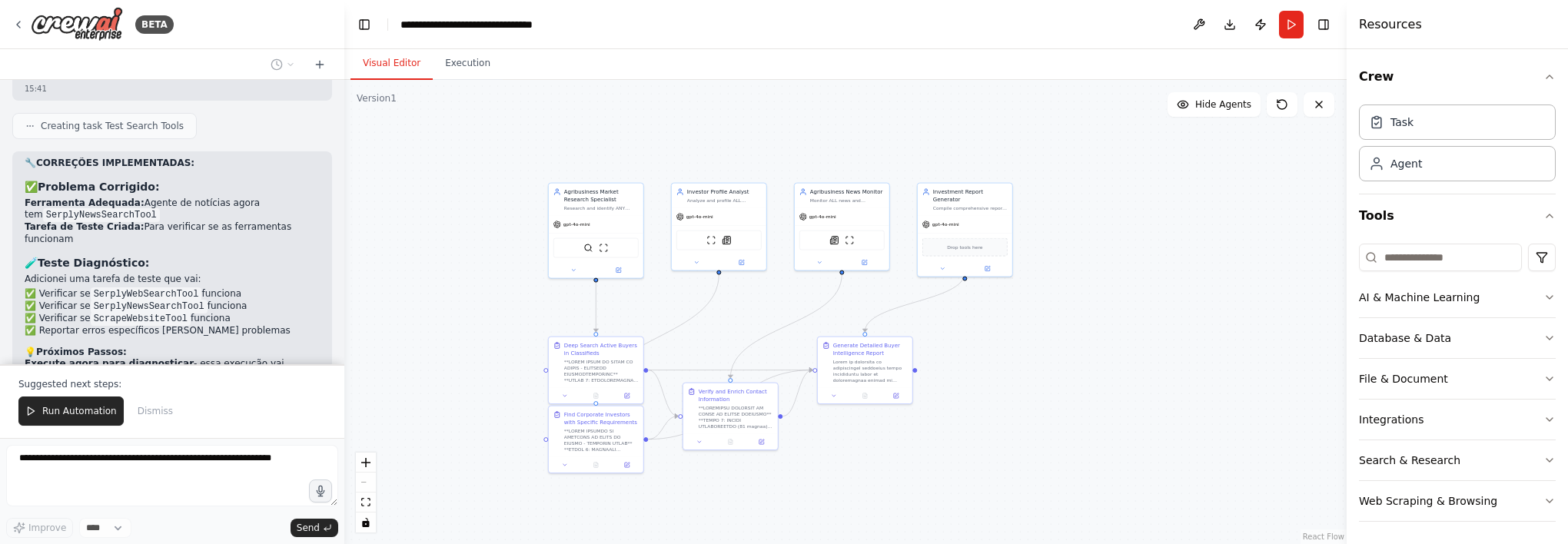
click at [48, 397] on div "Suggested next steps: Run Automation Dismiss" at bounding box center [172, 401] width 345 height 73
click at [51, 409] on span "Run Automation" at bounding box center [79, 410] width 74 height 12
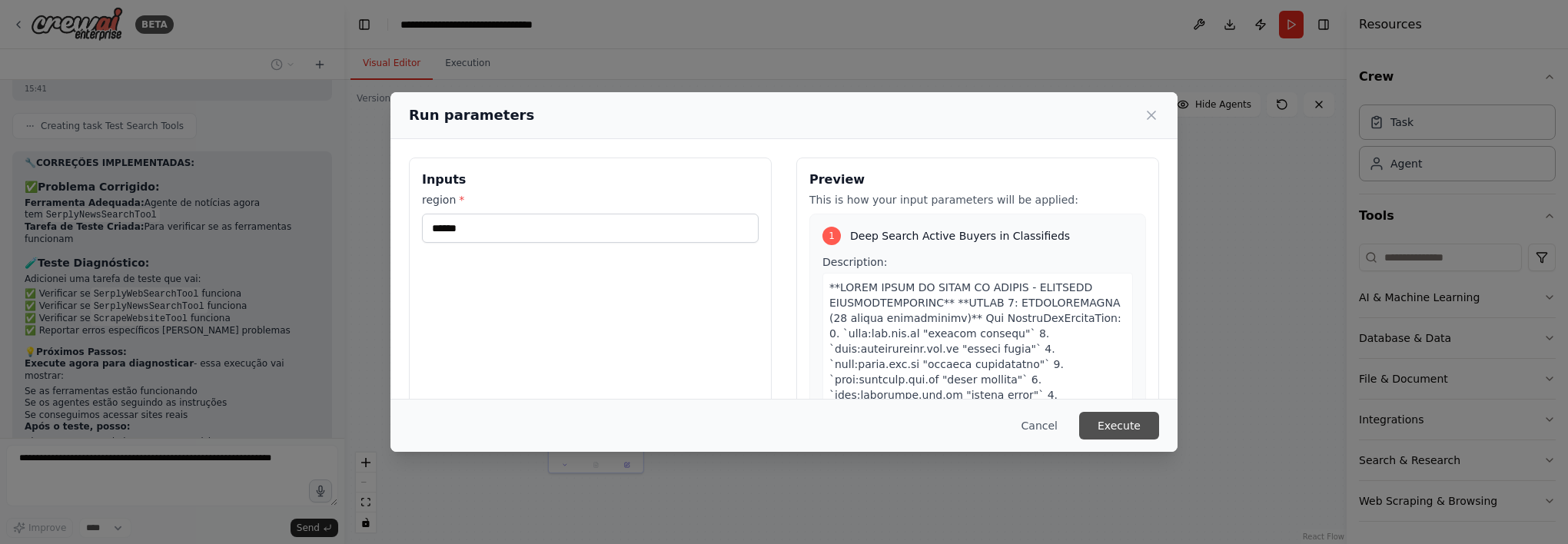
click at [1102, 422] on button "Execute" at bounding box center [1119, 426] width 80 height 28
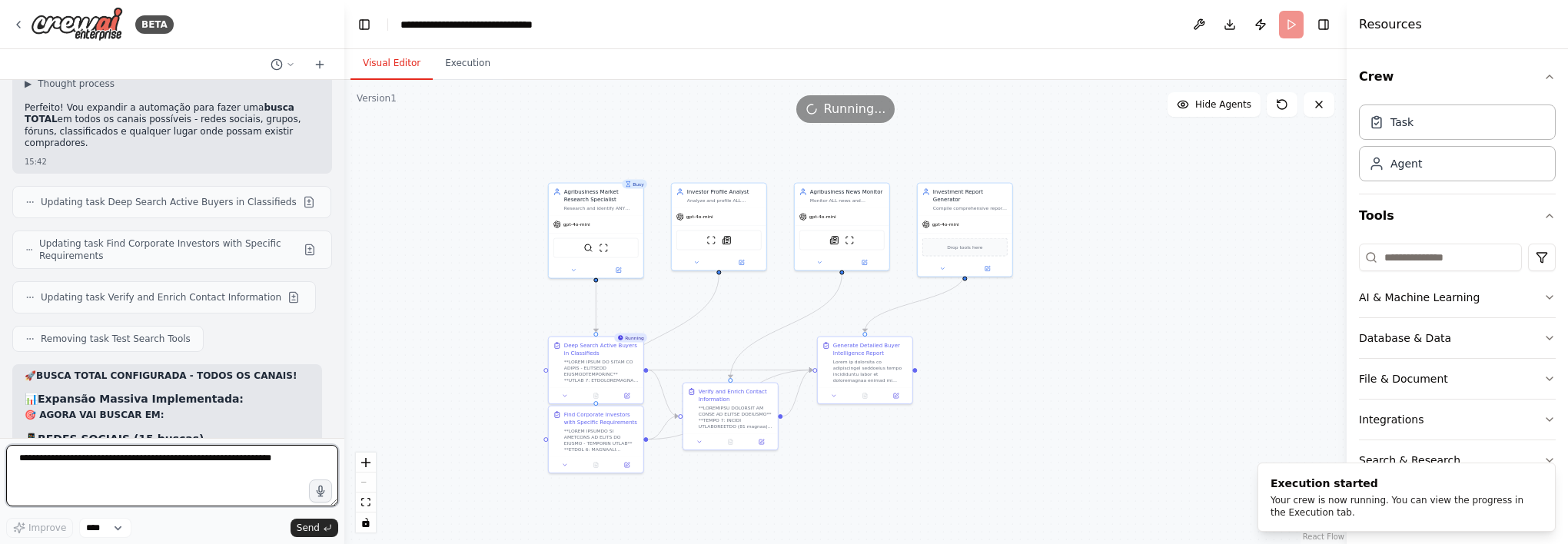
scroll to position [11183, 0]
